Goal: Task Accomplishment & Management: Use online tool/utility

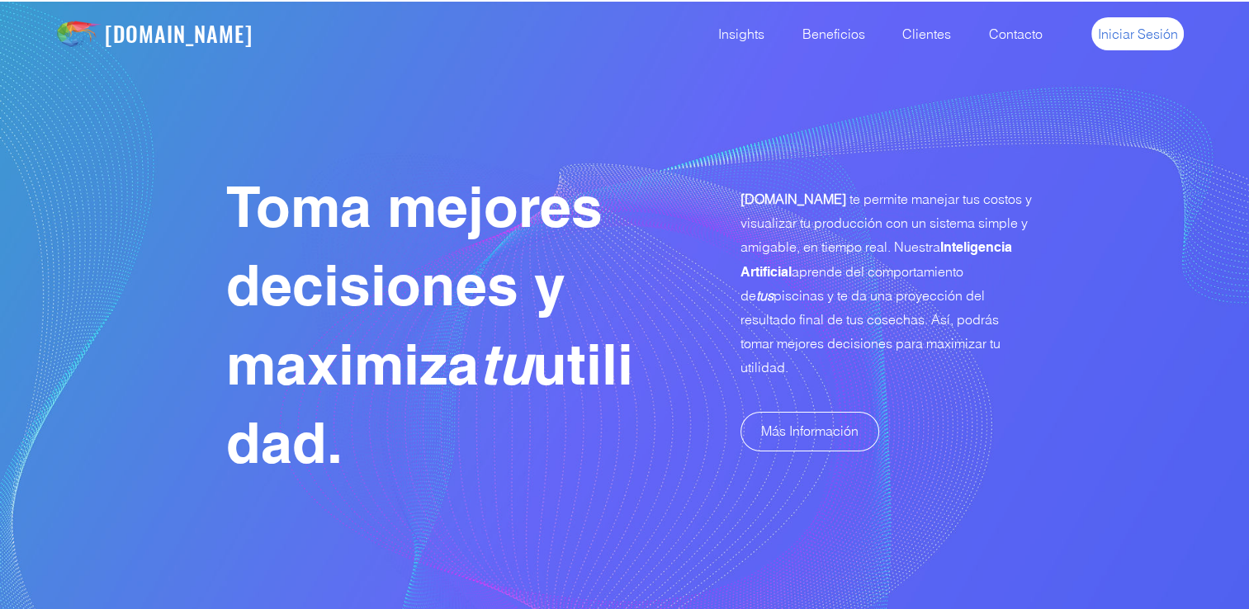
click at [1140, 33] on span "Iniciar Sesión" at bounding box center [1138, 34] width 80 height 18
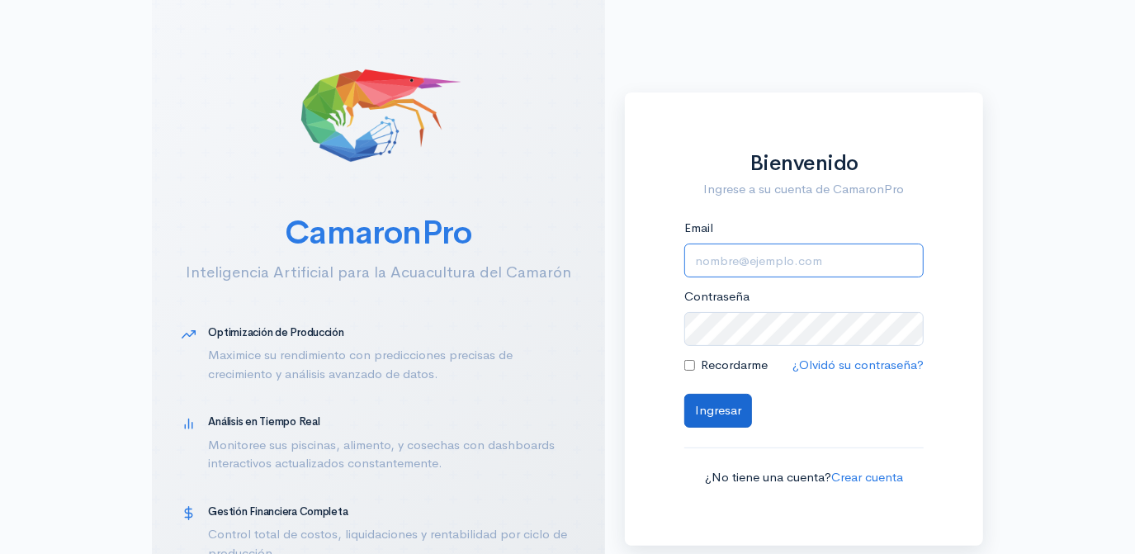
type input "[EMAIL_ADDRESS][DOMAIN_NAME]"
click at [713, 408] on button "Ingresar" at bounding box center [719, 411] width 68 height 34
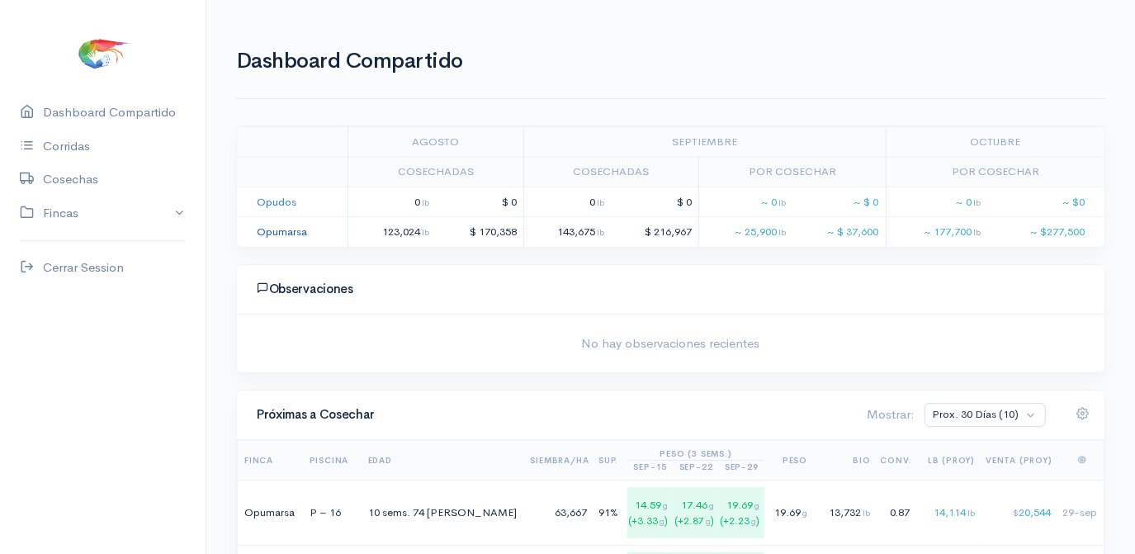
click at [282, 231] on link "Opumarsa" at bounding box center [282, 232] width 50 height 14
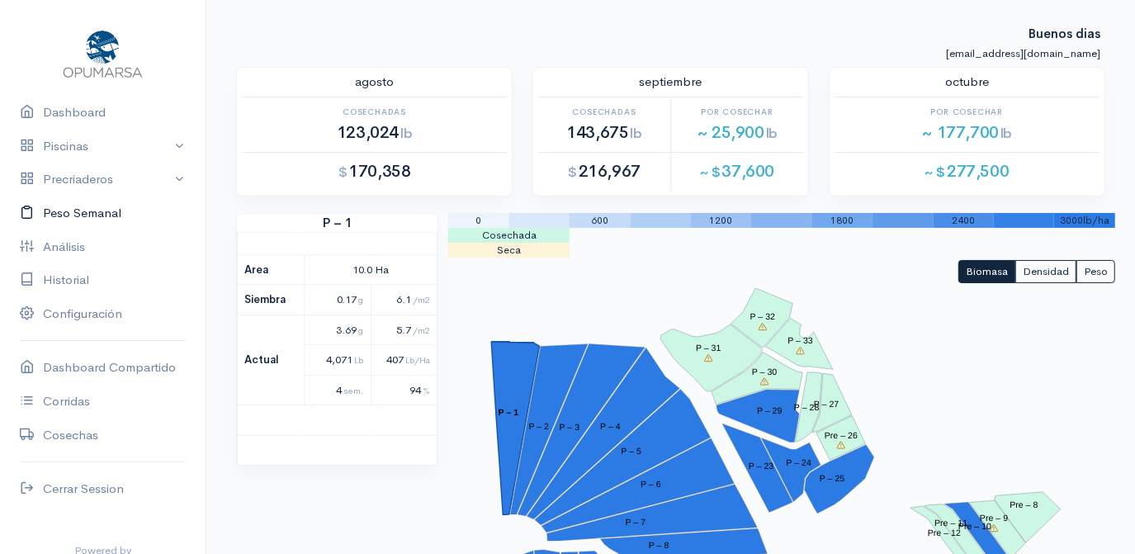
click at [78, 215] on link "Peso Semanal" at bounding box center [103, 214] width 206 height 34
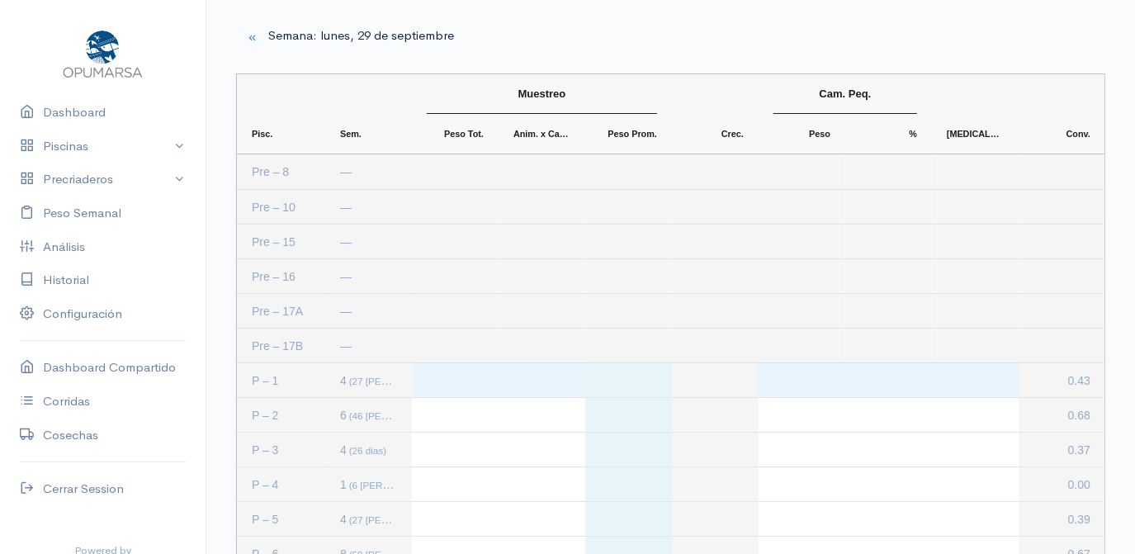
click at [438, 375] on div "Press SPACE to select this row." at bounding box center [455, 380] width 87 height 34
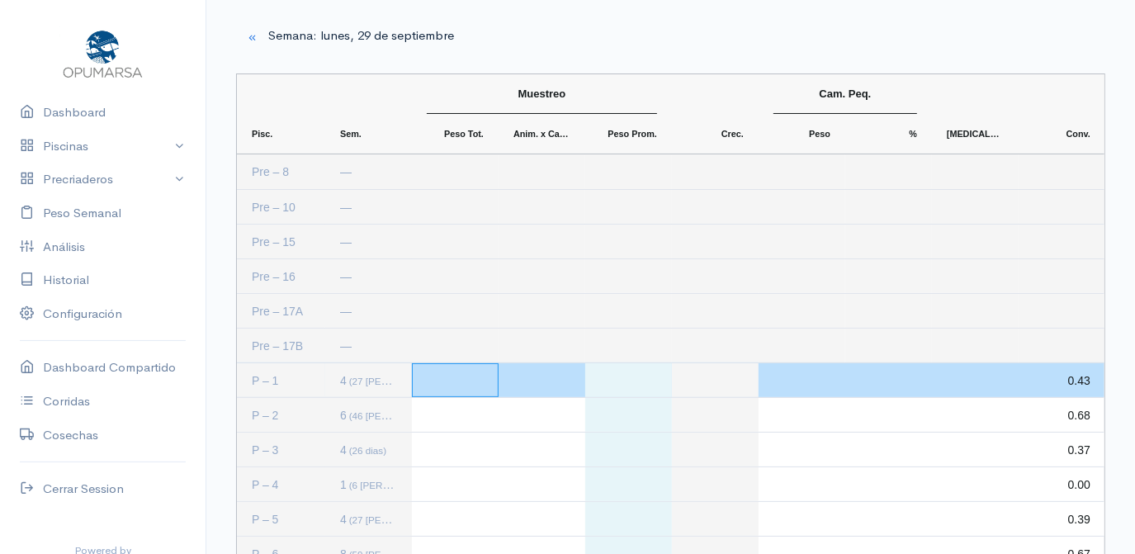
click at [460, 382] on div "Press SPACE to deselect this row." at bounding box center [455, 380] width 87 height 34
type input "1600"
click at [564, 380] on div "Press SPACE to deselect this row." at bounding box center [542, 380] width 87 height 34
click at [549, 377] on div "Press SPACE to deselect this row." at bounding box center [542, 380] width 87 height 34
click at [546, 386] on div "Press SPACE to deselect this row." at bounding box center [542, 380] width 87 height 34
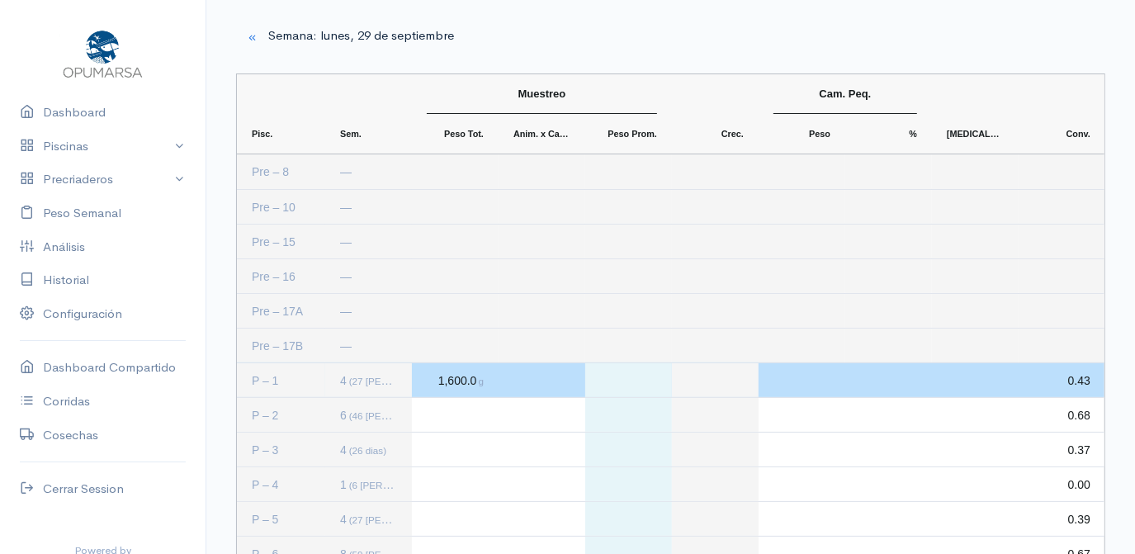
click at [547, 386] on div "Press SPACE to deselect this row." at bounding box center [542, 380] width 87 height 34
type input "319"
click at [999, 381] on div "Press SPACE to deselect this row." at bounding box center [975, 380] width 87 height 34
click at [1002, 392] on div "Press SPACE to deselect this row." at bounding box center [975, 380] width 87 height 34
click at [908, 272] on div "Press SPACE to select this row." at bounding box center [889, 276] width 87 height 34
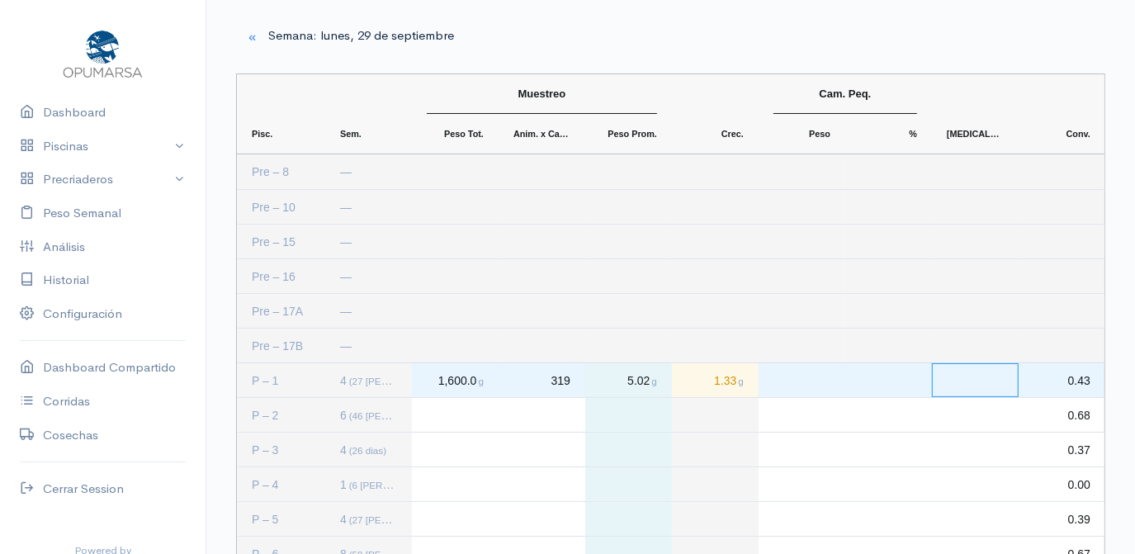
click at [983, 382] on div "Press SPACE to select this row." at bounding box center [975, 380] width 87 height 34
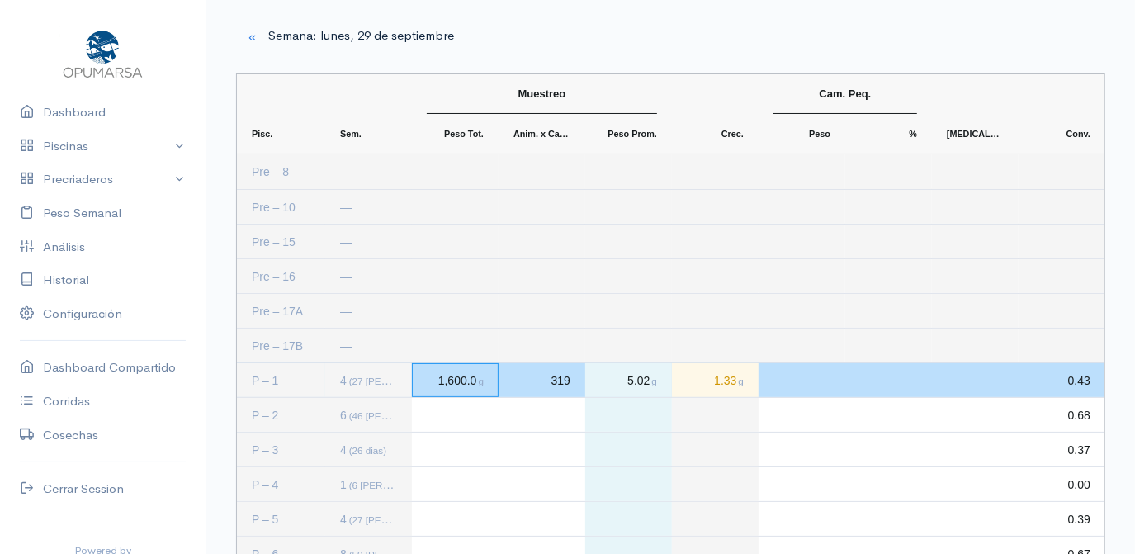
click at [438, 383] on span "1,600.0 g" at bounding box center [460, 380] width 47 height 13
type input "1306"
click at [575, 388] on div "319" at bounding box center [542, 380] width 87 height 34
type input "81+87+80"
click at [542, 387] on div "Press SPACE to deselect this row." at bounding box center [542, 380] width 87 height 34
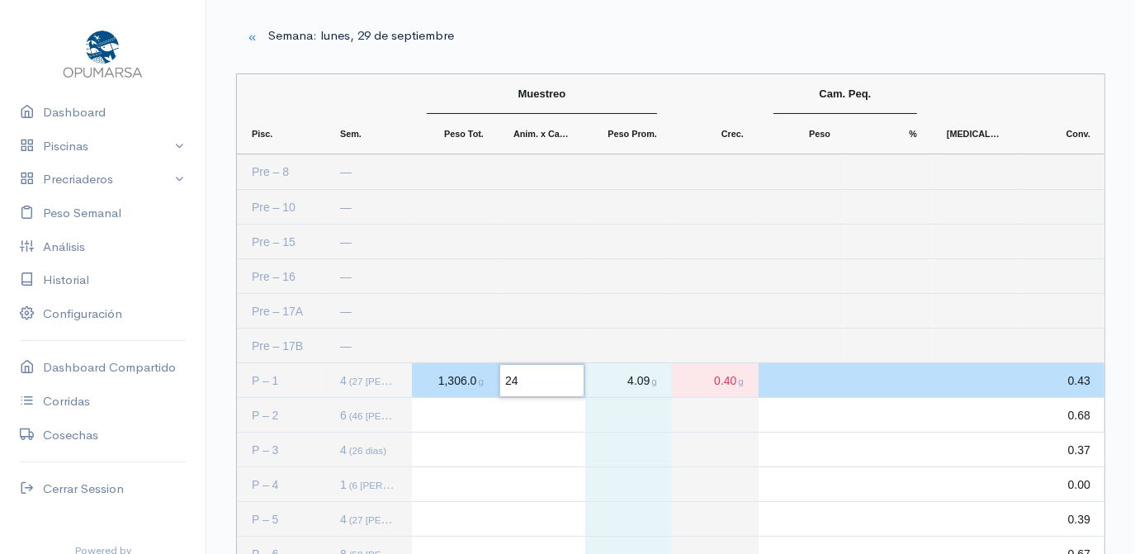
type input "248"
click at [1008, 371] on div "Press SPACE to deselect this row." at bounding box center [975, 380] width 87 height 34
click at [447, 379] on span "1,306.0 g" at bounding box center [460, 380] width 47 height 13
type input "1300"
click at [1003, 377] on div "Press SPACE to deselect this row." at bounding box center [975, 380] width 87 height 34
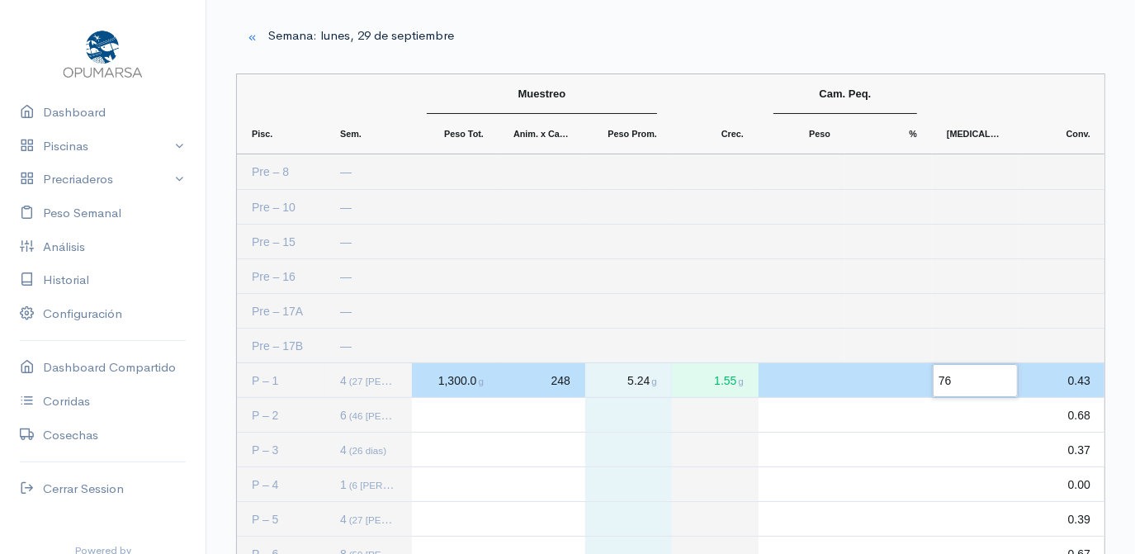
type input "764"
click at [466, 415] on div "Press SPACE to select this row." at bounding box center [455, 415] width 87 height 34
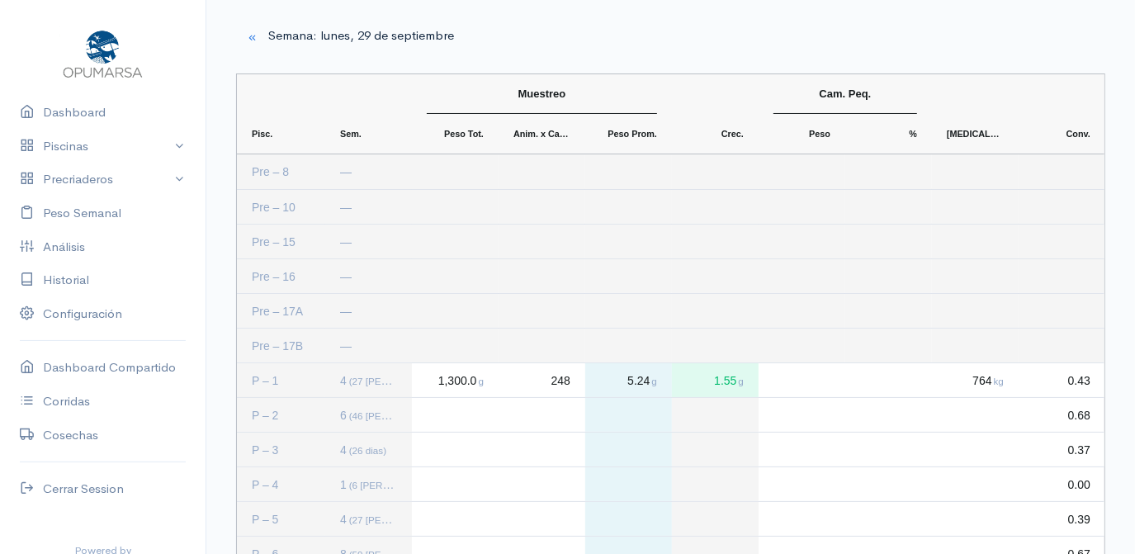
click at [447, 415] on div "Press SPACE to deselect this row." at bounding box center [455, 415] width 87 height 34
type input "2167"
click at [552, 410] on div "Press SPACE to deselect this row." at bounding box center [542, 415] width 87 height 34
click at [555, 411] on div "Press SPACE to deselect this row." at bounding box center [542, 415] width 87 height 34
type input "197"
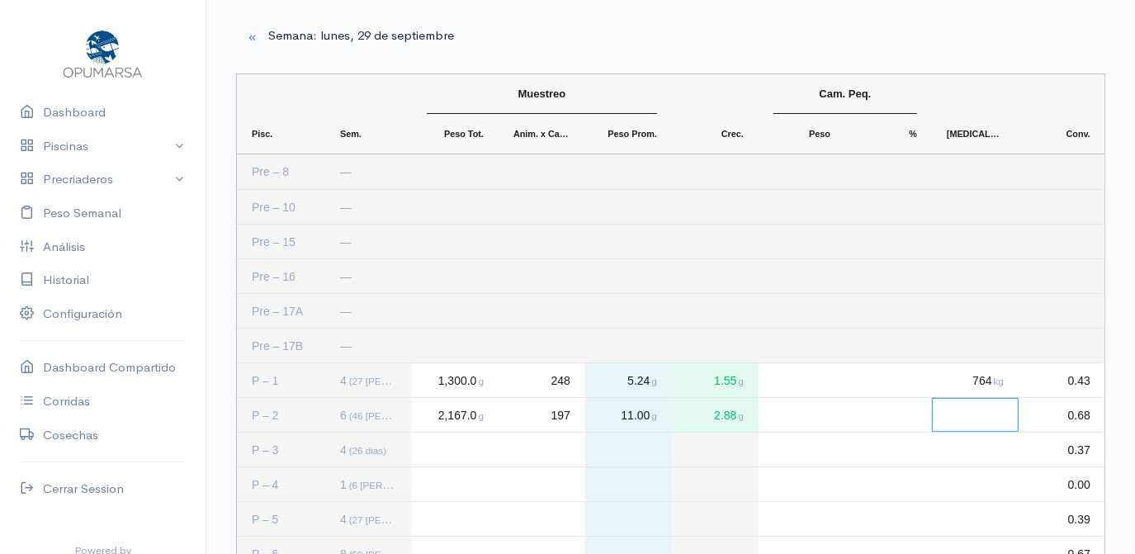
click at [988, 417] on div "Press SPACE to deselect this row." at bounding box center [975, 415] width 87 height 34
type input "1223"
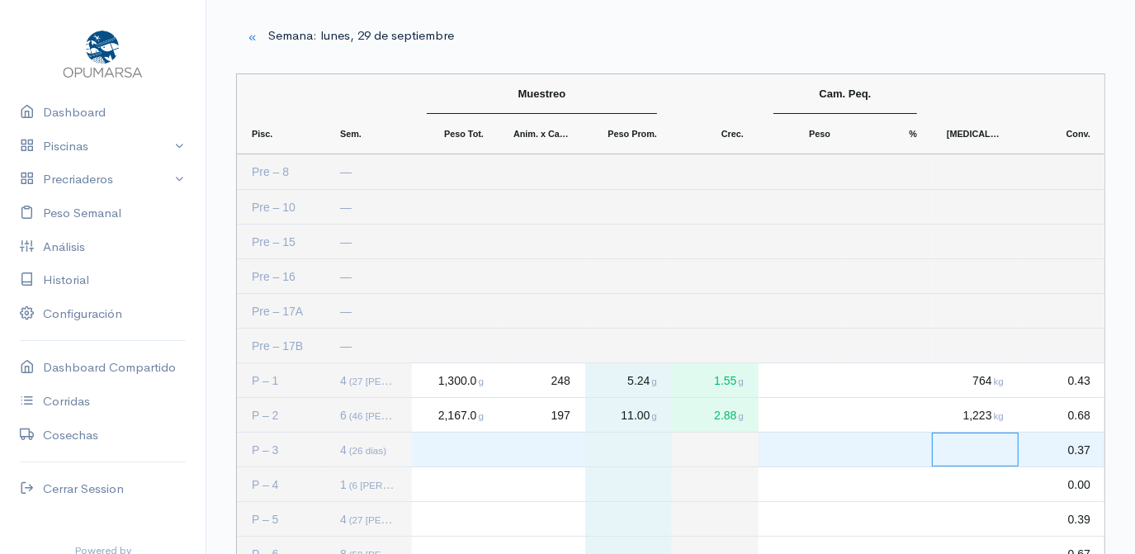
click at [464, 453] on div "Press SPACE to select this row." at bounding box center [455, 450] width 87 height 34
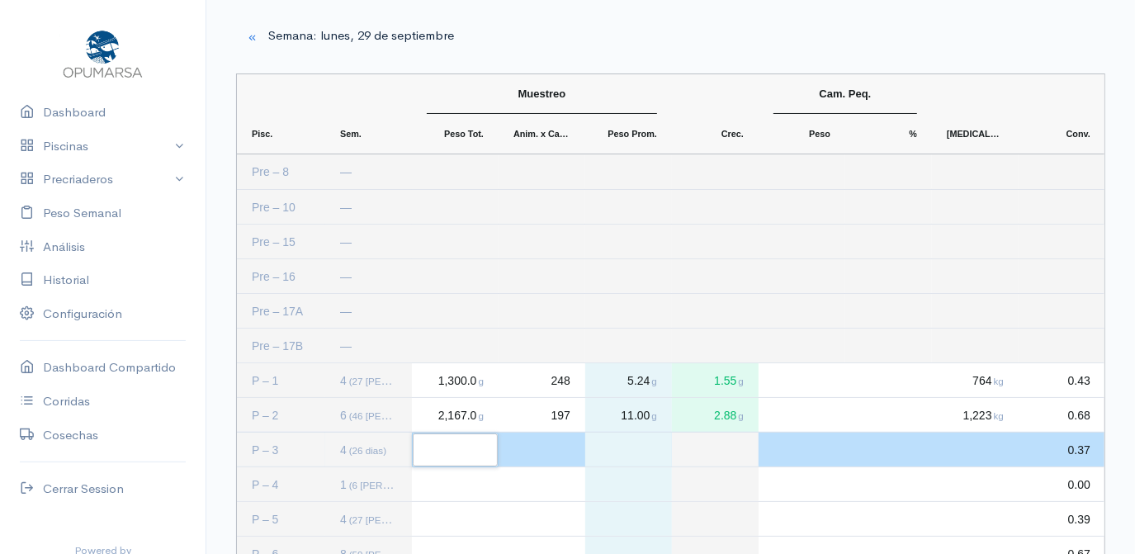
click at [464, 453] on input "Input Editor" at bounding box center [455, 450] width 85 height 33
click at [450, 450] on div "Press SPACE to deselect this row." at bounding box center [455, 450] width 87 height 34
type input "918"
click at [564, 453] on div "Press SPACE to deselect this row." at bounding box center [542, 450] width 87 height 34
click at [566, 451] on div "Press SPACE to deselect this row." at bounding box center [542, 450] width 87 height 34
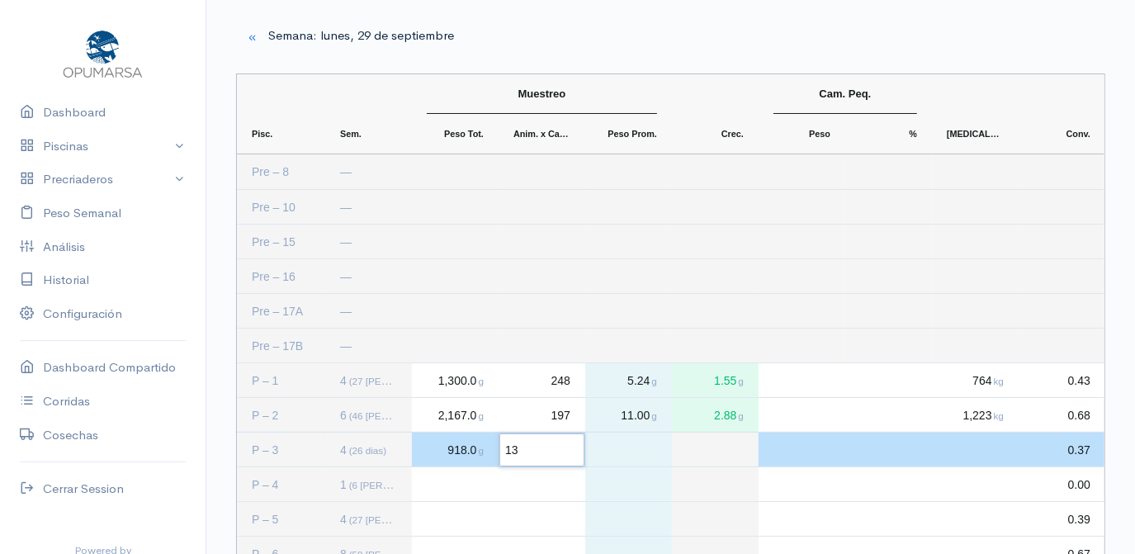
type input "132"
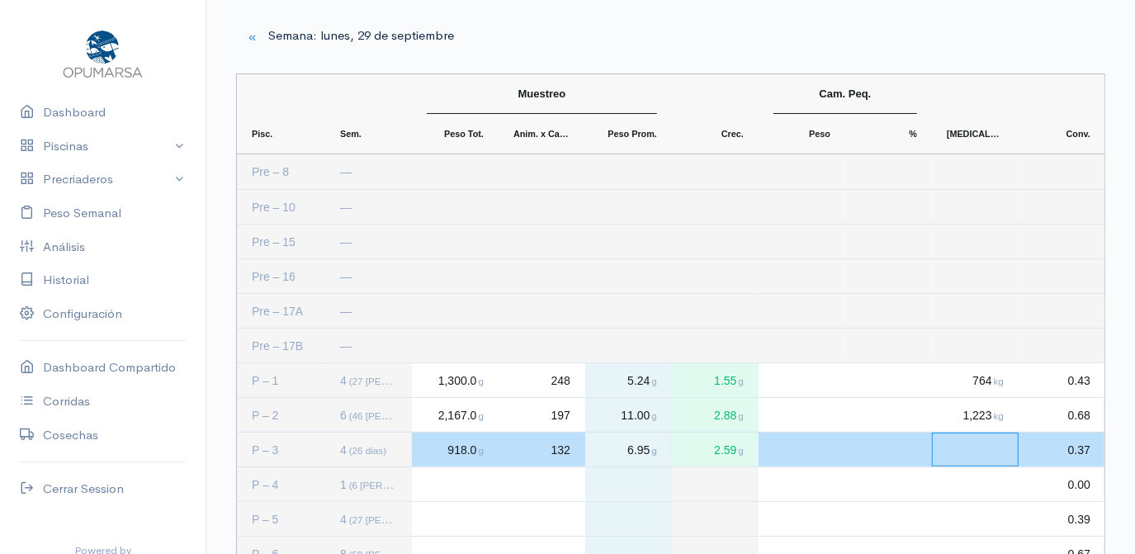
click at [989, 447] on div "Press SPACE to deselect this row." at bounding box center [975, 450] width 87 height 34
type input "799"
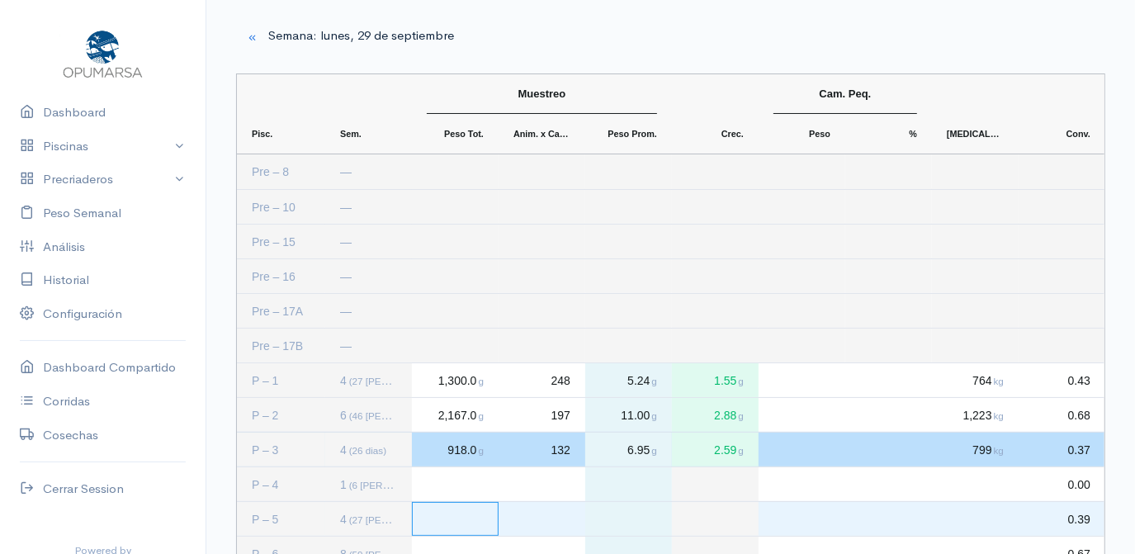
click at [448, 514] on div "Press SPACE to select this row." at bounding box center [455, 519] width 87 height 34
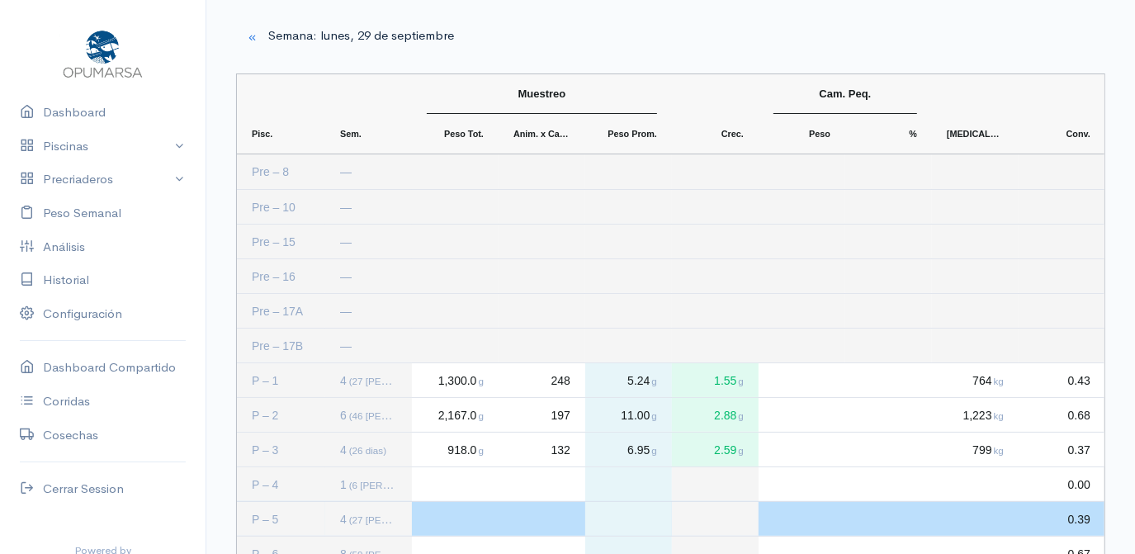
click at [448, 520] on div "Press SPACE to deselect this row." at bounding box center [455, 519] width 87 height 34
type input "991"
click at [563, 528] on div "Press SPACE to deselect this row." at bounding box center [542, 519] width 87 height 34
click at [556, 518] on div "Press SPACE to deselect this row." at bounding box center [542, 519] width 87 height 34
type input "168"
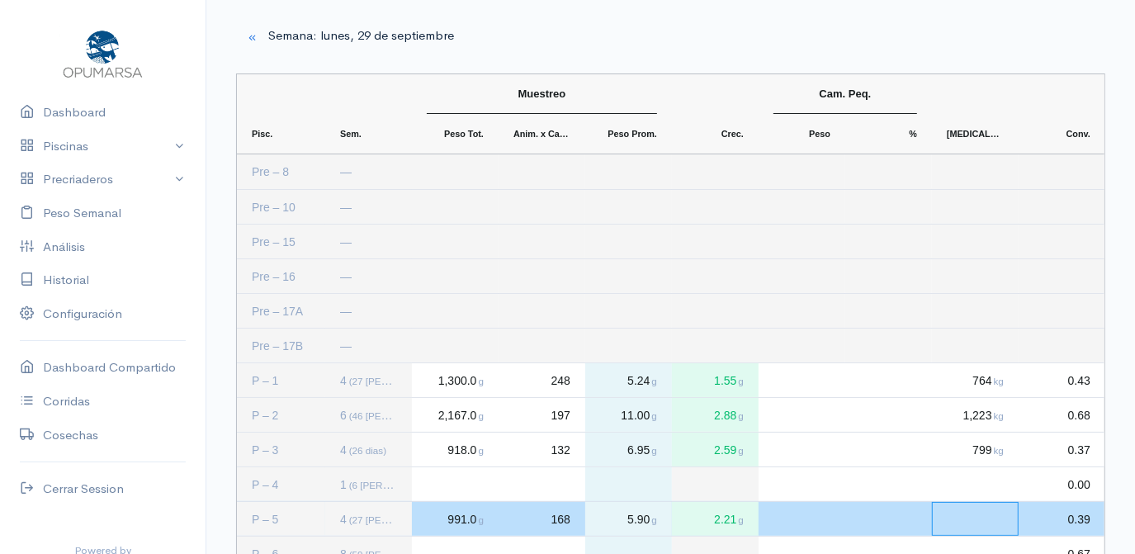
click at [998, 519] on div "Press SPACE to deselect this row." at bounding box center [975, 519] width 87 height 34
type input "816"
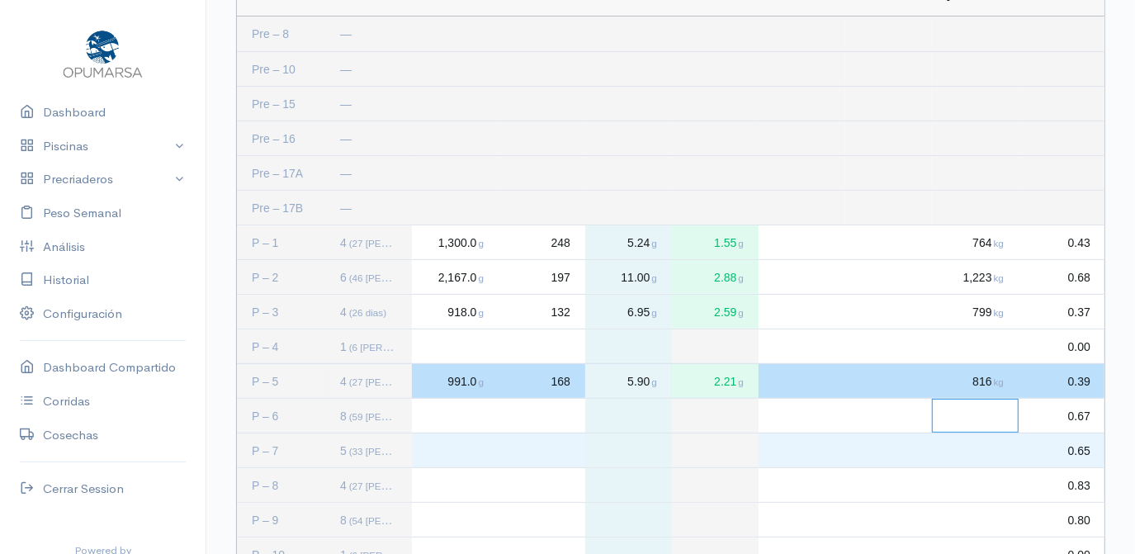
scroll to position [164, 0]
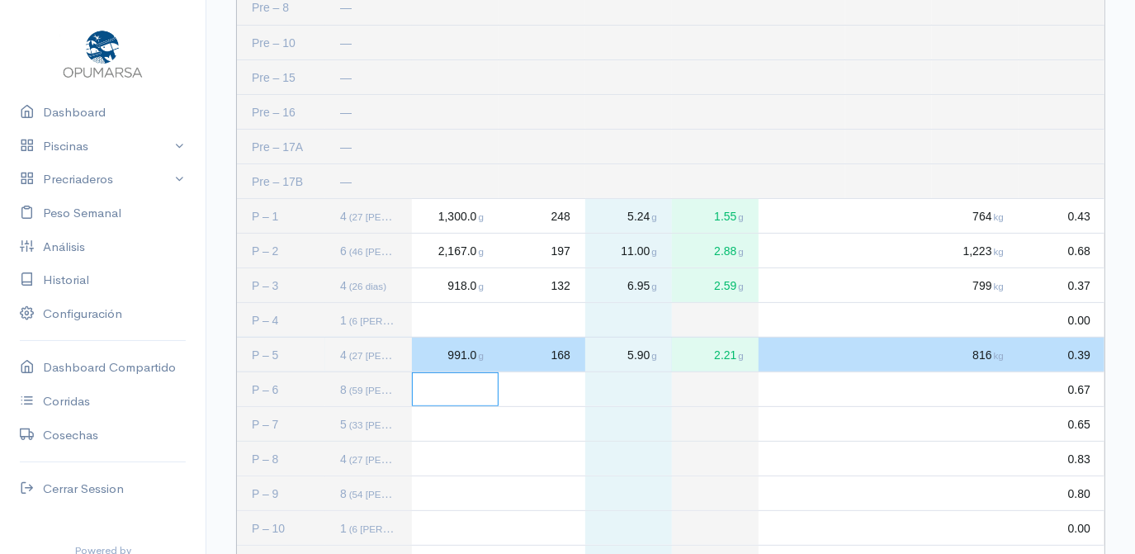
click at [444, 390] on div "Press SPACE to select this row." at bounding box center [455, 389] width 87 height 34
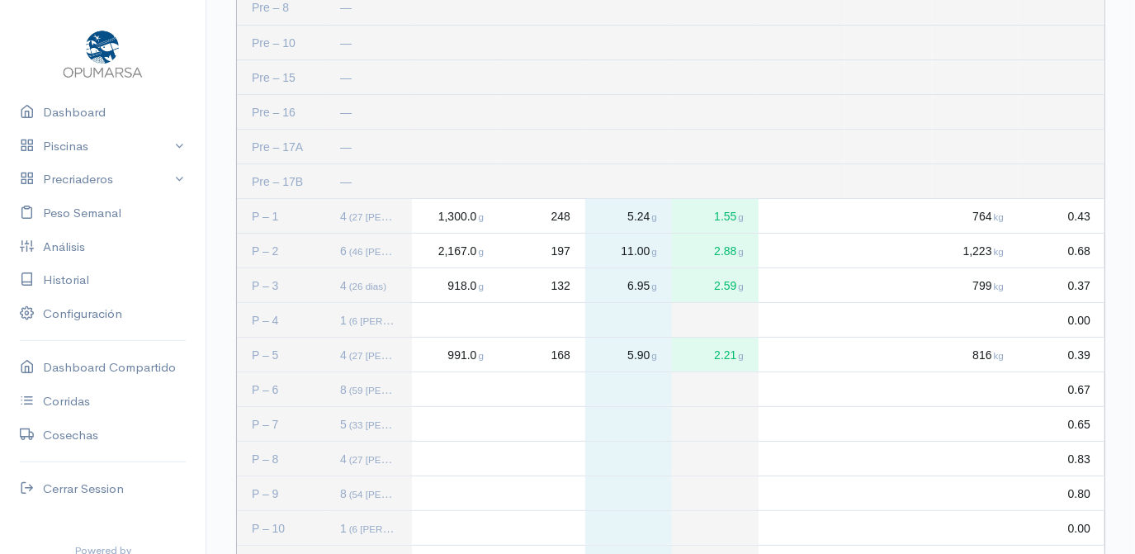
click at [430, 391] on div "Press SPACE to deselect this row." at bounding box center [455, 389] width 87 height 34
type input "4381"
click at [566, 386] on div "Press SPACE to deselect this row." at bounding box center [542, 389] width 87 height 34
click at [558, 394] on div "Press SPACE to deselect this row." at bounding box center [542, 389] width 87 height 34
type input "250"
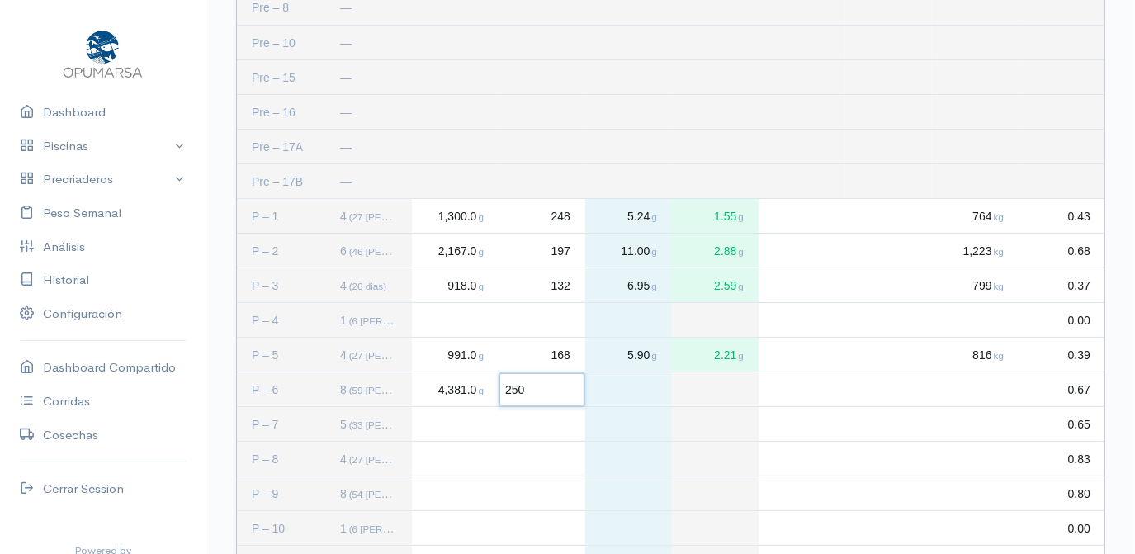
click at [991, 384] on div "Press SPACE to deselect this row." at bounding box center [975, 389] width 87 height 34
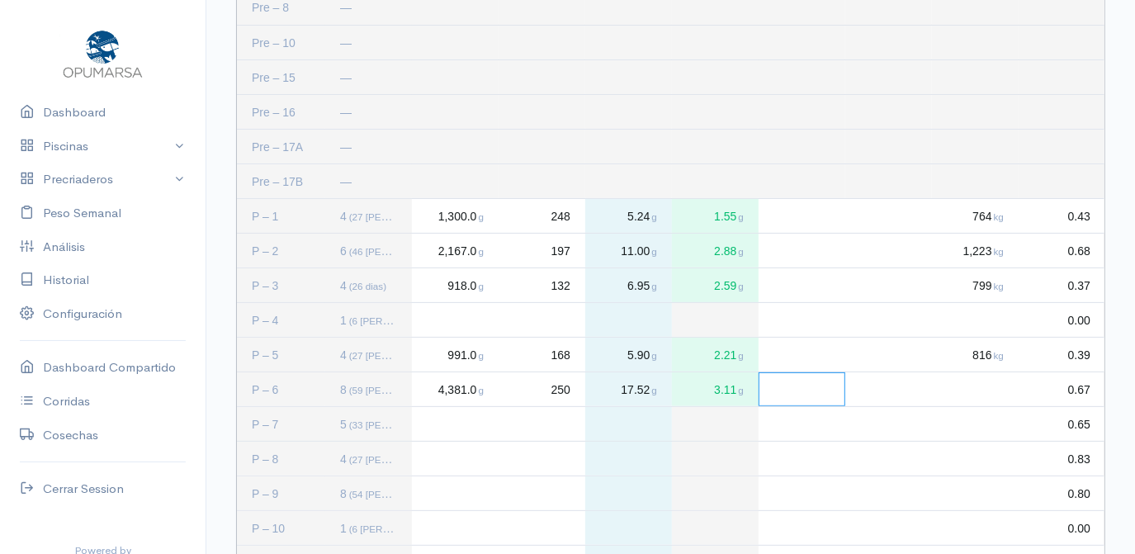
click at [775, 391] on div "Press SPACE to deselect this row." at bounding box center [802, 389] width 87 height 34
type input "10.4"
click at [898, 390] on div "Press SPACE to deselect this row." at bounding box center [889, 389] width 87 height 34
click at [916, 395] on div "Press SPACE to deselect this row." at bounding box center [889, 389] width 87 height 34
type input "2"
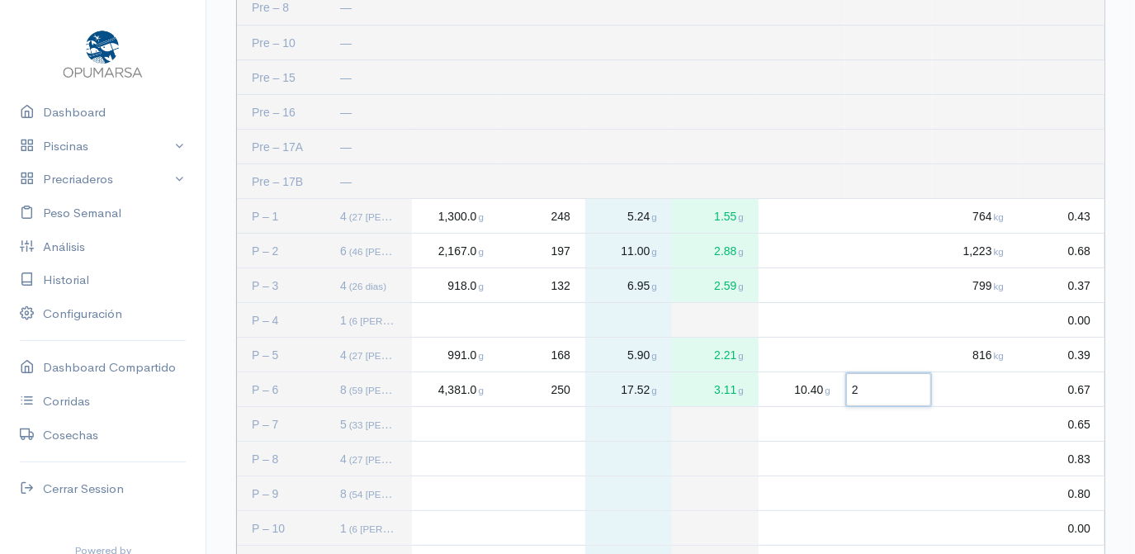
click at [999, 391] on div "Press SPACE to deselect this row." at bounding box center [975, 389] width 87 height 34
click at [993, 387] on div "Press SPACE to deselect this row." at bounding box center [975, 389] width 87 height 34
type input "1658"
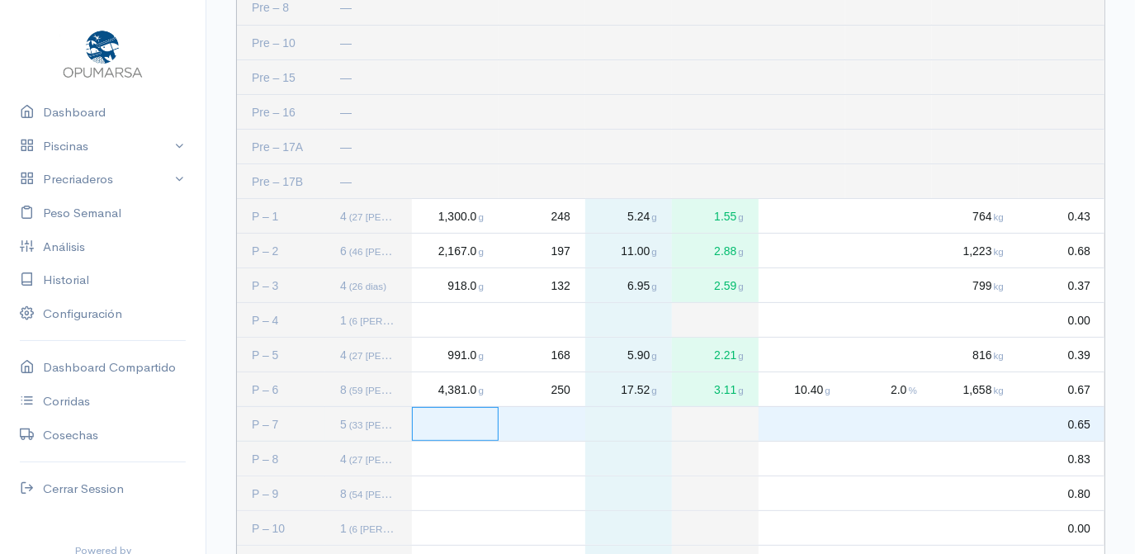
click at [452, 424] on div "Press SPACE to select this row." at bounding box center [455, 424] width 87 height 34
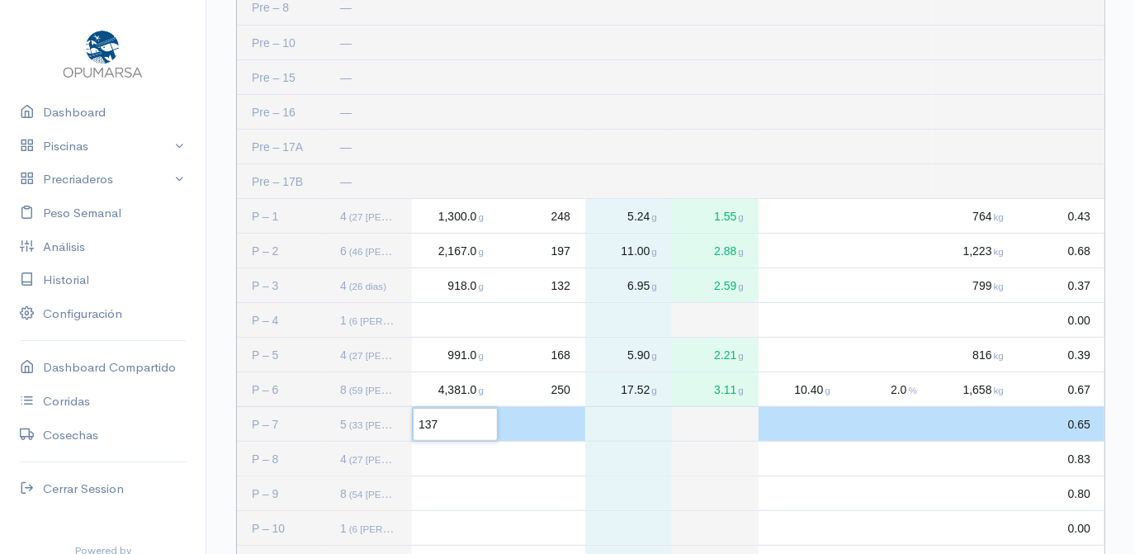
type input "1379"
click at [568, 420] on div "Press SPACE to deselect this row." at bounding box center [542, 424] width 87 height 34
click at [563, 422] on div "Press SPACE to deselect this row." at bounding box center [542, 424] width 87 height 34
type input "191"
click at [988, 424] on div "Press SPACE to deselect this row." at bounding box center [975, 424] width 87 height 34
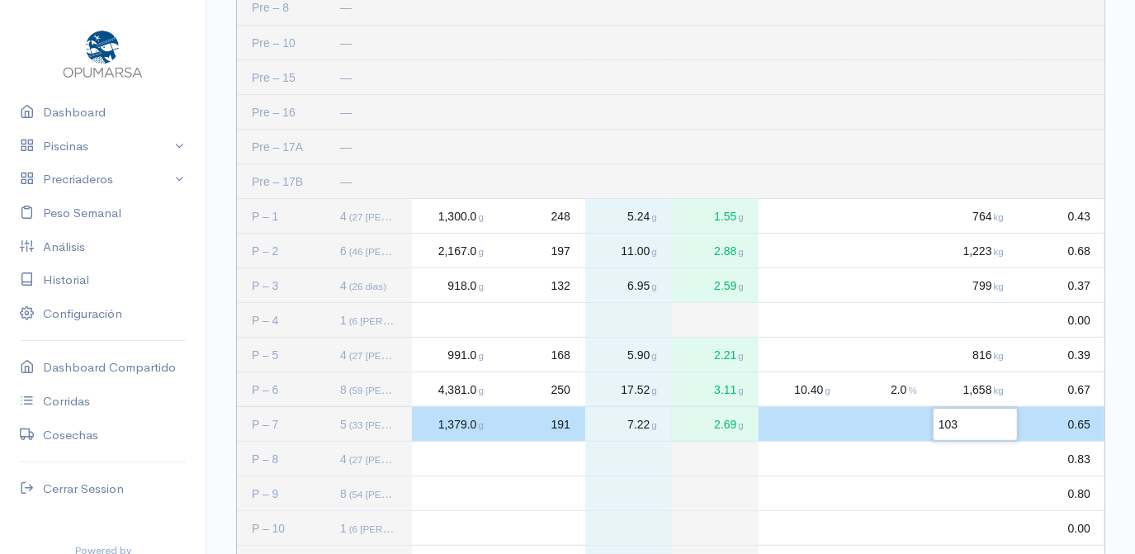
type input "1034"
click at [467, 453] on div "Press SPACE to select this row." at bounding box center [455, 459] width 87 height 34
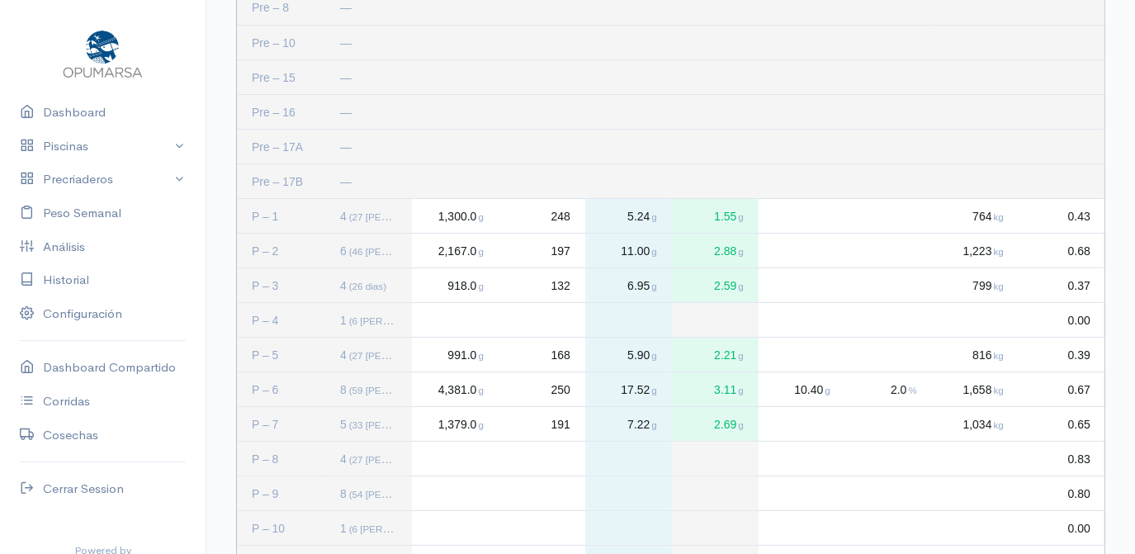
click at [447, 463] on div "Press SPACE to deselect this row." at bounding box center [455, 459] width 87 height 34
type input "823"
click at [562, 453] on div "Press SPACE to deselect this row." at bounding box center [542, 459] width 87 height 34
click at [548, 457] on div "Press SPACE to deselect this row." at bounding box center [542, 459] width 87 height 34
type input "132"
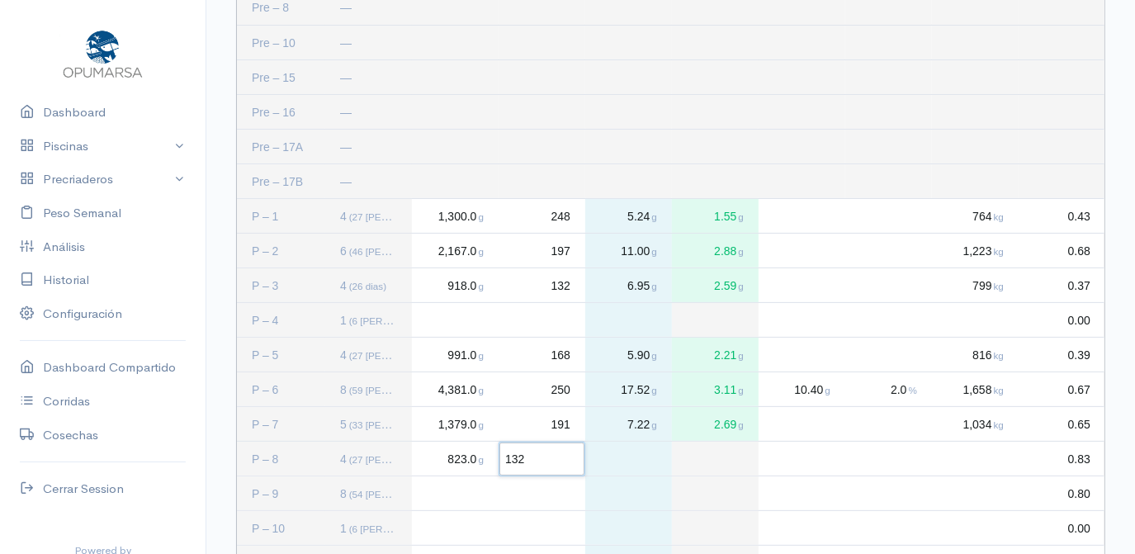
click at [993, 462] on div "Press SPACE to deselect this row." at bounding box center [975, 459] width 87 height 34
click at [442, 464] on div "823.0 g" at bounding box center [455, 459] width 87 height 34
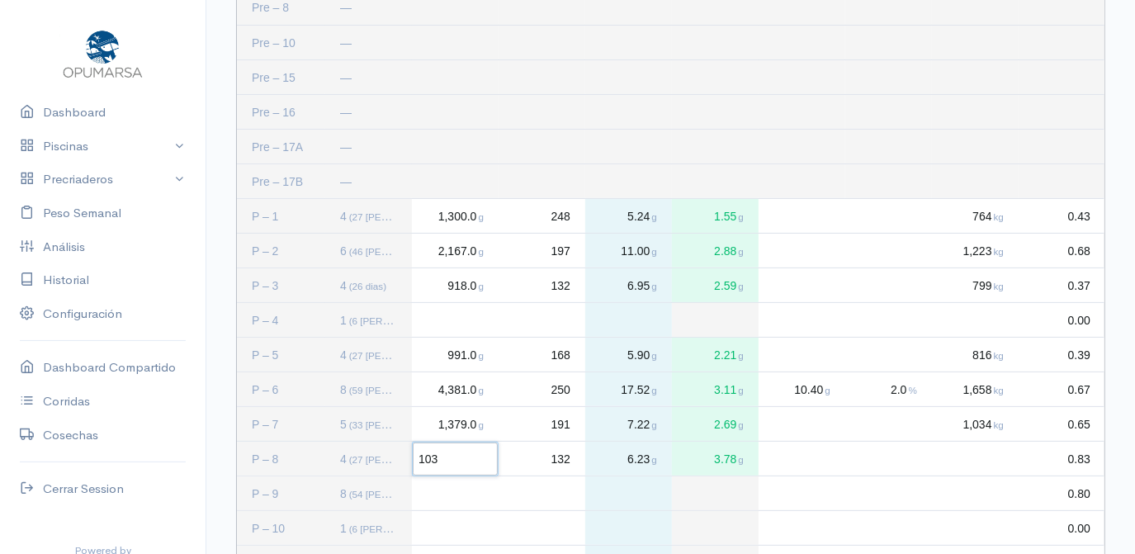
type input "1037"
click at [568, 455] on span "132" at bounding box center [561, 459] width 19 height 13
click at [558, 466] on div "132" at bounding box center [542, 459] width 87 height 34
type input "180"
click at [995, 460] on div "Press SPACE to deselect this row." at bounding box center [975, 459] width 87 height 34
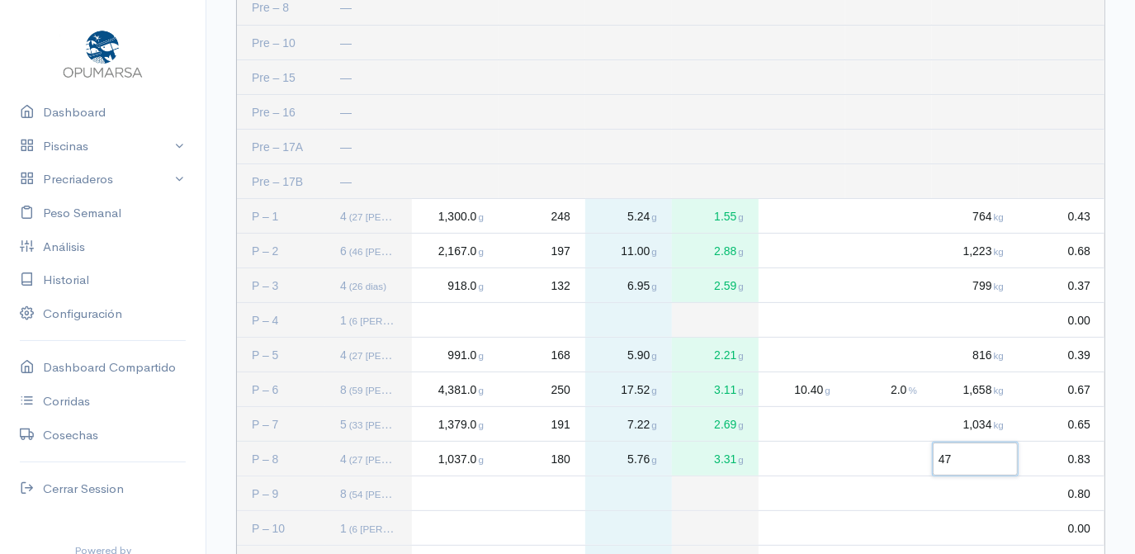
type input "473"
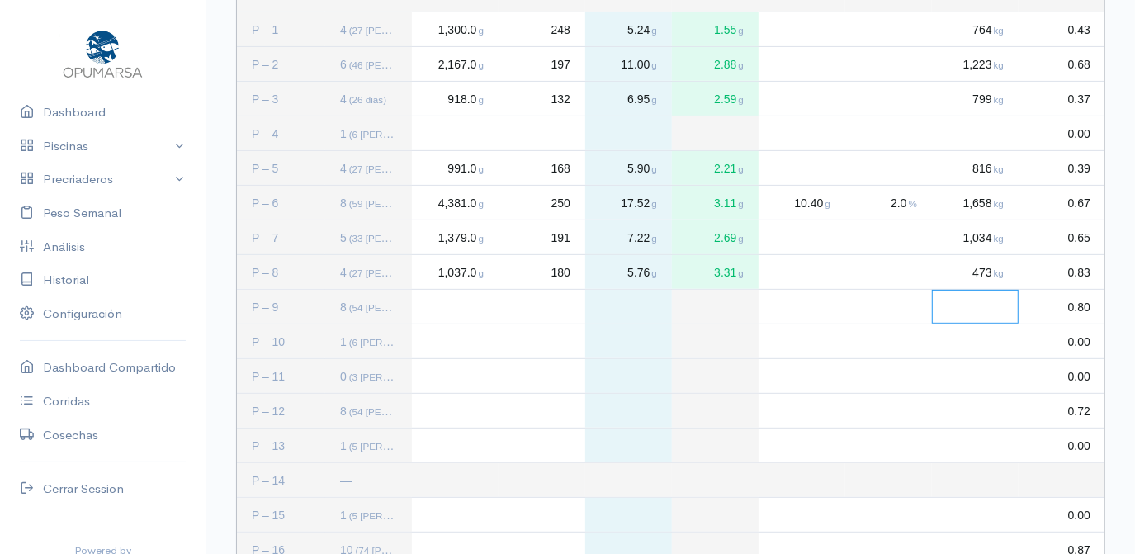
scroll to position [390, 0]
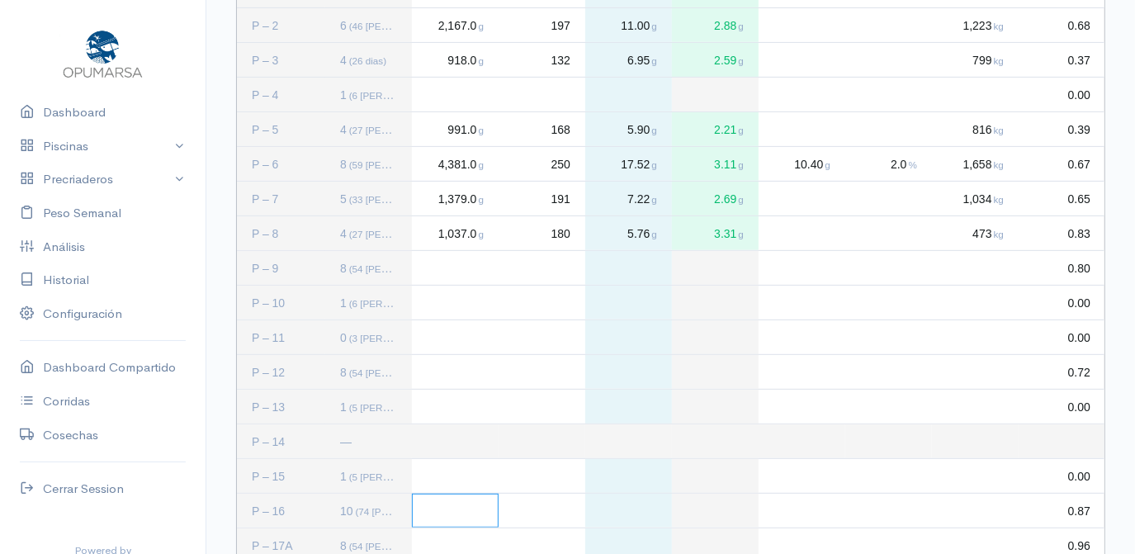
click at [433, 509] on div "Press SPACE to select this row." at bounding box center [455, 511] width 87 height 34
click at [451, 512] on div "Press SPACE to deselect this row." at bounding box center [455, 511] width 87 height 34
type input "4070"
click at [557, 512] on div "Press SPACE to deselect this row." at bounding box center [542, 511] width 87 height 34
click at [551, 514] on div "Press SPACE to deselect this row." at bounding box center [542, 511] width 87 height 34
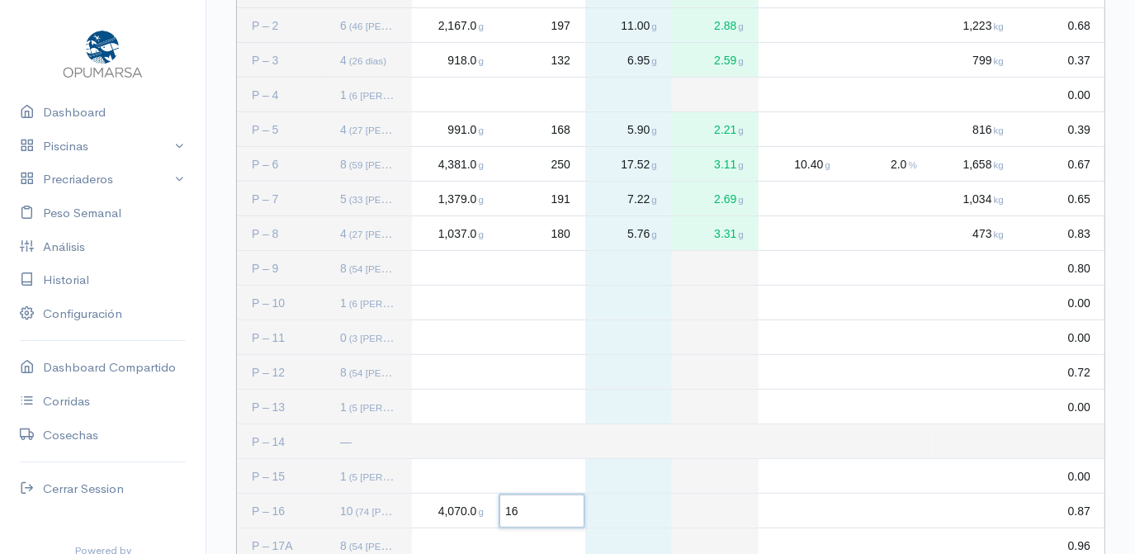
type input "168"
click at [809, 510] on div "Press SPACE to deselect this row." at bounding box center [802, 511] width 87 height 34
type input "14.8"
click at [908, 507] on div "Press SPACE to deselect this row." at bounding box center [889, 511] width 87 height 34
click at [892, 512] on div "Press SPACE to deselect this row." at bounding box center [889, 511] width 87 height 34
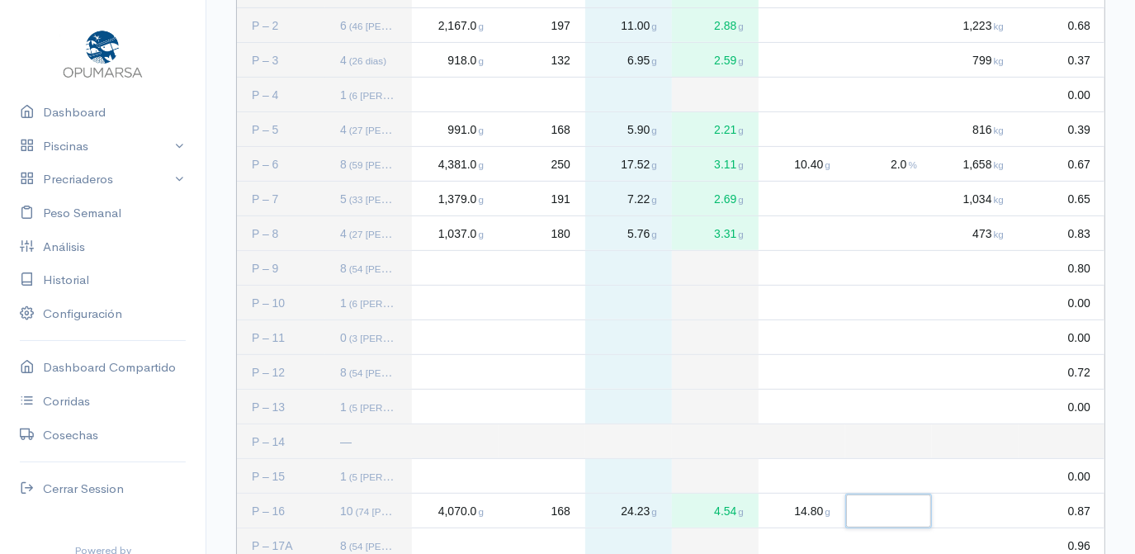
type input "1"
click at [994, 510] on div "Press SPACE to deselect this row." at bounding box center [975, 511] width 87 height 34
type input "1109"
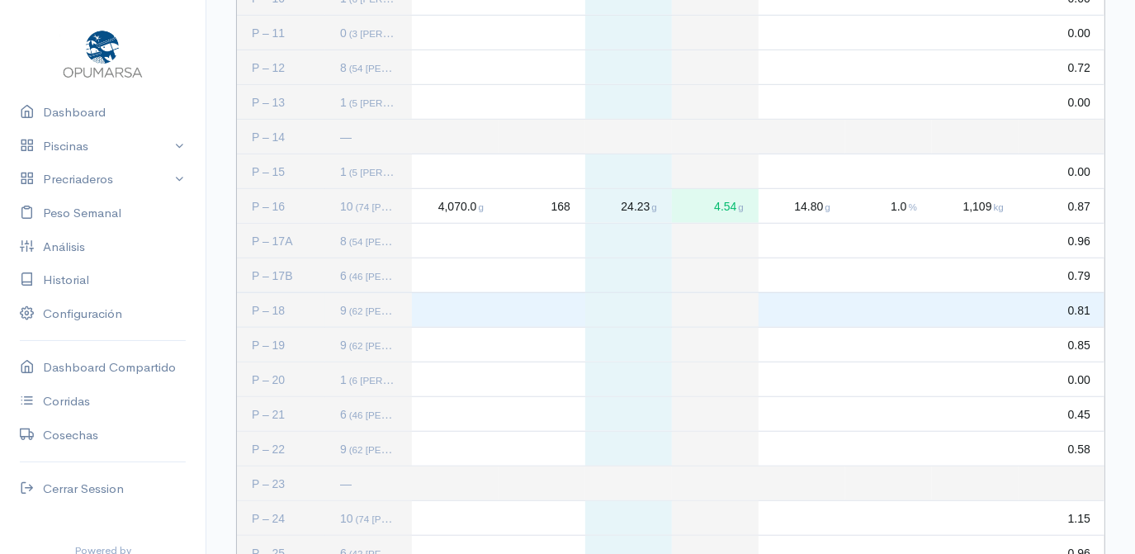
scroll to position [696, 0]
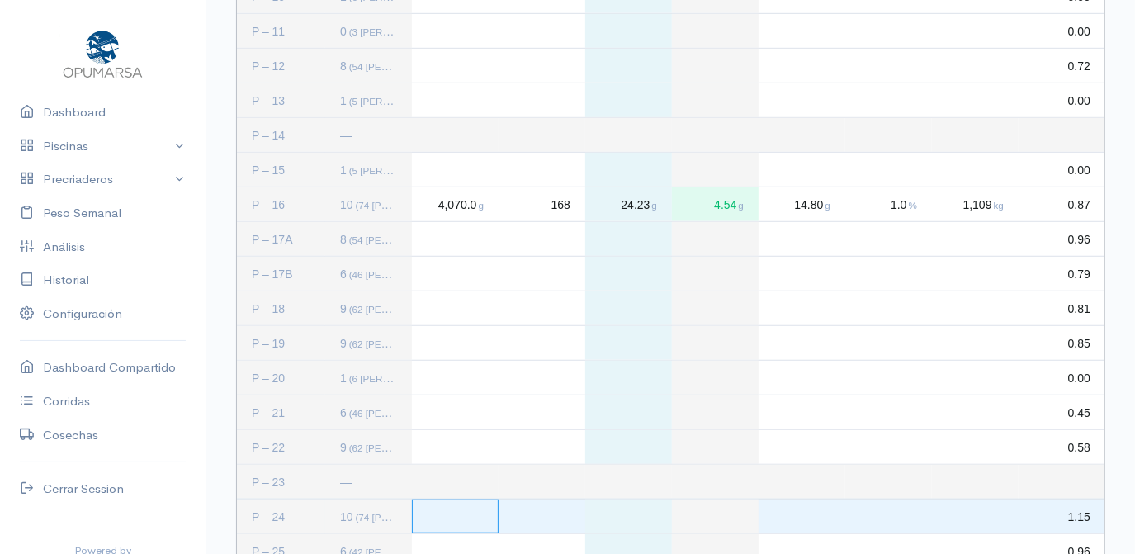
click at [429, 519] on div "Press SPACE to select this row." at bounding box center [455, 517] width 87 height 34
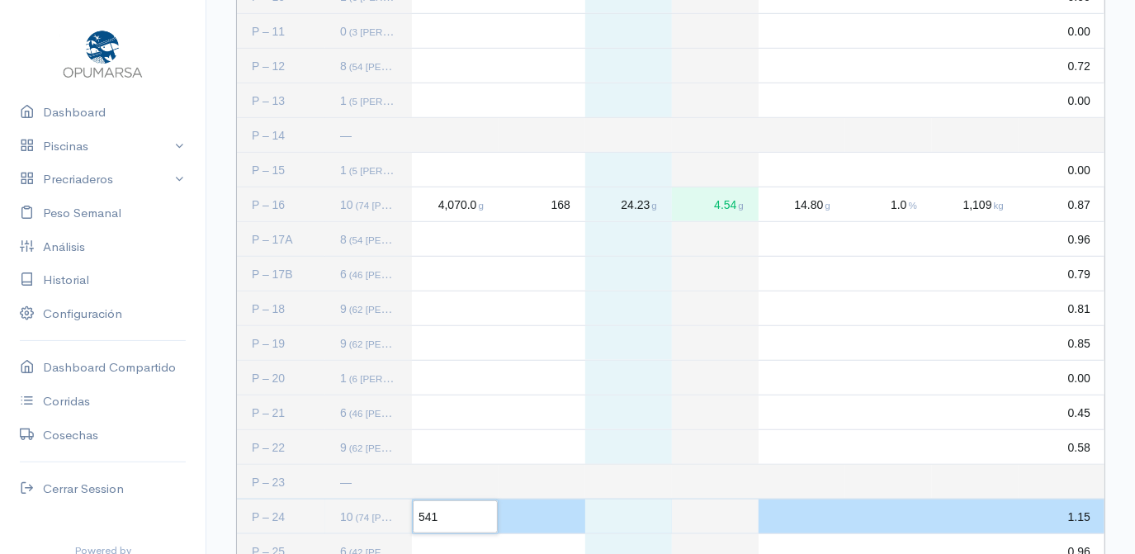
type input "5415"
click at [551, 508] on div "Press SPACE to deselect this row." at bounding box center [542, 517] width 87 height 34
click at [557, 520] on div "Press SPACE to deselect this row." at bounding box center [542, 517] width 87 height 34
type input "303"
click at [810, 512] on div "Press SPACE to deselect this row." at bounding box center [802, 517] width 87 height 34
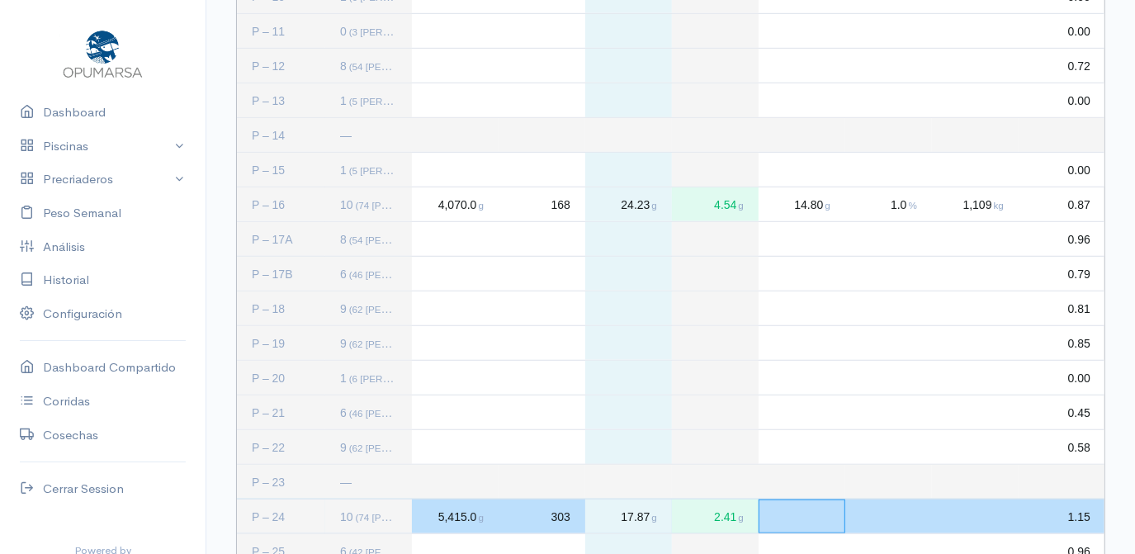
click at [788, 515] on div "Press SPACE to deselect this row." at bounding box center [802, 517] width 87 height 34
type input "12.3"
click at [905, 519] on div "Press SPACE to deselect this row." at bounding box center [889, 517] width 87 height 34
click at [908, 515] on div "Press SPACE to deselect this row." at bounding box center [889, 517] width 87 height 34
type input "2"
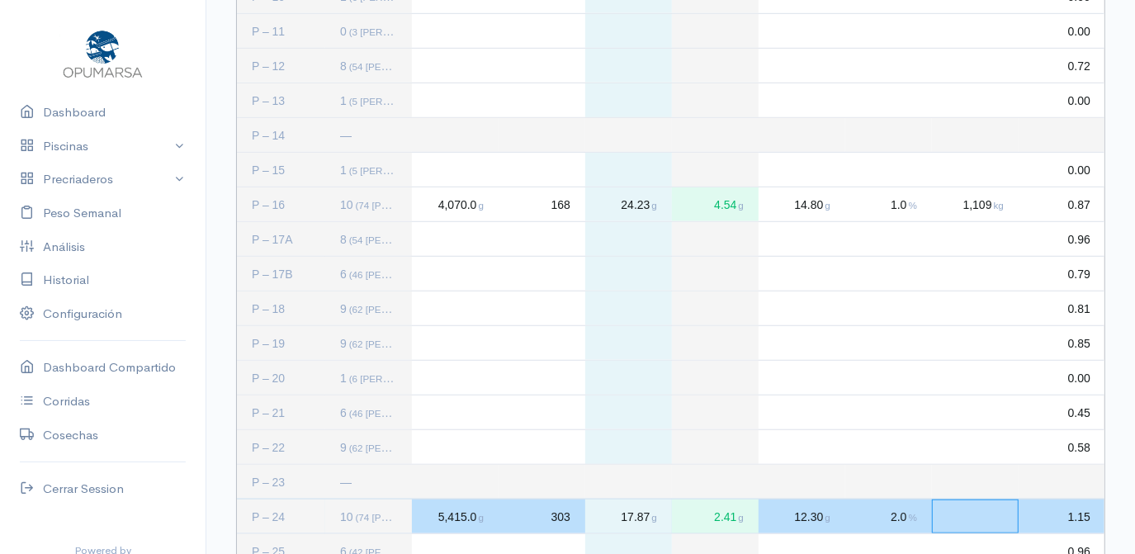
click at [1013, 509] on div "Press SPACE to deselect this row." at bounding box center [975, 517] width 87 height 34
type input "657"
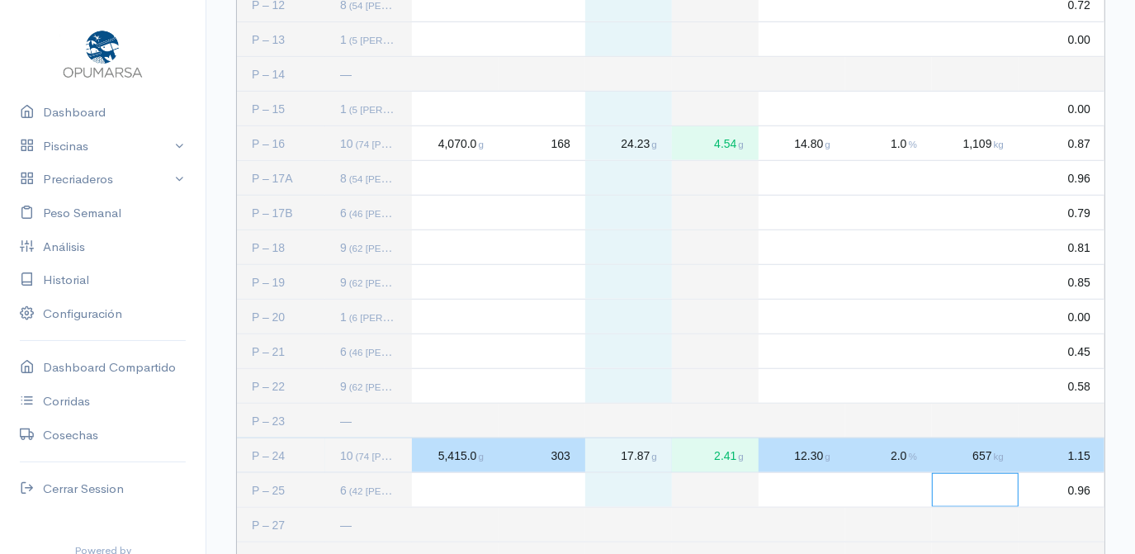
scroll to position [783, 0]
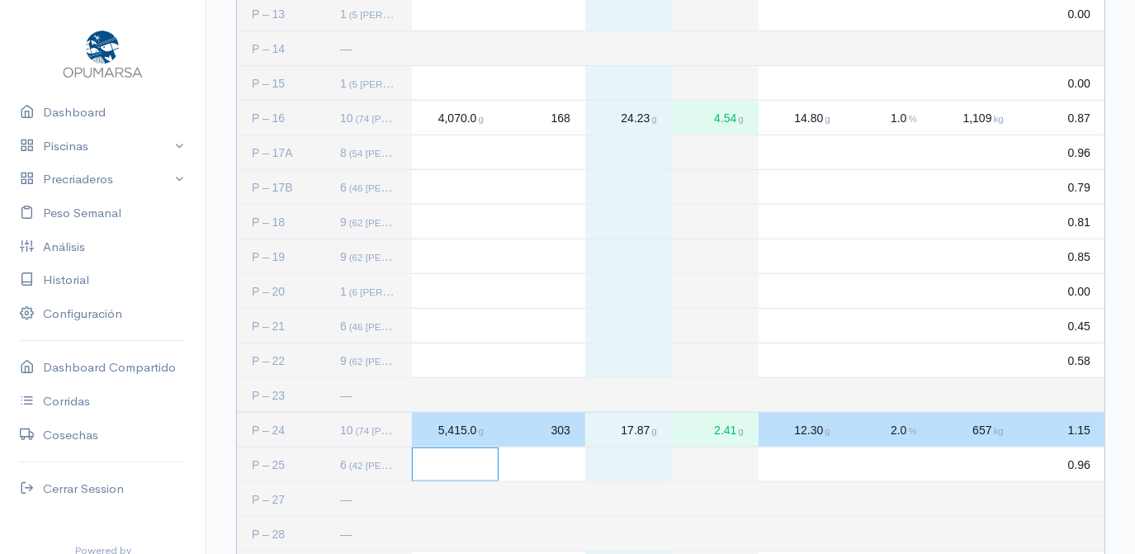
click at [447, 468] on div "Press SPACE to select this row." at bounding box center [455, 465] width 87 height 34
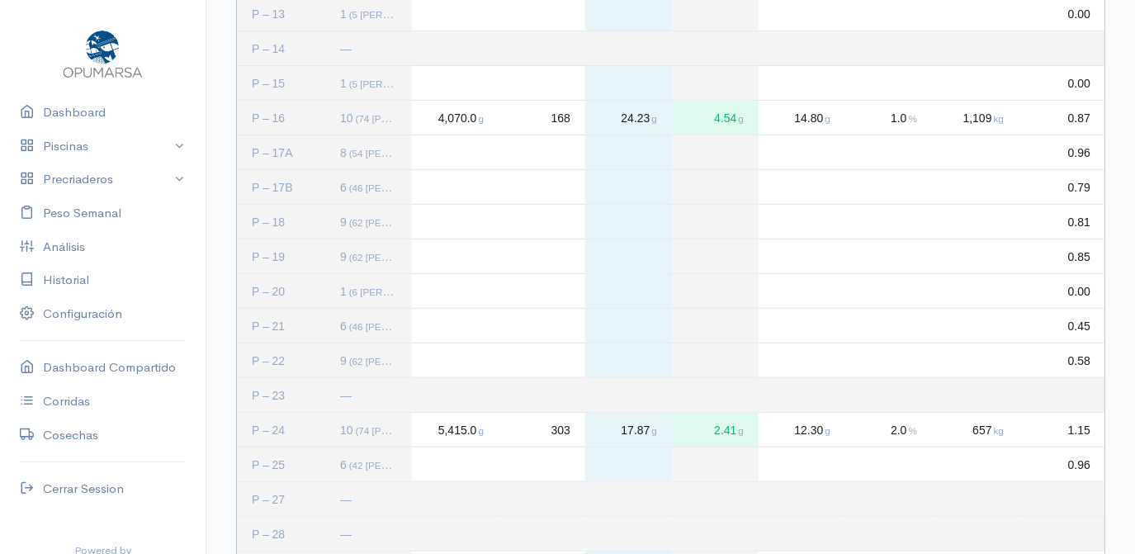
click at [441, 466] on div "Press SPACE to deselect this row." at bounding box center [455, 465] width 87 height 34
type input "2111"
click at [571, 465] on div "Press SPACE to deselect this row." at bounding box center [542, 465] width 87 height 34
click at [559, 461] on div "Press SPACE to deselect this row." at bounding box center [542, 465] width 87 height 34
type input "246"
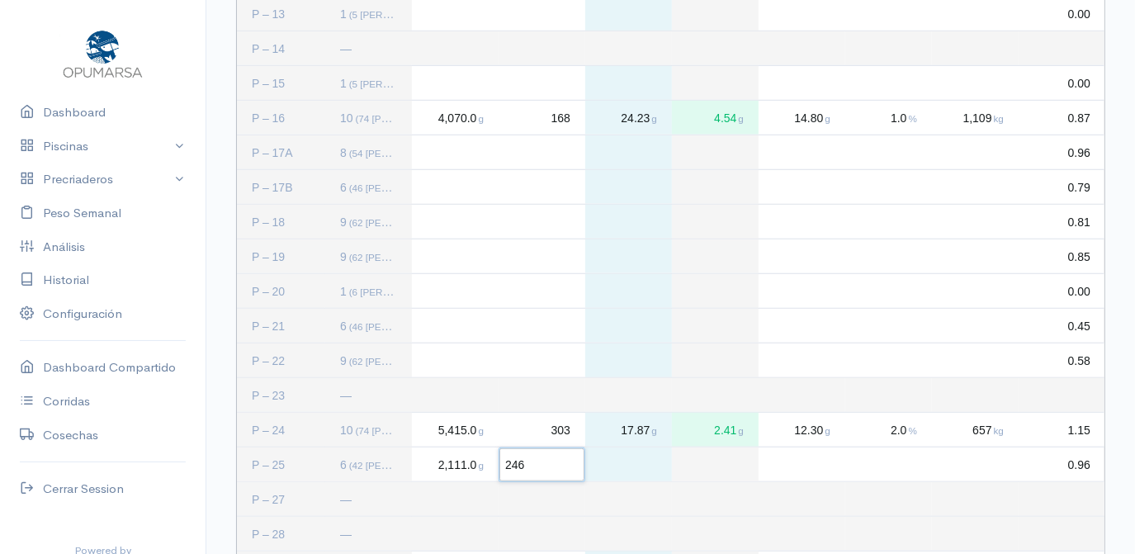
click at [998, 472] on div "Press SPACE to deselect this row." at bounding box center [975, 465] width 87 height 34
click at [440, 462] on span "2,111.0 g" at bounding box center [460, 464] width 47 height 13
type input "1793"
click at [580, 472] on div "246" at bounding box center [542, 465] width 87 height 34
click at [561, 460] on div "0" at bounding box center [542, 465] width 87 height 34
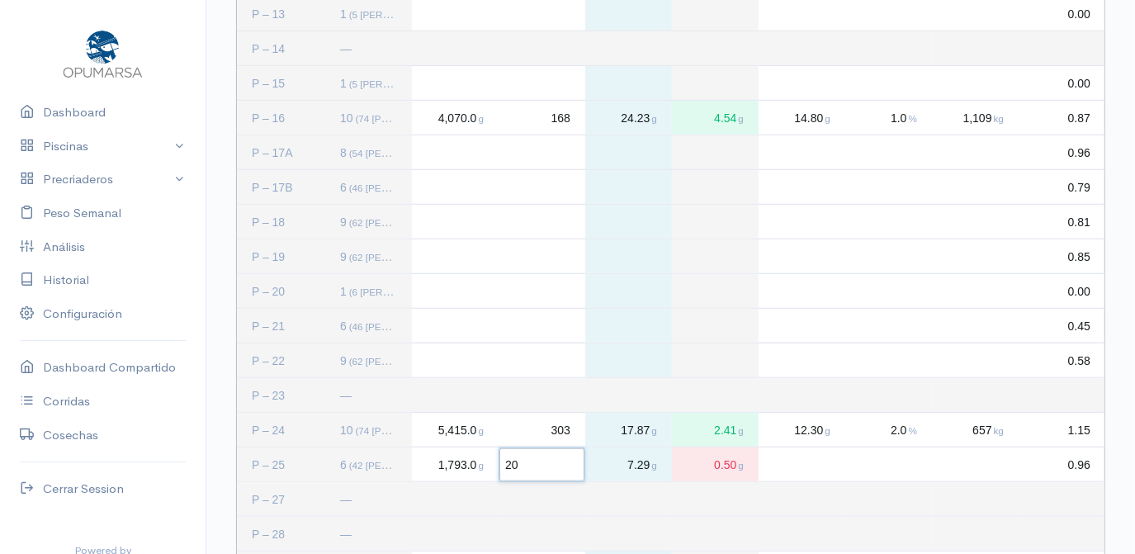
type input "201"
click at [979, 463] on div "Press SPACE to deselect this row." at bounding box center [975, 465] width 87 height 34
type input "476"
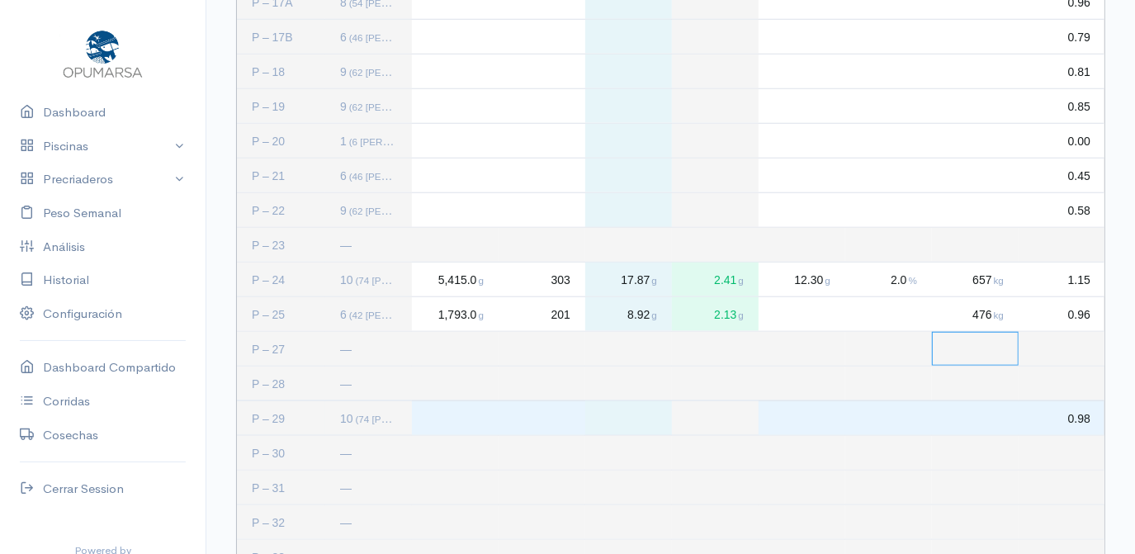
click at [438, 423] on div "Press SPACE to select this row." at bounding box center [455, 418] width 87 height 34
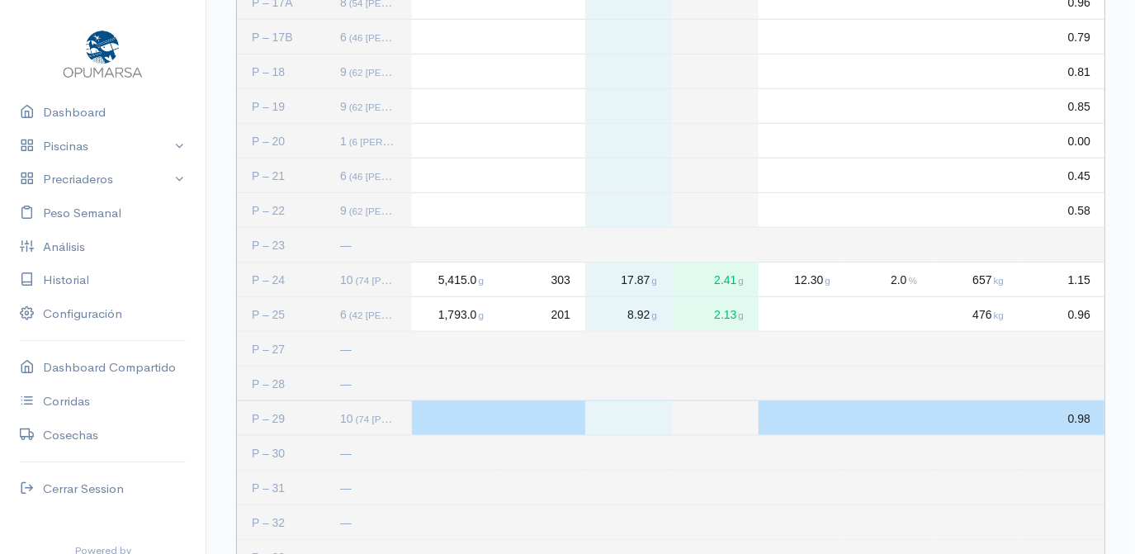
click at [444, 421] on div "Press SPACE to deselect this row." at bounding box center [455, 418] width 87 height 34
type input "6138"
click at [569, 421] on div "Press SPACE to deselect this row." at bounding box center [542, 418] width 87 height 34
click at [558, 419] on div "Press SPACE to deselect this row." at bounding box center [542, 418] width 87 height 34
type input "303"
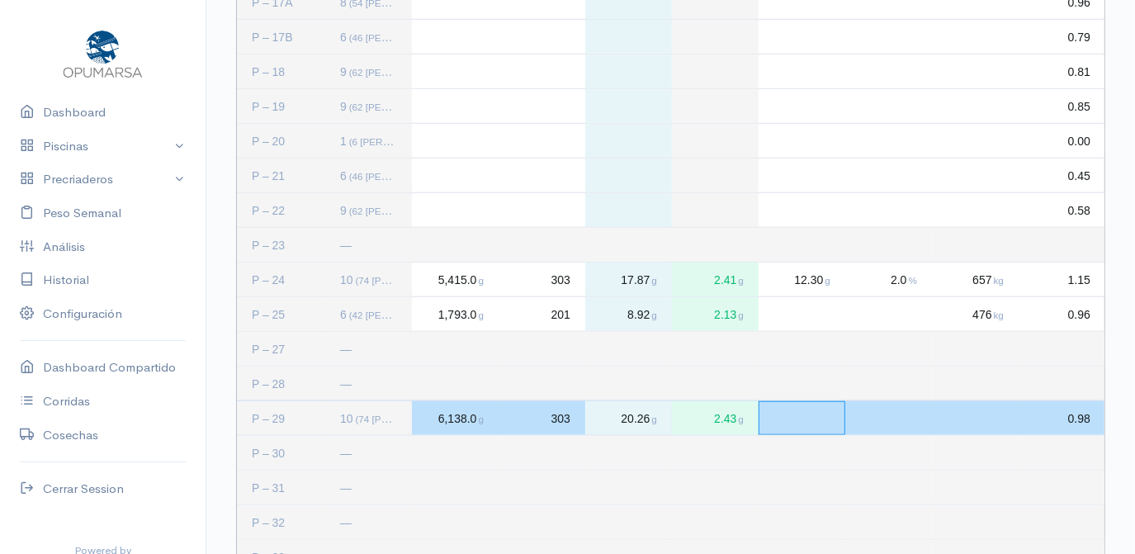
click at [808, 420] on div "Press SPACE to deselect this row." at bounding box center [802, 418] width 87 height 34
click at [780, 416] on div "Press SPACE to deselect this row." at bounding box center [802, 418] width 87 height 34
type input "14.5"
click at [899, 415] on div "Press SPACE to deselect this row." at bounding box center [889, 418] width 87 height 34
click at [908, 418] on div "Press SPACE to deselect this row." at bounding box center [889, 418] width 87 height 34
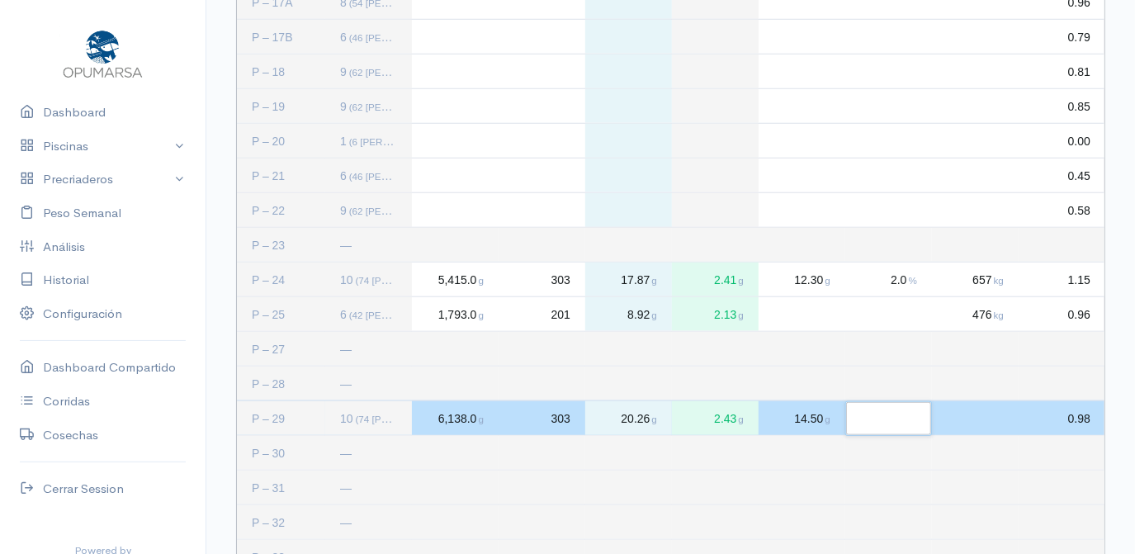
type input "1"
click at [1008, 418] on div "Press SPACE to deselect this row." at bounding box center [975, 418] width 87 height 34
type input "1013"
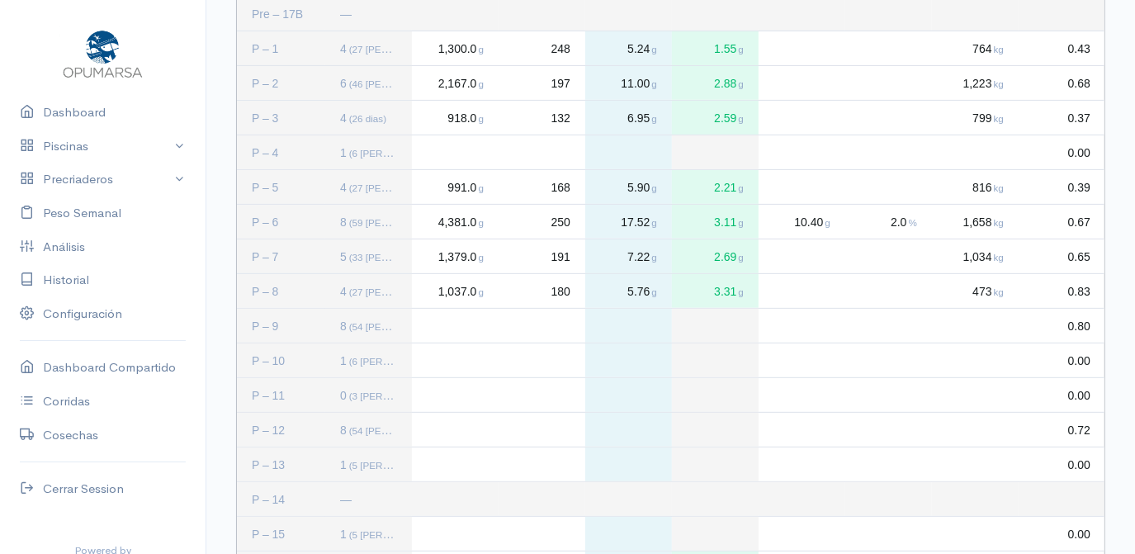
scroll to position [258, 0]
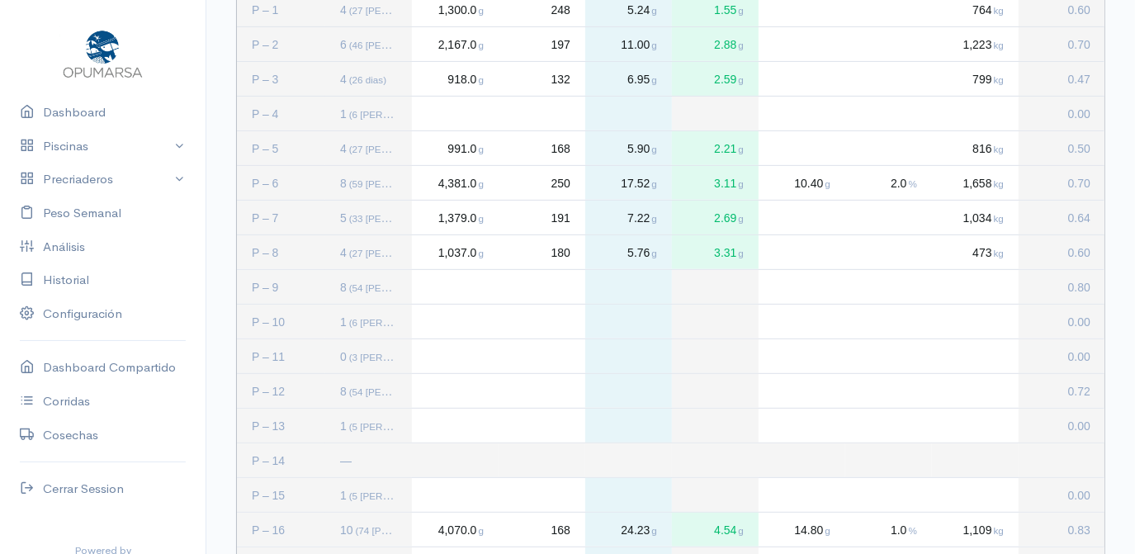
scroll to position [375, 0]
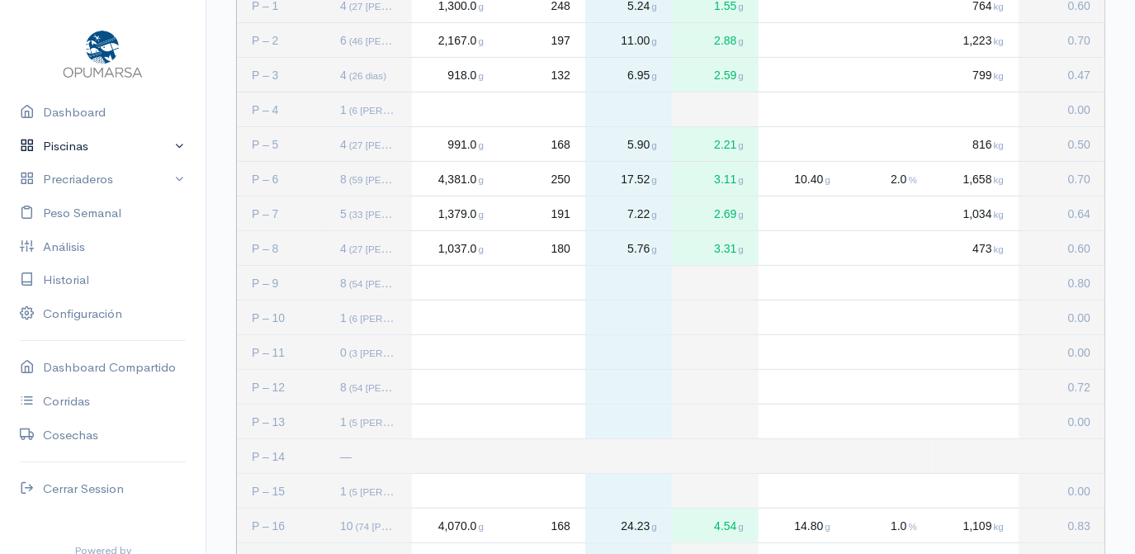
click at [79, 146] on link "Piscinas" at bounding box center [103, 147] width 206 height 34
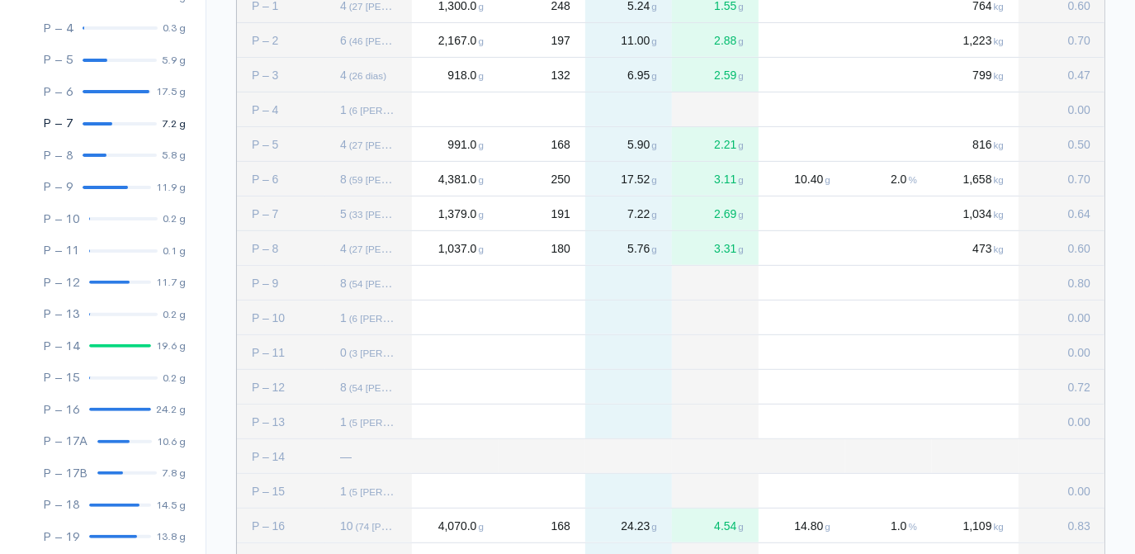
scroll to position [300, 0]
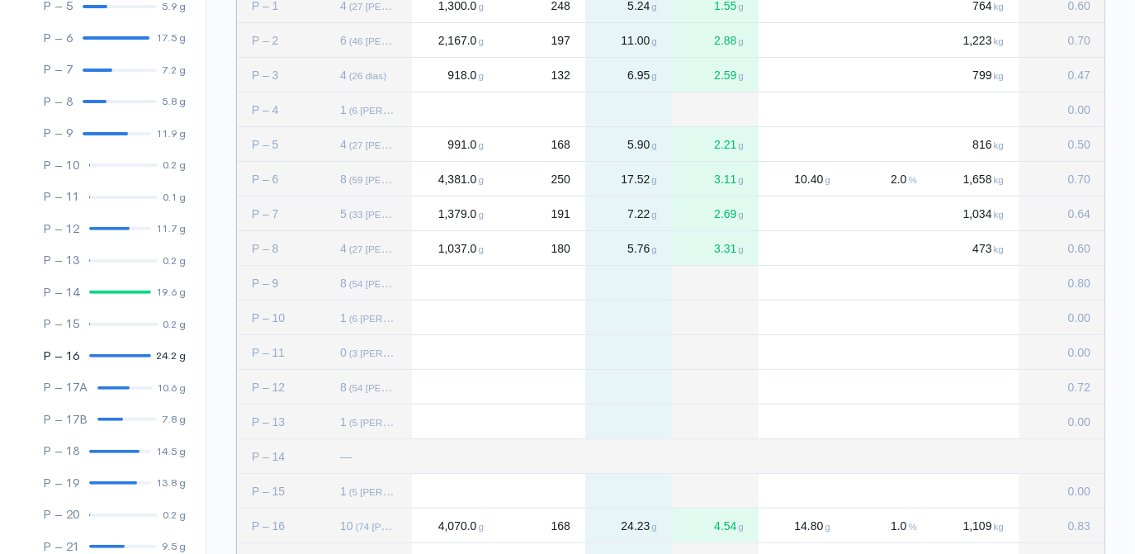
click at [116, 355] on div at bounding box center [120, 355] width 62 height 3
click at [73, 352] on div "P – 16" at bounding box center [61, 356] width 36 height 19
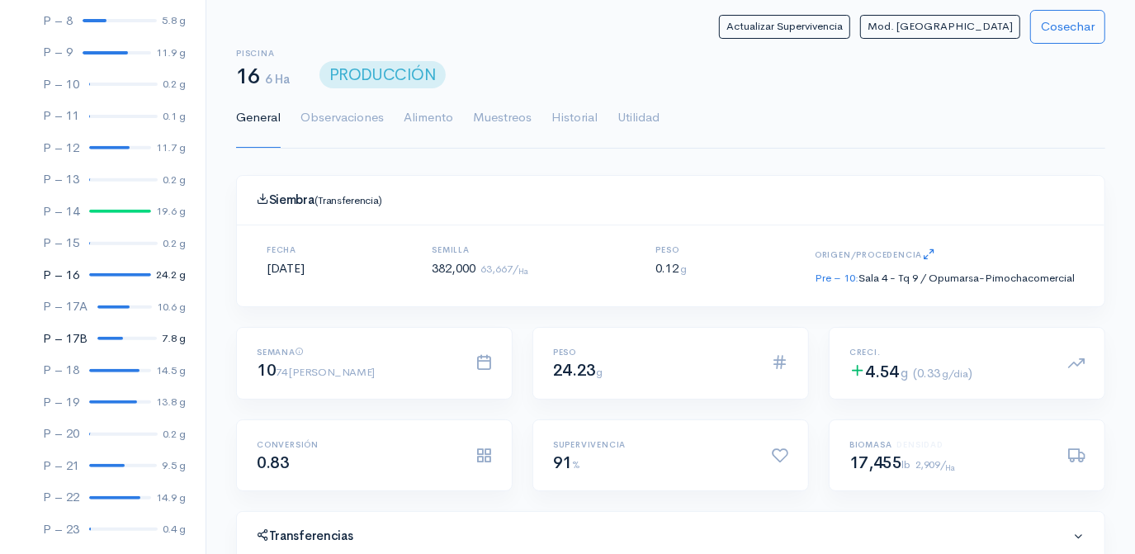
scroll to position [450, 0]
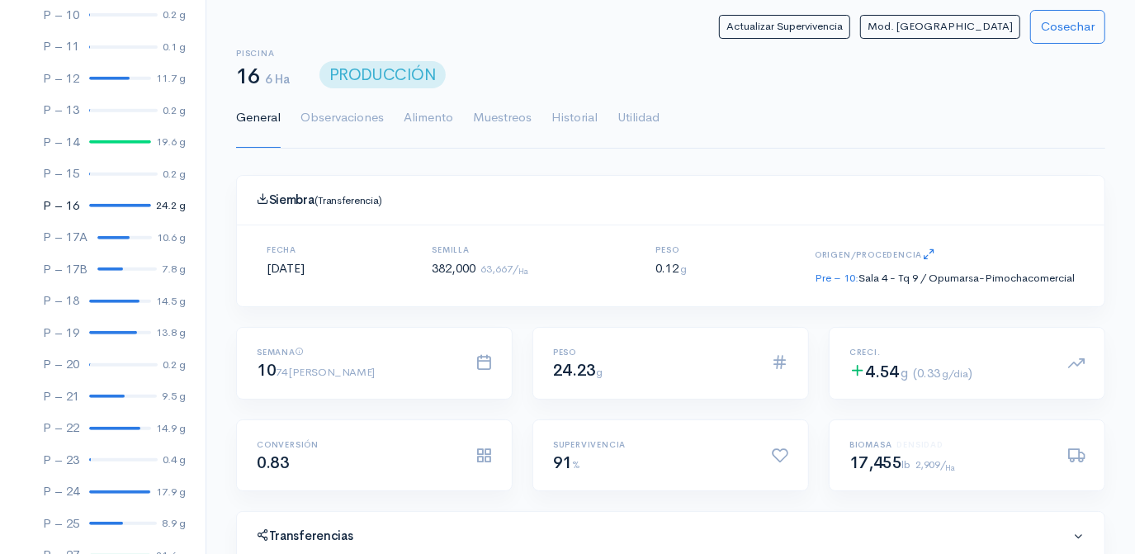
click at [119, 206] on div at bounding box center [120, 205] width 62 height 3
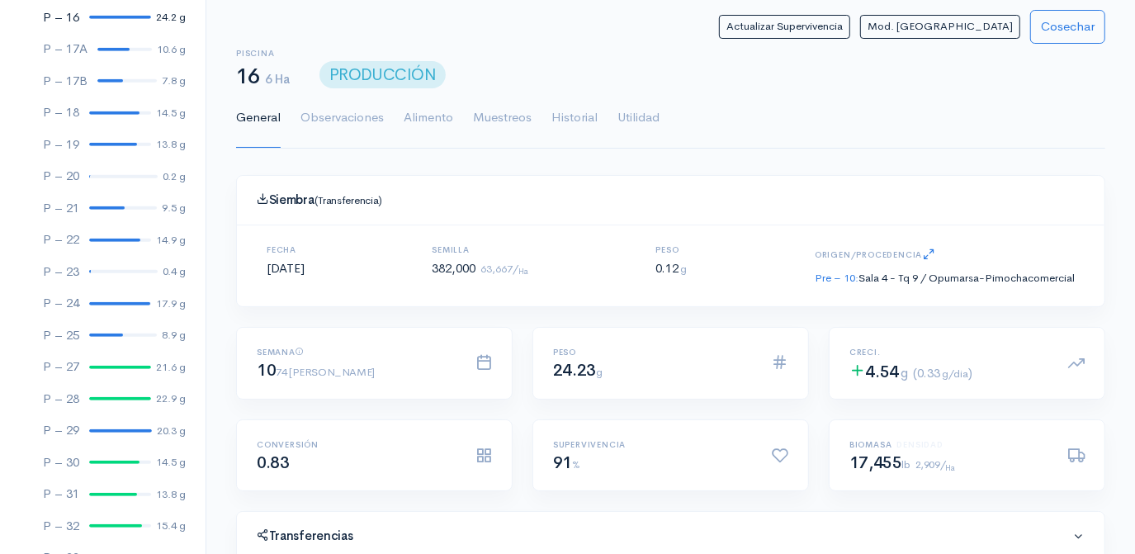
scroll to position [675, 0]
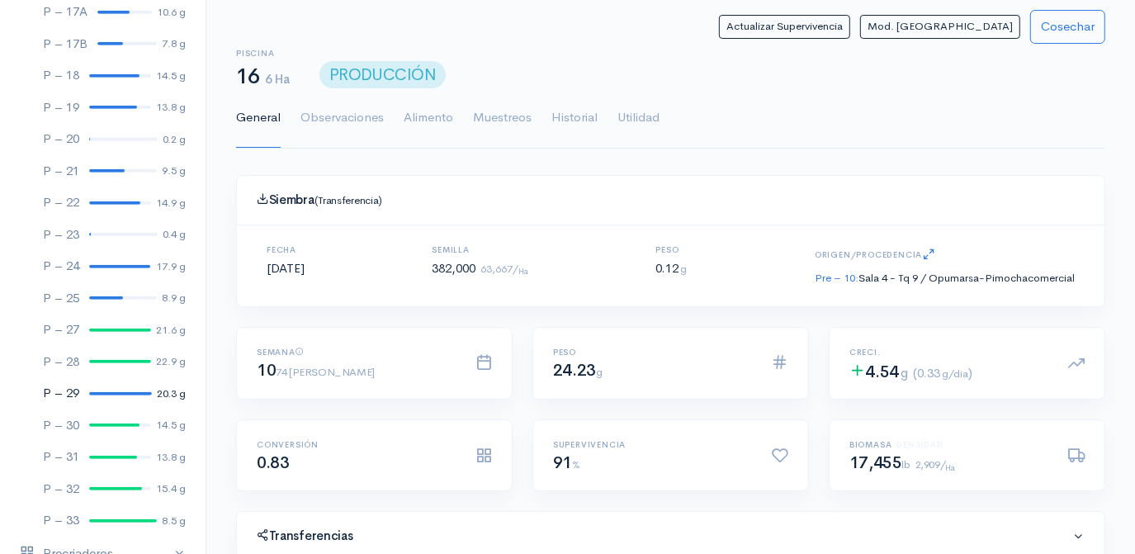
click at [115, 393] on div at bounding box center [120, 393] width 63 height 3
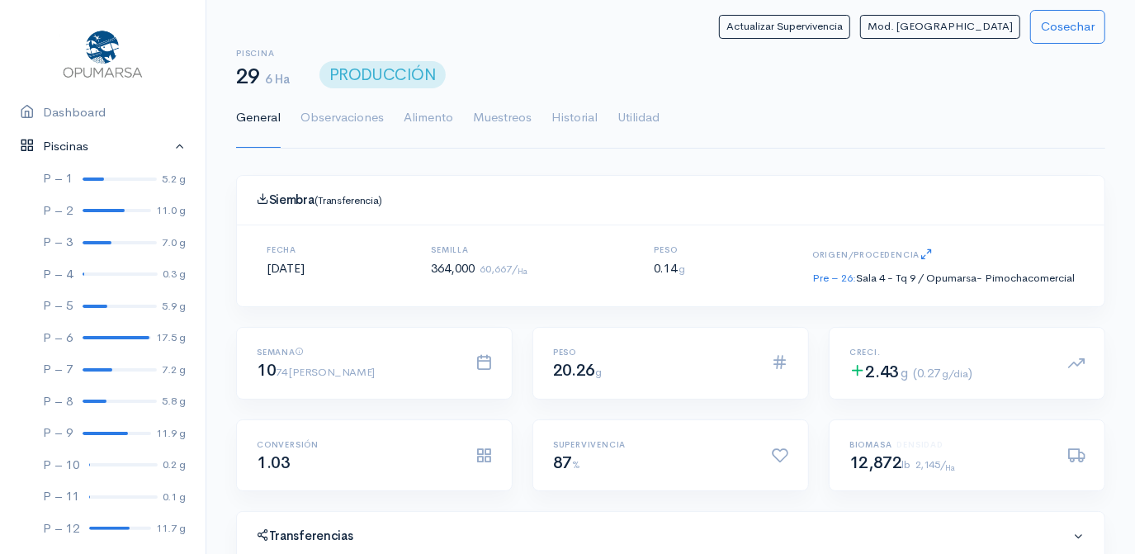
click at [167, 145] on link "Piscinas" at bounding box center [103, 147] width 206 height 34
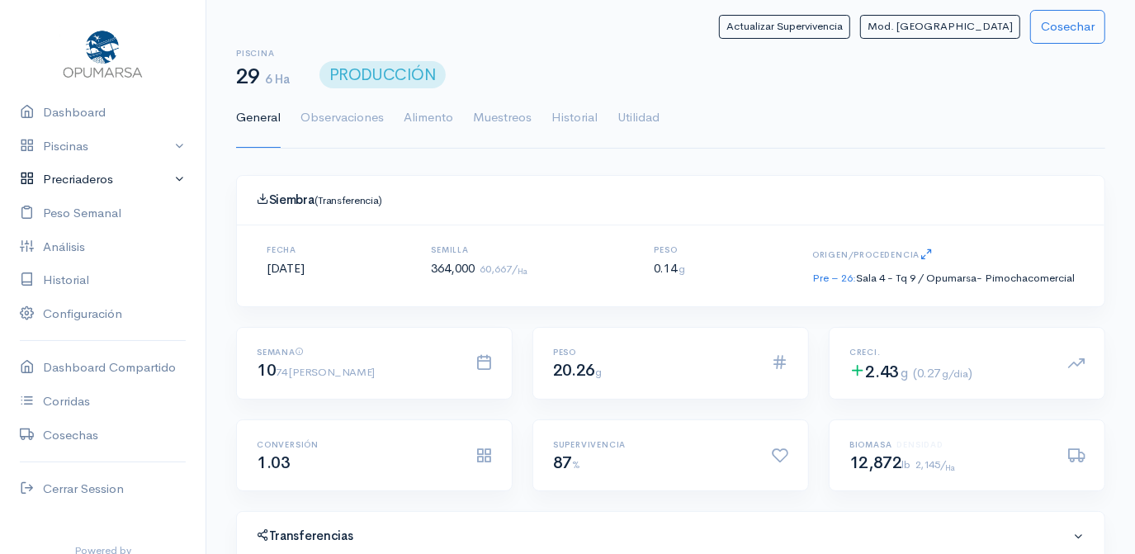
click at [73, 182] on link "Precriaderos" at bounding box center [103, 180] width 206 height 34
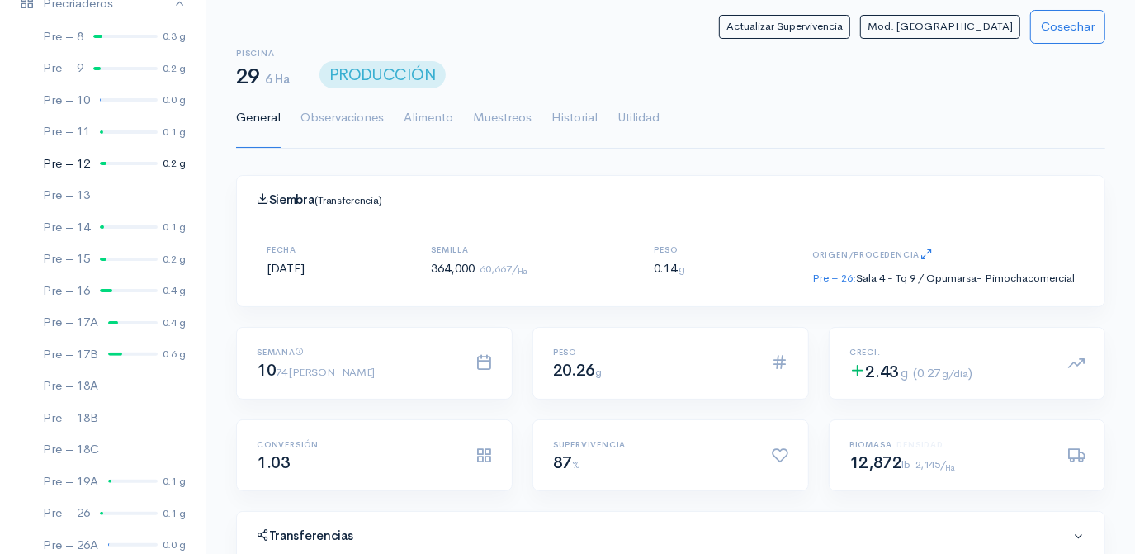
scroll to position [225, 0]
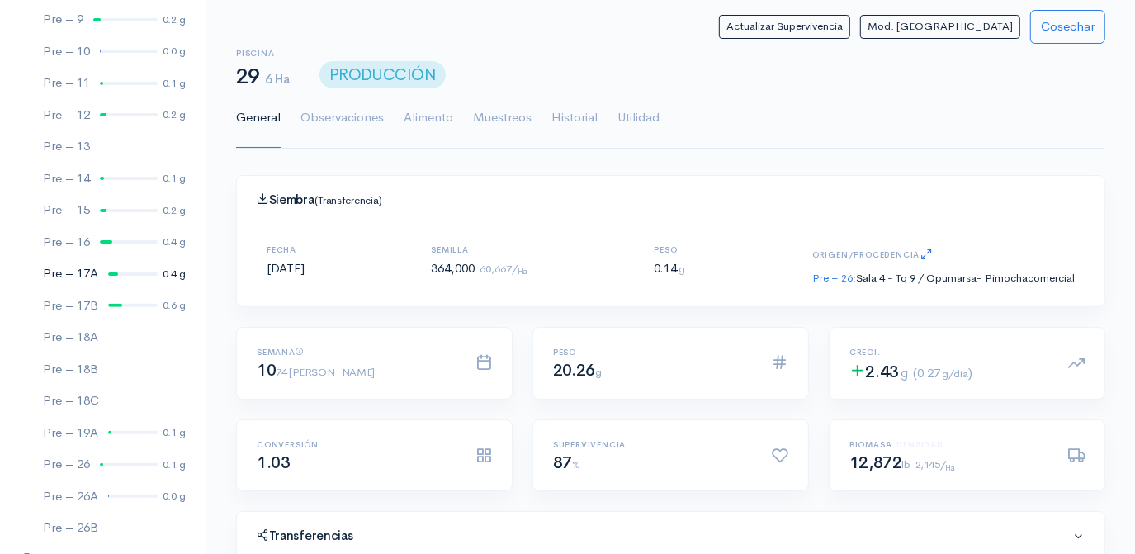
click at [128, 273] on div at bounding box center [133, 274] width 50 height 3
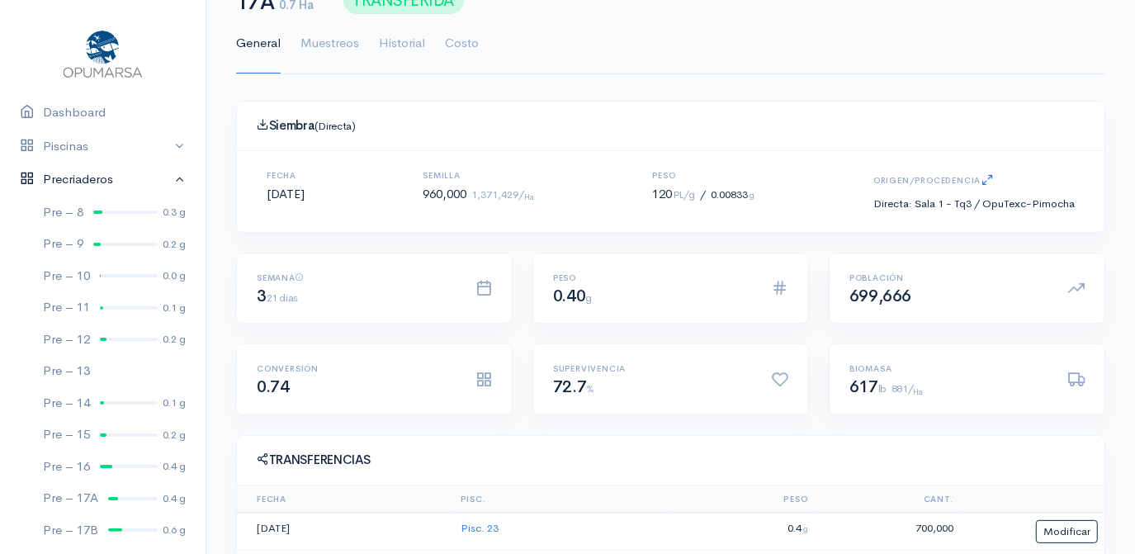
click at [167, 178] on link "Precriaderos" at bounding box center [103, 180] width 206 height 34
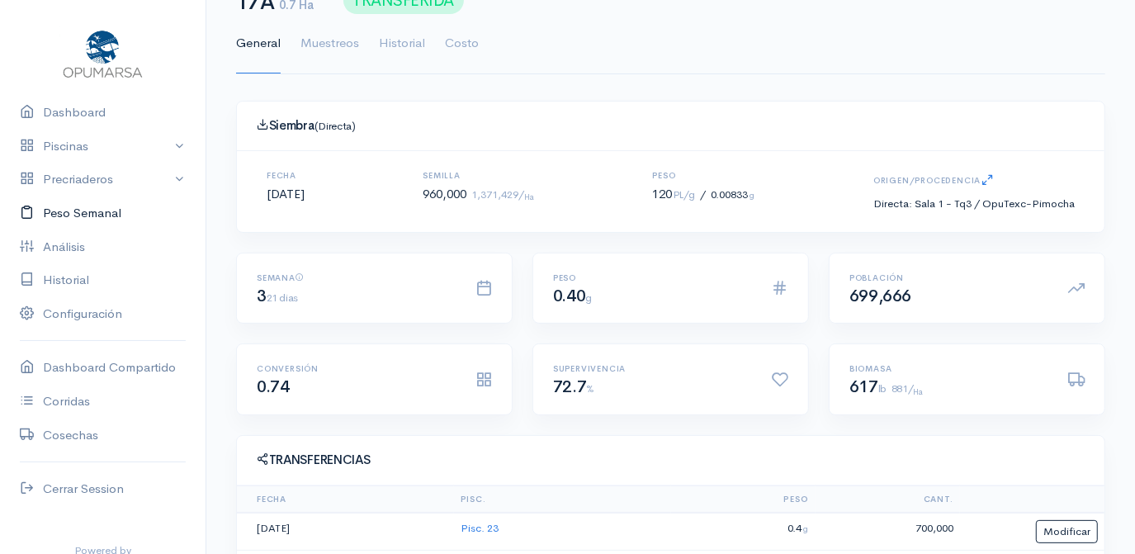
click at [74, 214] on link "Peso Semanal" at bounding box center [103, 214] width 206 height 34
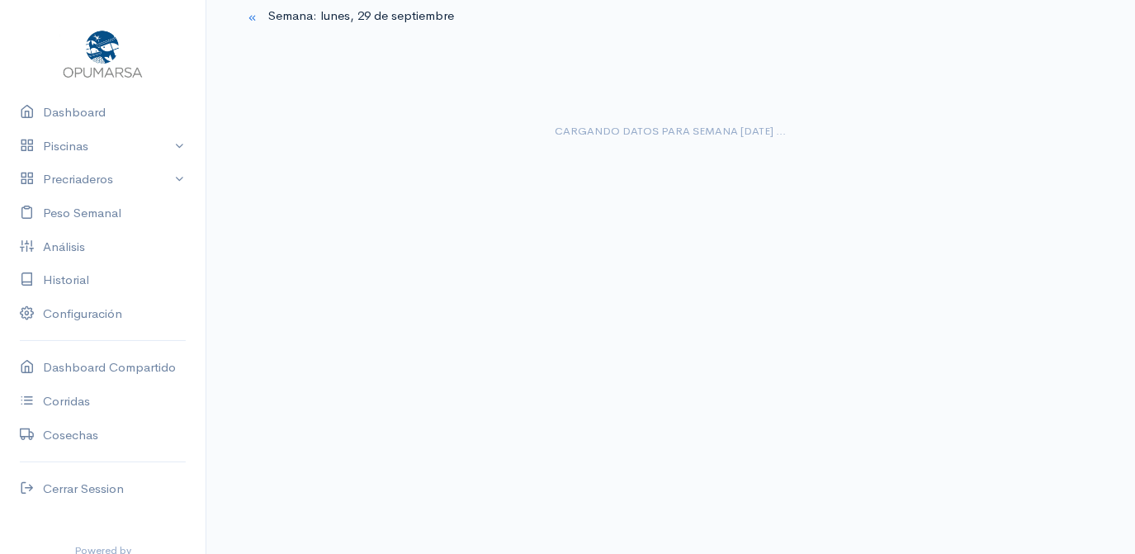
click at [1007, 144] on div "Cargando datos para semana [DATE] ..." at bounding box center [671, 117] width 810 height 106
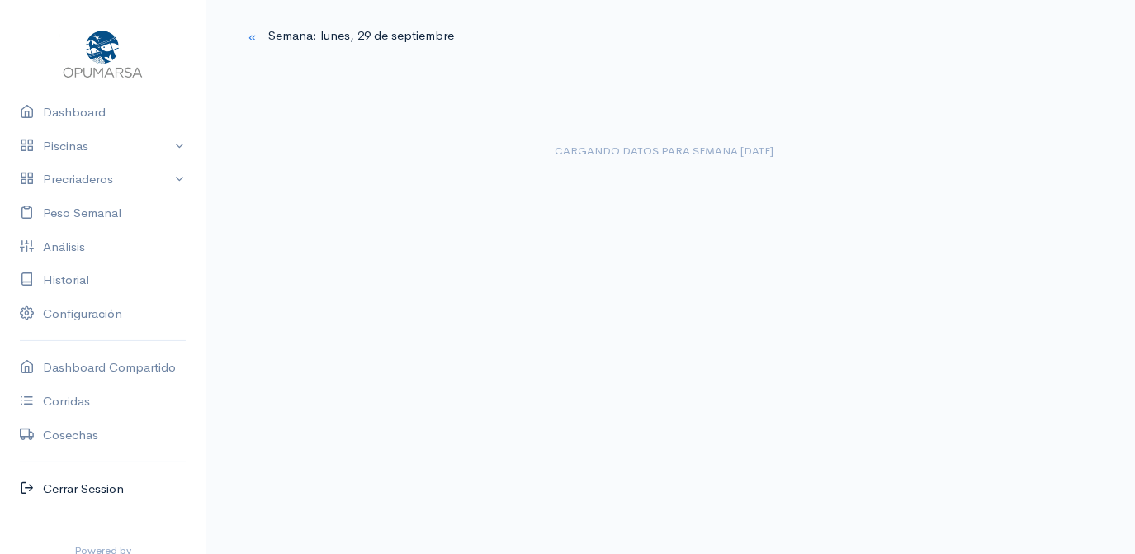
click at [59, 491] on link "Cerrar Session" at bounding box center [103, 489] width 206 height 34
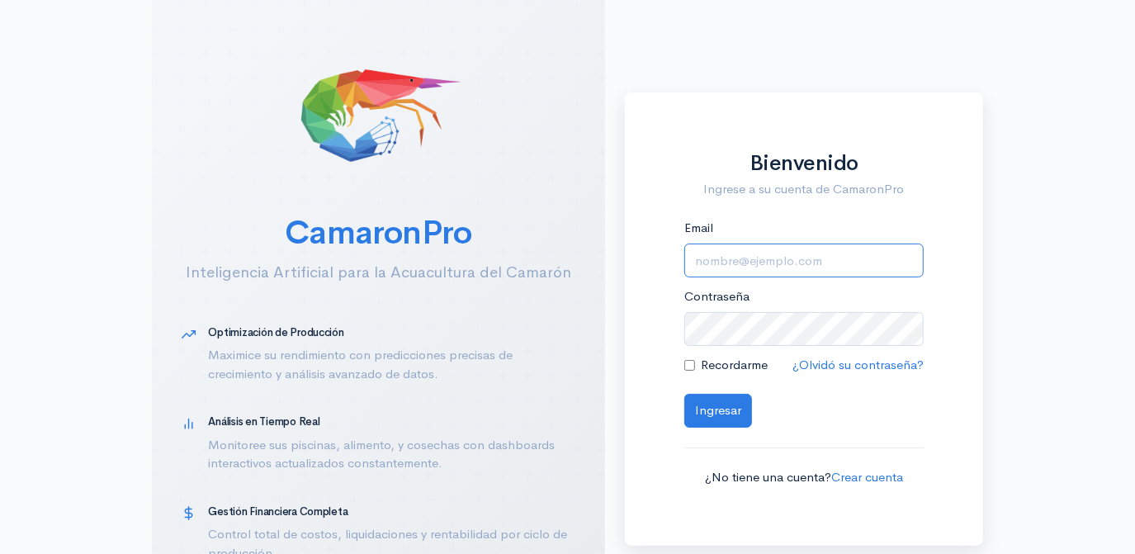
type input "[EMAIL_ADDRESS][DOMAIN_NAME]"
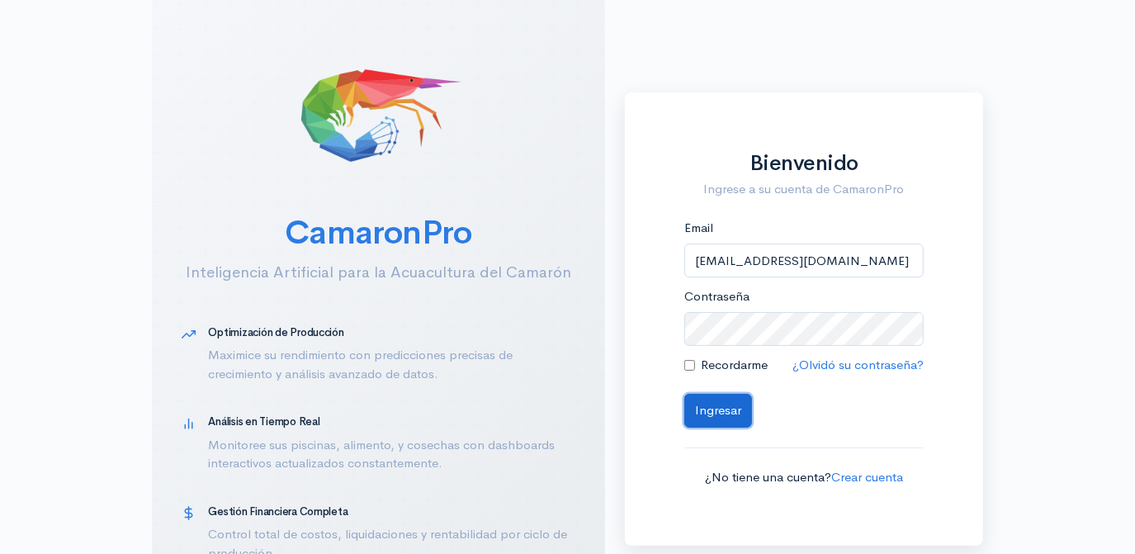
click at [710, 413] on button "Ingresar" at bounding box center [719, 411] width 68 height 34
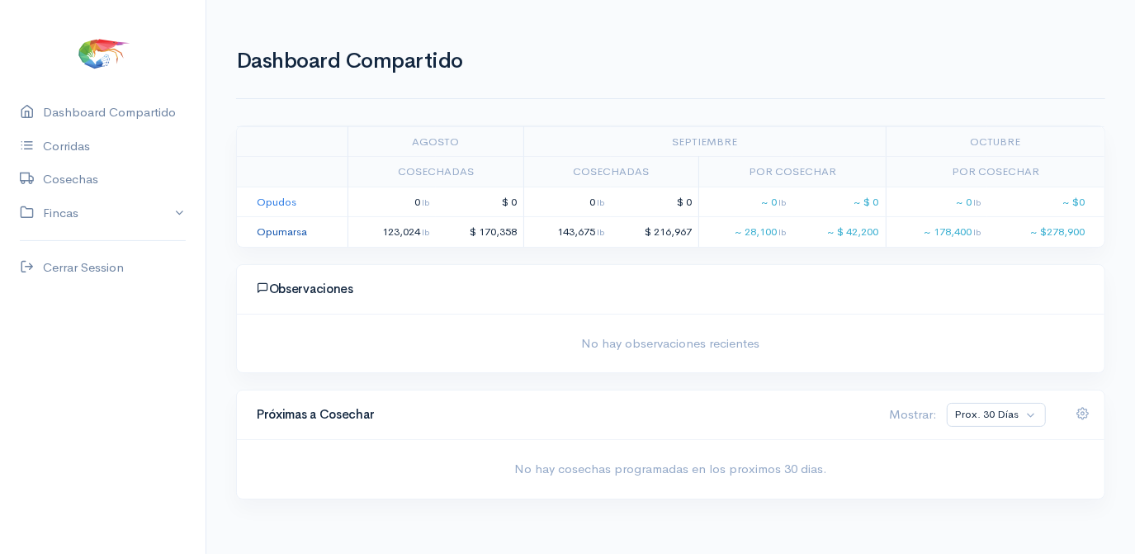
click at [280, 232] on link "Opumarsa" at bounding box center [282, 232] width 50 height 14
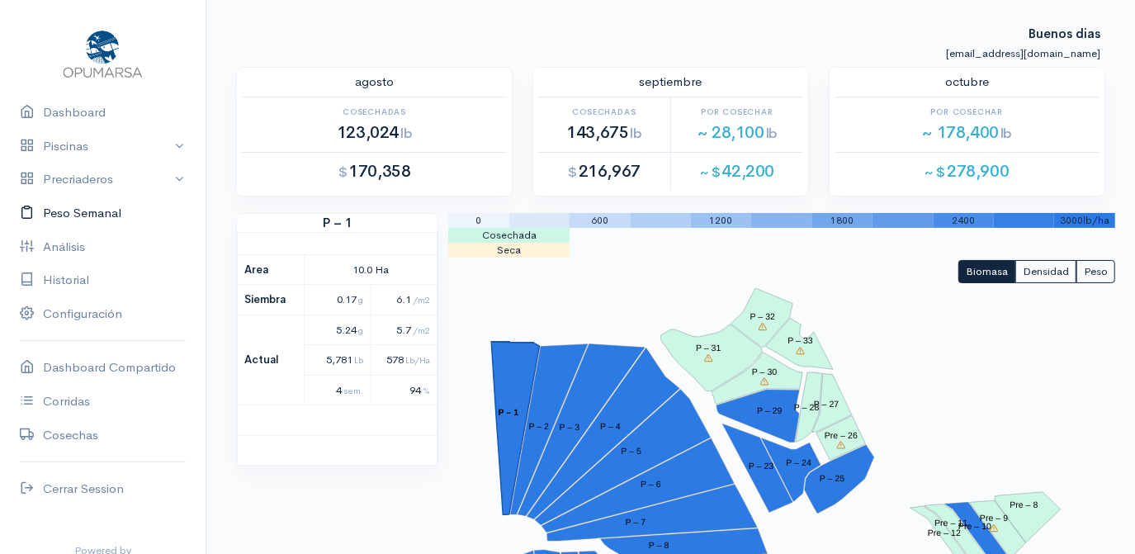
click at [59, 212] on link "Peso Semanal" at bounding box center [103, 214] width 206 height 34
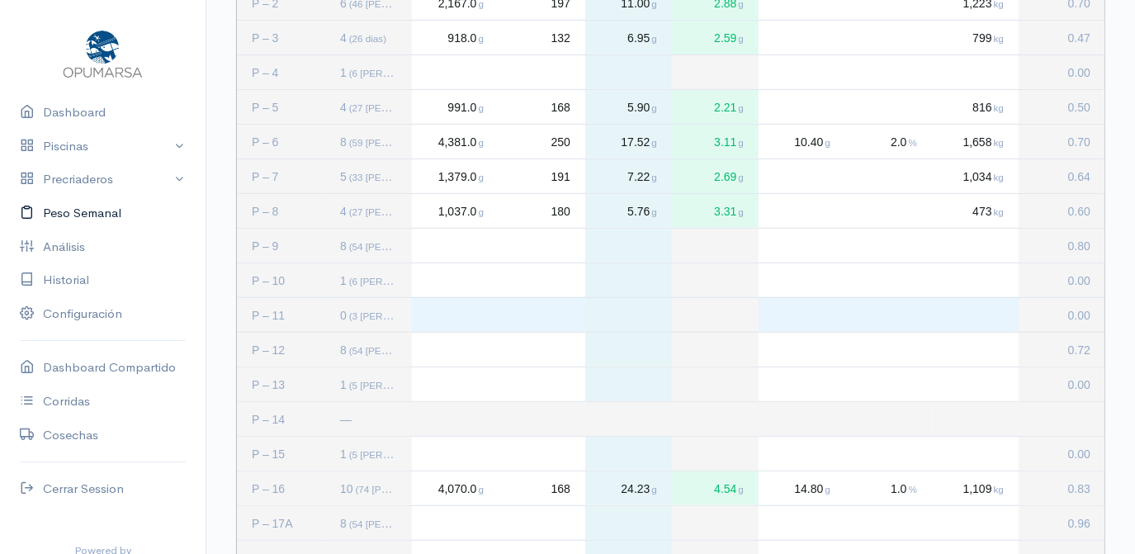
scroll to position [450, 0]
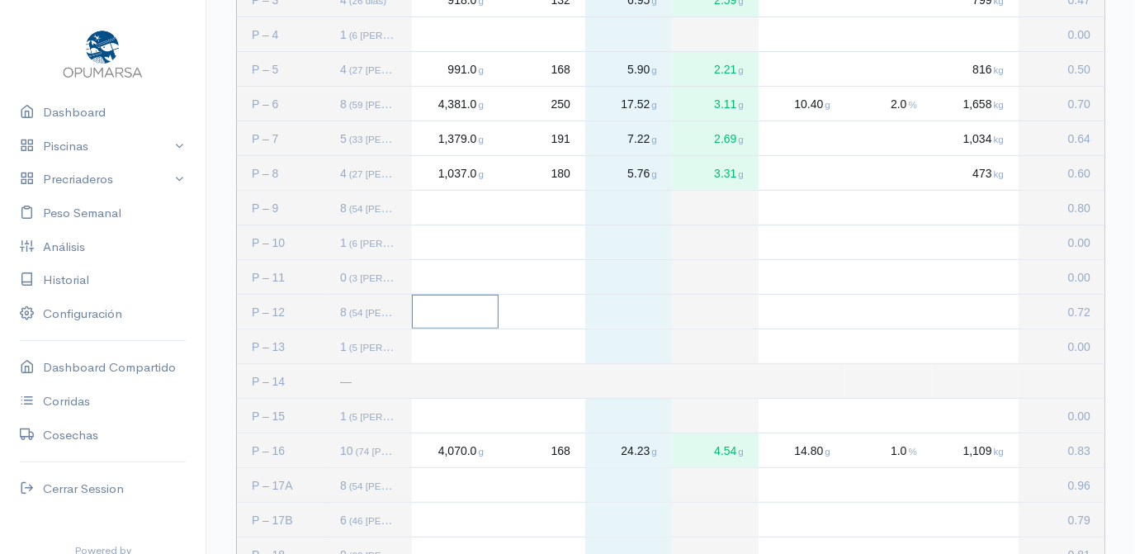
click at [462, 310] on div "Press SPACE to select this row." at bounding box center [455, 312] width 87 height 34
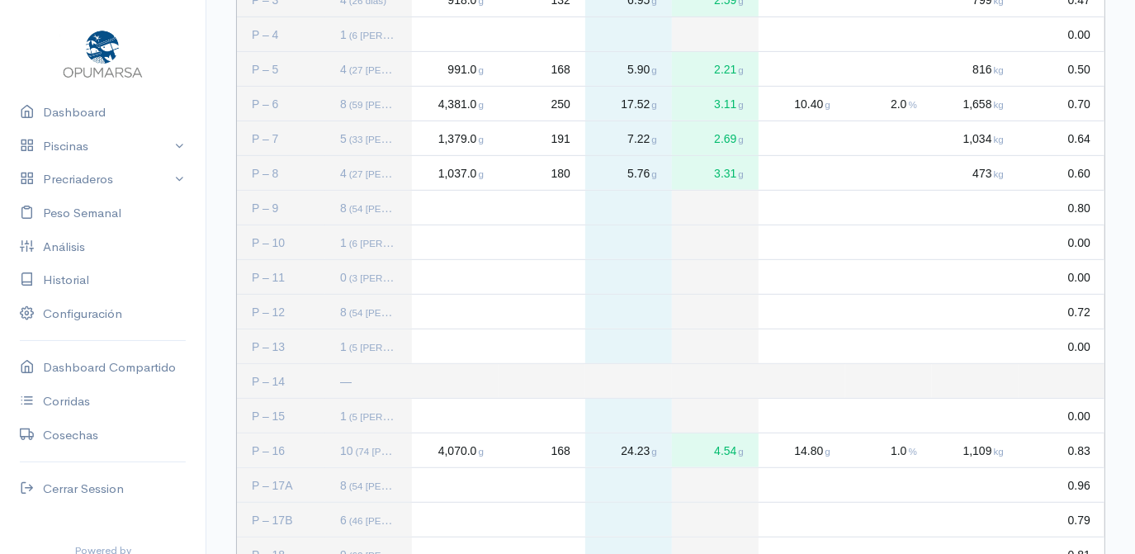
click at [453, 310] on div "Press SPACE to deselect this row." at bounding box center [455, 312] width 87 height 34
type input "1417"
click at [561, 311] on div "Press SPACE to deselect this row." at bounding box center [542, 312] width 87 height 34
click at [555, 303] on div "Press SPACE to deselect this row." at bounding box center [542, 312] width 87 height 34
type input "103"
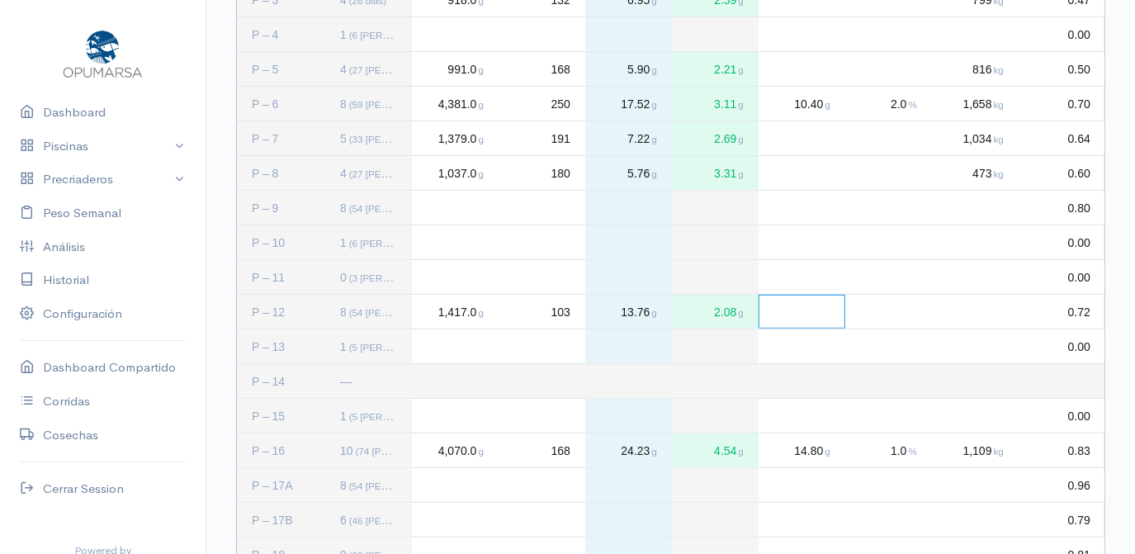
click at [800, 310] on div "Press SPACE to deselect this row." at bounding box center [802, 312] width 87 height 34
click at [803, 311] on div "Press SPACE to deselect this row." at bounding box center [802, 312] width 87 height 34
type input "10.2"
click at [907, 314] on div "Press SPACE to deselect this row." at bounding box center [889, 312] width 87 height 34
click at [900, 318] on div "Press SPACE to deselect this row." at bounding box center [889, 312] width 87 height 34
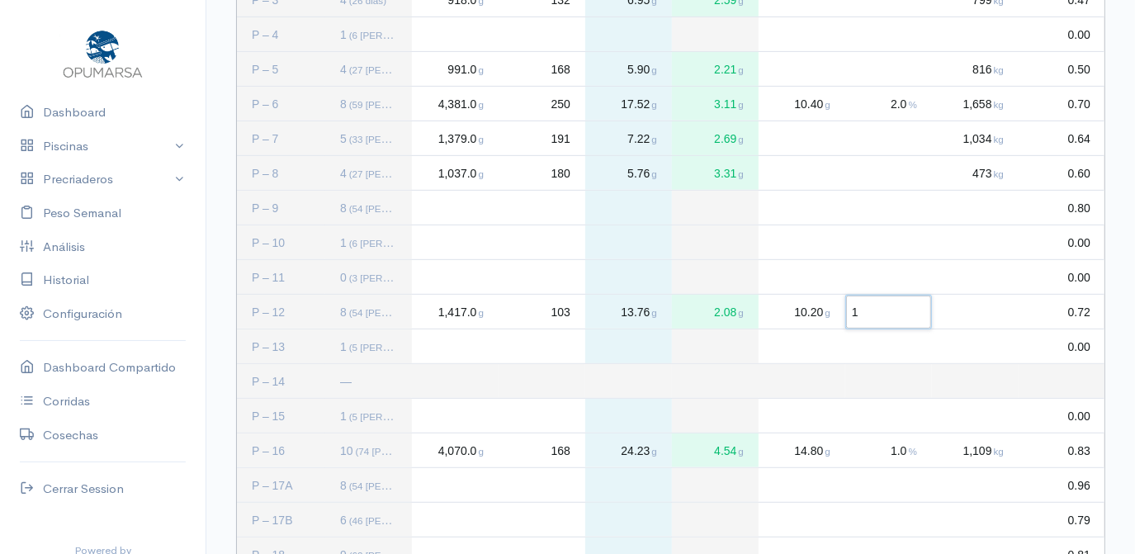
type input "10"
click at [991, 305] on div "Press SPACE to deselect this row." at bounding box center [975, 312] width 87 height 34
type input "1144"
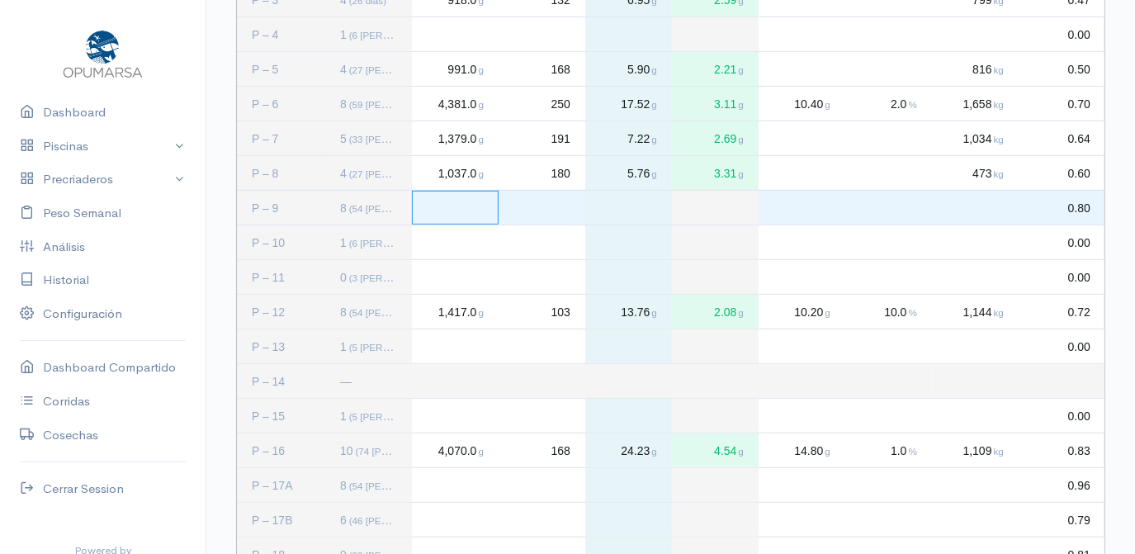
click at [475, 212] on div "Press SPACE to select this row." at bounding box center [455, 208] width 87 height 34
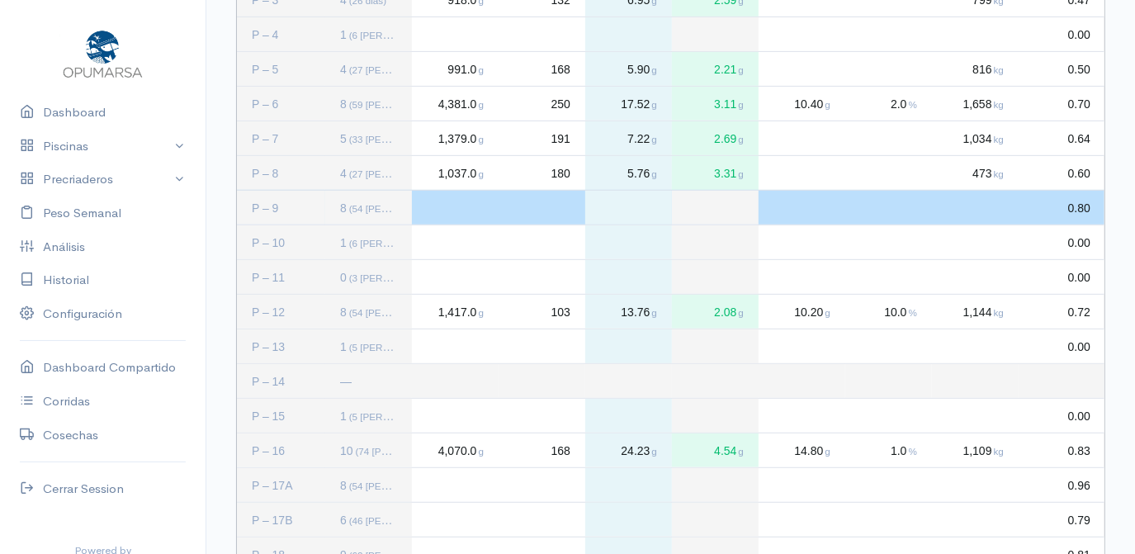
click at [439, 212] on div "Press SPACE to deselect this row." at bounding box center [455, 208] width 87 height 34
type input "1713"
click at [562, 201] on div "Press SPACE to deselect this row." at bounding box center [542, 208] width 87 height 34
click at [562, 205] on div "Press SPACE to deselect this row." at bounding box center [542, 208] width 87 height 34
type input "108"
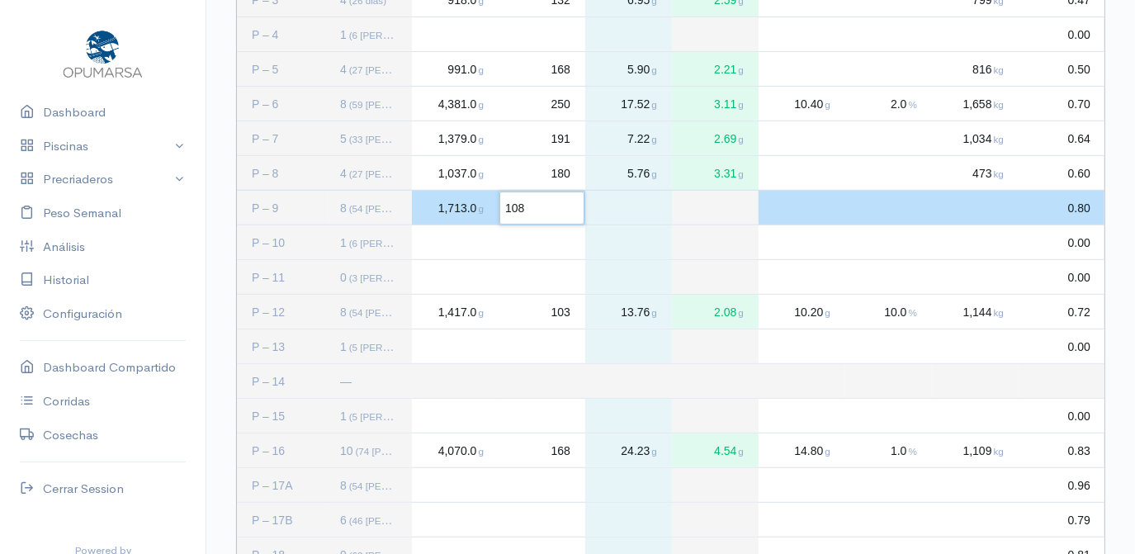
click at [987, 205] on div "Press SPACE to deselect this row." at bounding box center [975, 208] width 87 height 34
click at [770, 203] on div "Press SPACE to deselect this row." at bounding box center [802, 208] width 87 height 34
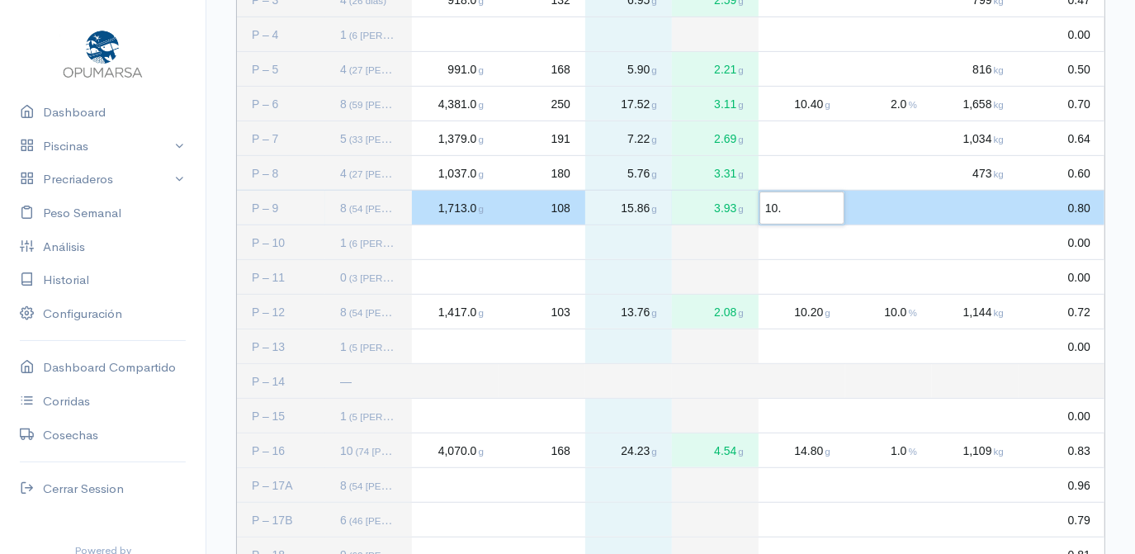
type input "10.2"
click at [907, 206] on div "Press SPACE to deselect this row." at bounding box center [889, 208] width 87 height 34
click at [912, 204] on div "Press SPACE to deselect this row." at bounding box center [889, 208] width 87 height 34
type input "3"
click at [1005, 210] on div "Press SPACE to deselect this row." at bounding box center [975, 208] width 87 height 34
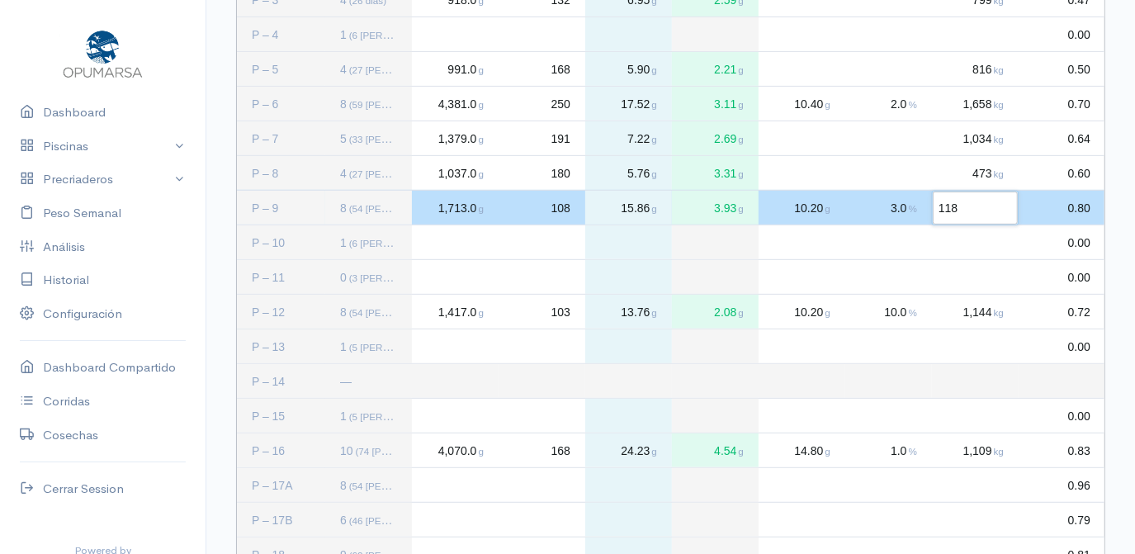
type input "1181"
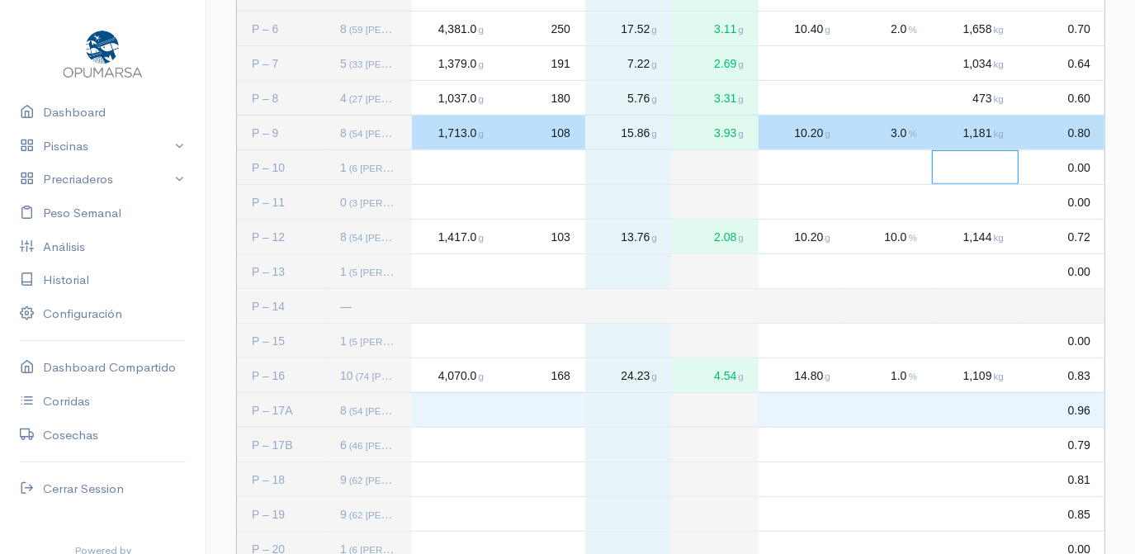
click at [441, 415] on div "Press SPACE to select this row." at bounding box center [455, 410] width 87 height 34
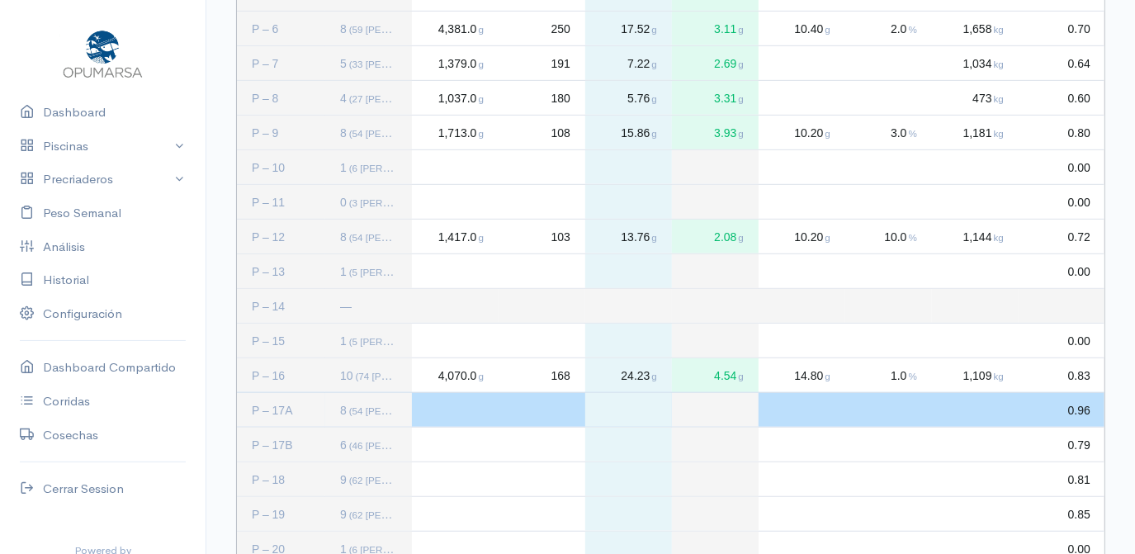
click at [444, 410] on div "Press SPACE to deselect this row." at bounding box center [455, 410] width 87 height 34
type input "2897"
click at [565, 412] on div "Press SPACE to deselect this row." at bounding box center [542, 410] width 87 height 34
click at [563, 410] on div "Press SPACE to deselect this row." at bounding box center [542, 410] width 87 height 34
type input "219"
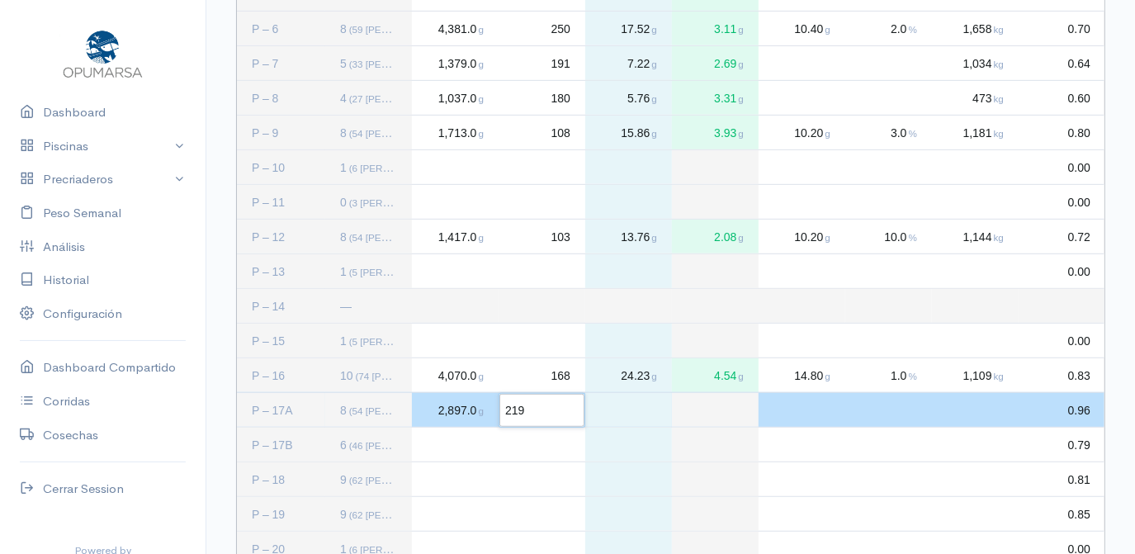
click at [821, 408] on div "Press SPACE to deselect this row." at bounding box center [802, 410] width 87 height 34
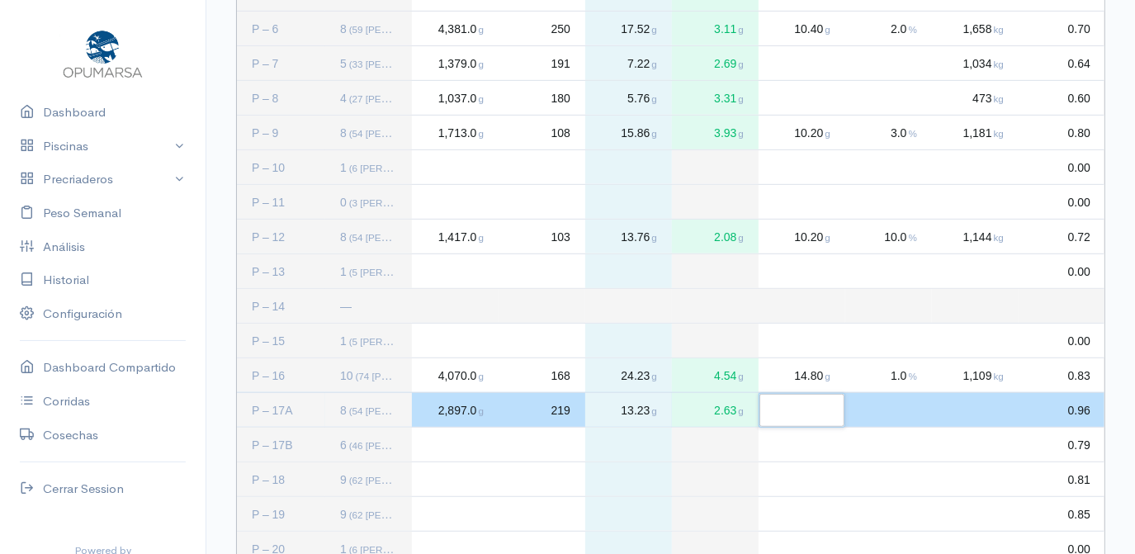
click at [986, 406] on div "Press SPACE to deselect this row." at bounding box center [975, 410] width 87 height 34
type input "692"
click at [441, 443] on div "Press SPACE to select this row." at bounding box center [455, 445] width 87 height 34
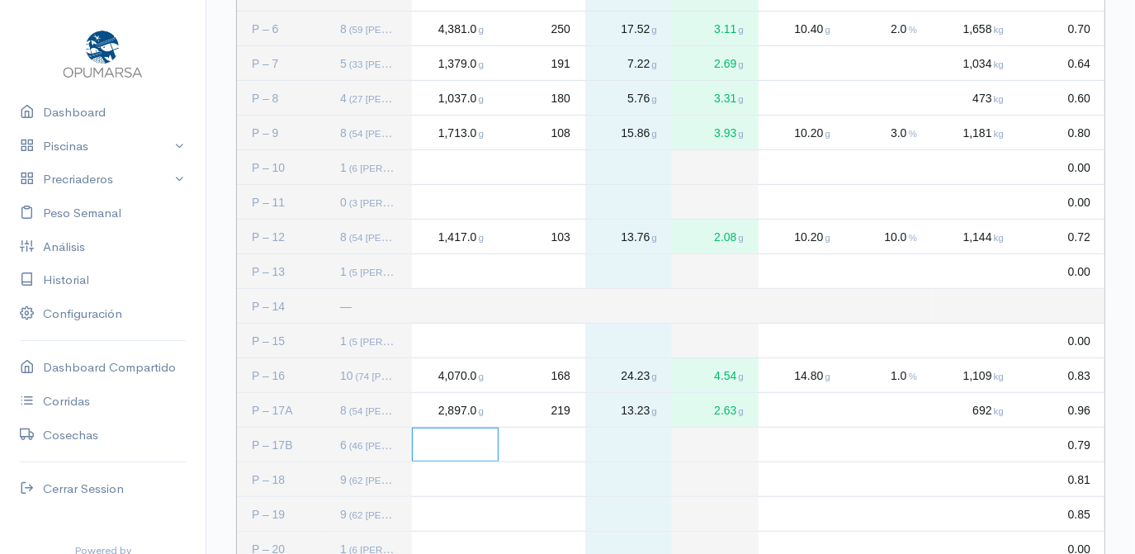
click at [451, 448] on div "Press SPACE to deselect this row." at bounding box center [455, 445] width 87 height 34
type input "1731"
click at [554, 439] on div "Press SPACE to deselect this row." at bounding box center [542, 445] width 87 height 34
click at [559, 446] on div "Press SPACE to deselect this row." at bounding box center [542, 445] width 87 height 34
type input "165"
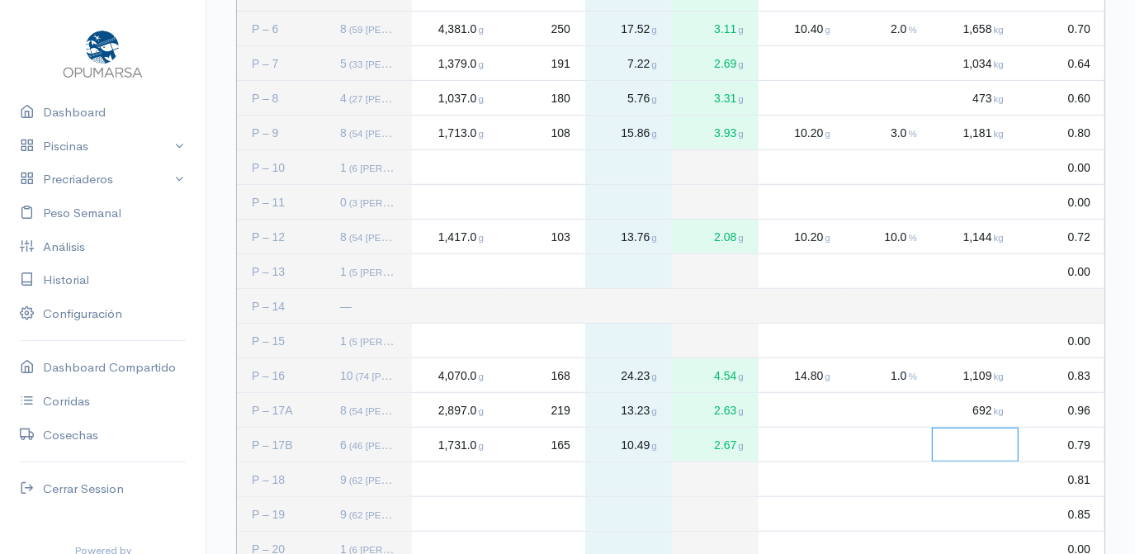
click at [987, 453] on div "Press SPACE to deselect this row." at bounding box center [975, 445] width 87 height 34
type input "592"
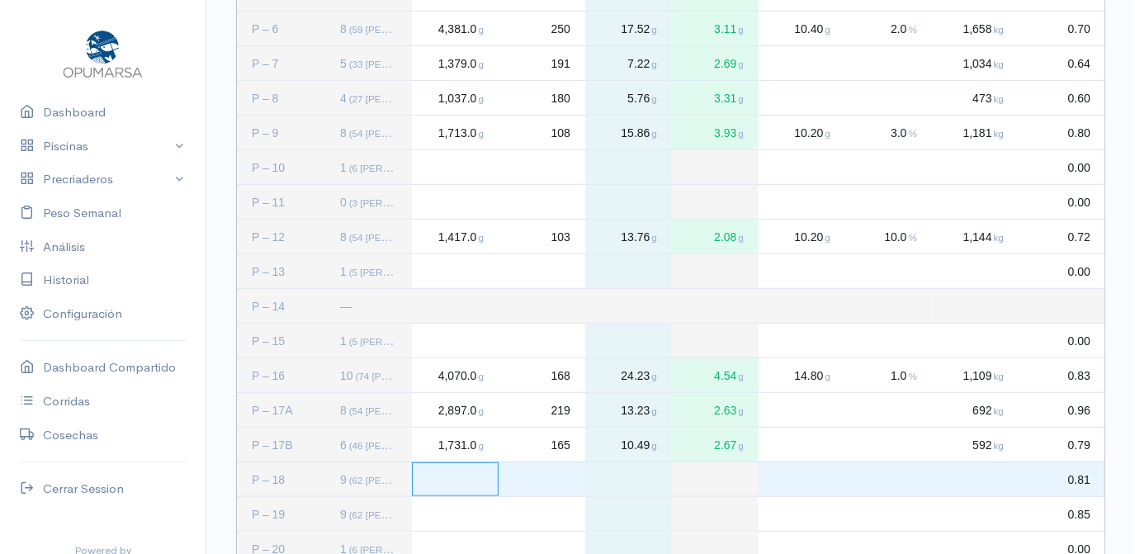
click at [484, 481] on div "Press SPACE to select this row." at bounding box center [455, 479] width 87 height 34
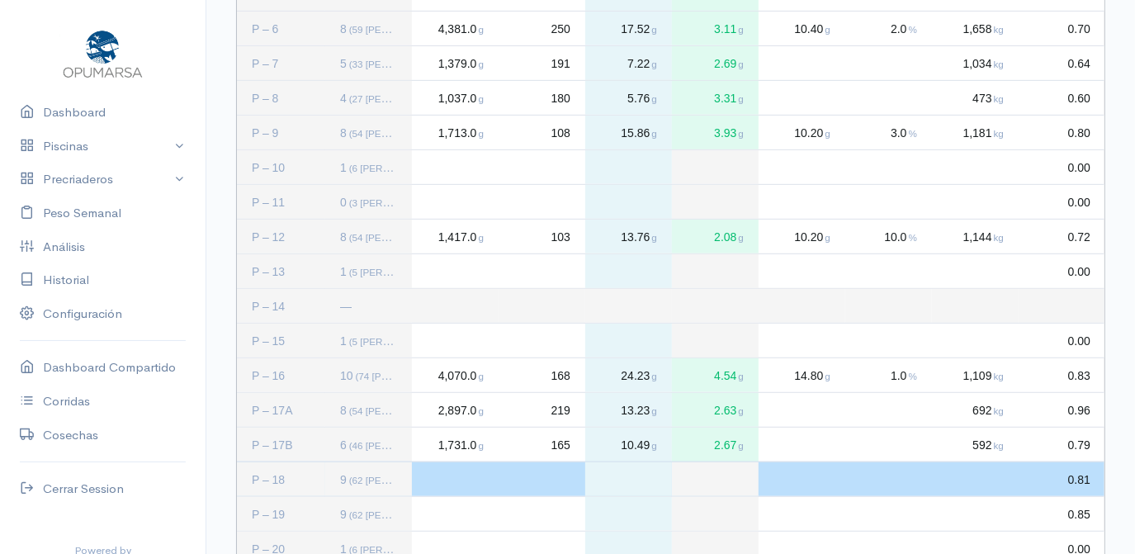
click at [451, 476] on div "Press SPACE to deselect this row." at bounding box center [455, 479] width 87 height 34
type input "3241"
click at [559, 470] on div "Press SPACE to deselect this row." at bounding box center [542, 479] width 87 height 34
click at [551, 481] on div "Press SPACE to deselect this row." at bounding box center [542, 479] width 87 height 34
type input "185"
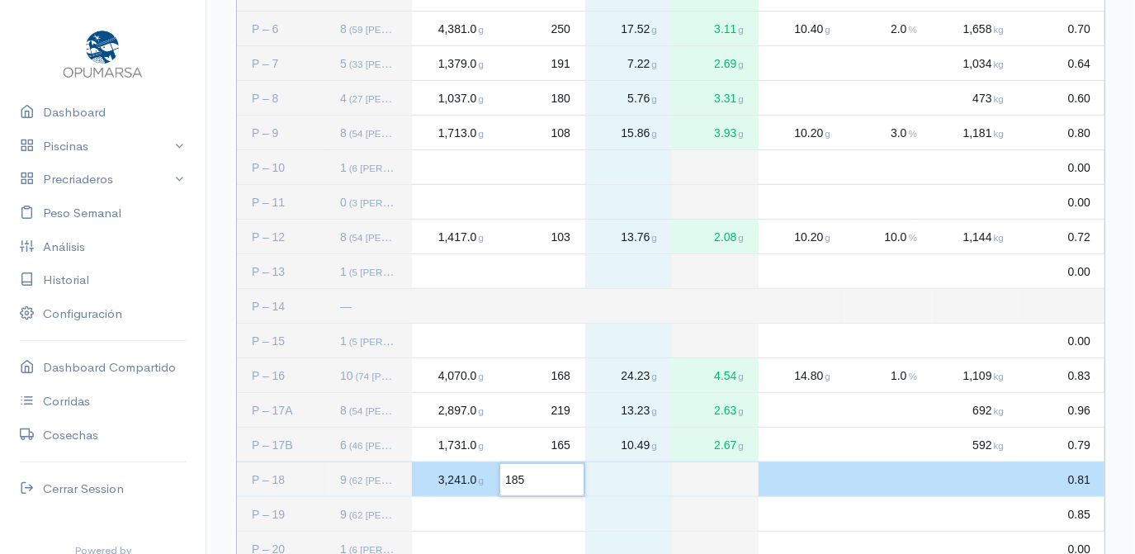
click at [808, 473] on div "Press SPACE to deselect this row." at bounding box center [802, 479] width 87 height 34
click at [781, 476] on div "Press SPACE to deselect this row." at bounding box center [802, 479] width 87 height 34
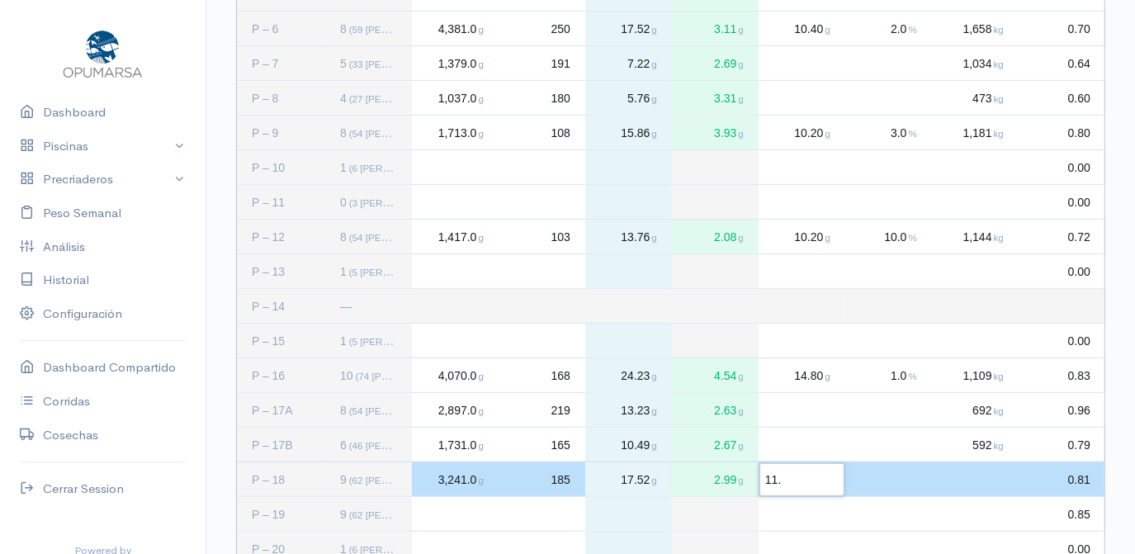
type input "11.8"
click at [919, 474] on div "Press SPACE to deselect this row." at bounding box center [889, 479] width 87 height 34
click at [916, 481] on div "Press SPACE to deselect this row." at bounding box center [889, 479] width 87 height 34
type input "2"
click at [988, 472] on div "Press SPACE to deselect this row." at bounding box center [975, 479] width 87 height 34
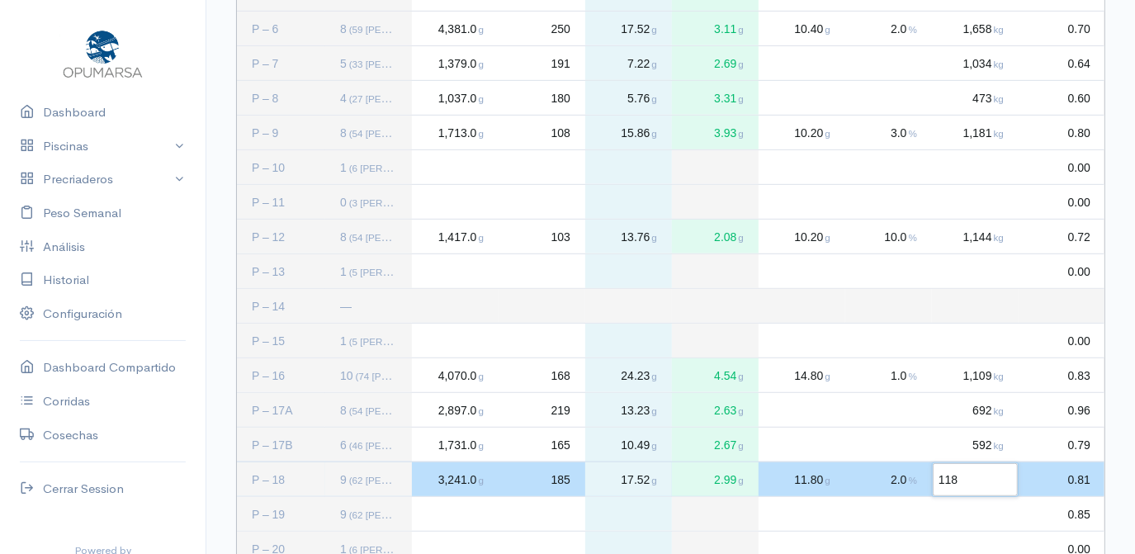
type input "1184"
click at [434, 514] on div "Press SPACE to select this row." at bounding box center [455, 514] width 87 height 34
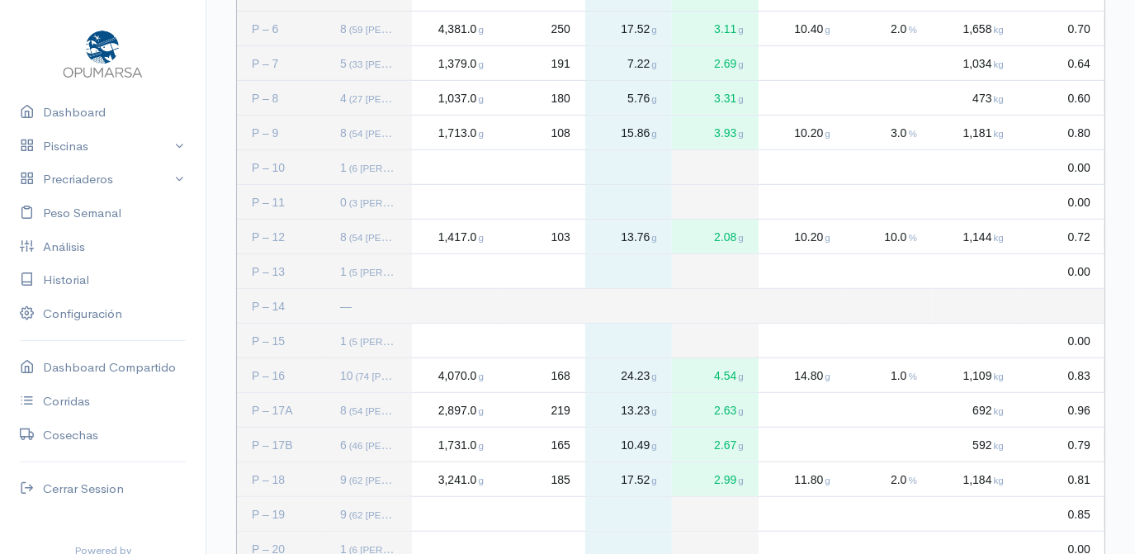
click at [429, 510] on div "Press SPACE to deselect this row." at bounding box center [455, 514] width 87 height 34
type input "3352"
click at [557, 515] on div "Press SPACE to deselect this row." at bounding box center [542, 514] width 87 height 34
click at [562, 518] on div "Press SPACE to deselect this row." at bounding box center [542, 514] width 87 height 34
type input "222"
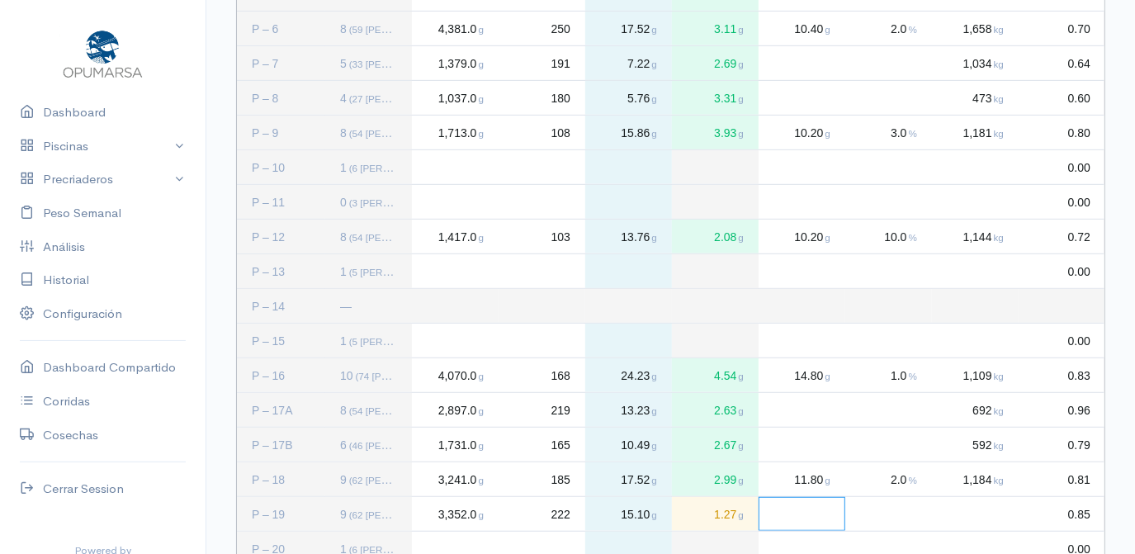
click at [814, 512] on div "Press SPACE to deselect this row." at bounding box center [802, 514] width 87 height 34
click at [998, 519] on div "Press SPACE to deselect this row." at bounding box center [975, 514] width 87 height 34
type input "1205"
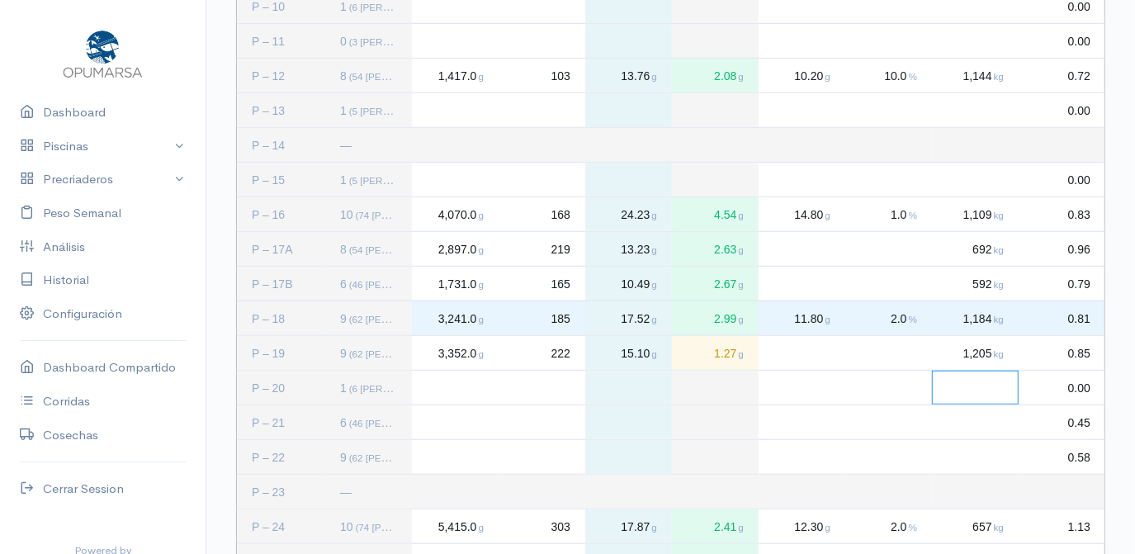
scroll to position [760, 0]
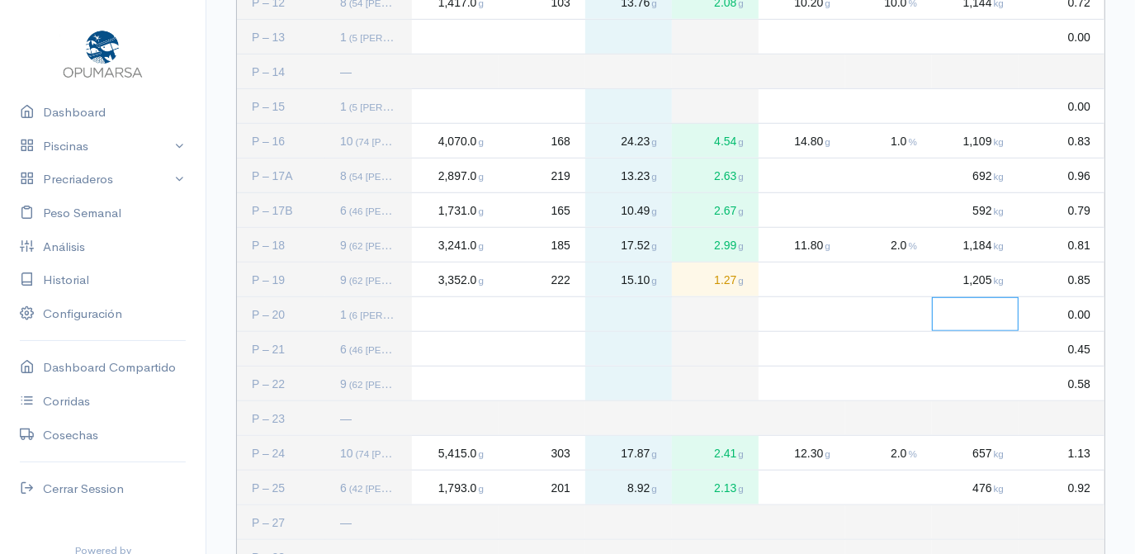
click at [458, 345] on div "Press SPACE to select this row." at bounding box center [455, 349] width 87 height 34
click at [448, 351] on div "Press SPACE to deselect this row." at bounding box center [455, 349] width 87 height 34
type input "1447"
click at [568, 347] on div "Press SPACE to deselect this row." at bounding box center [542, 349] width 87 height 34
click at [557, 348] on div "Press SPACE to deselect this row." at bounding box center [542, 349] width 87 height 34
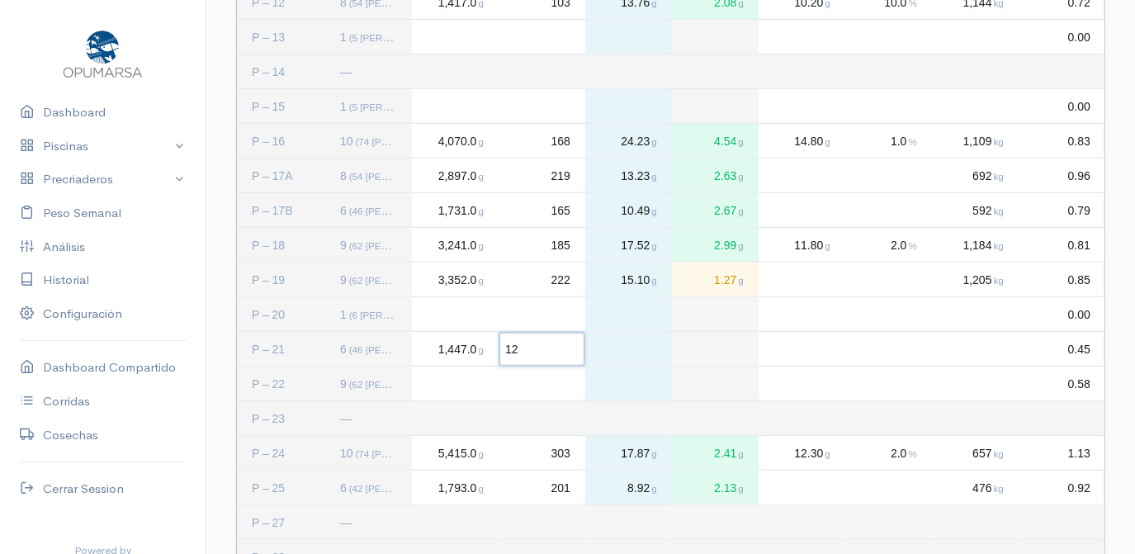
type input "128"
click at [998, 339] on div "Press SPACE to deselect this row." at bounding box center [975, 349] width 87 height 34
type input "422"
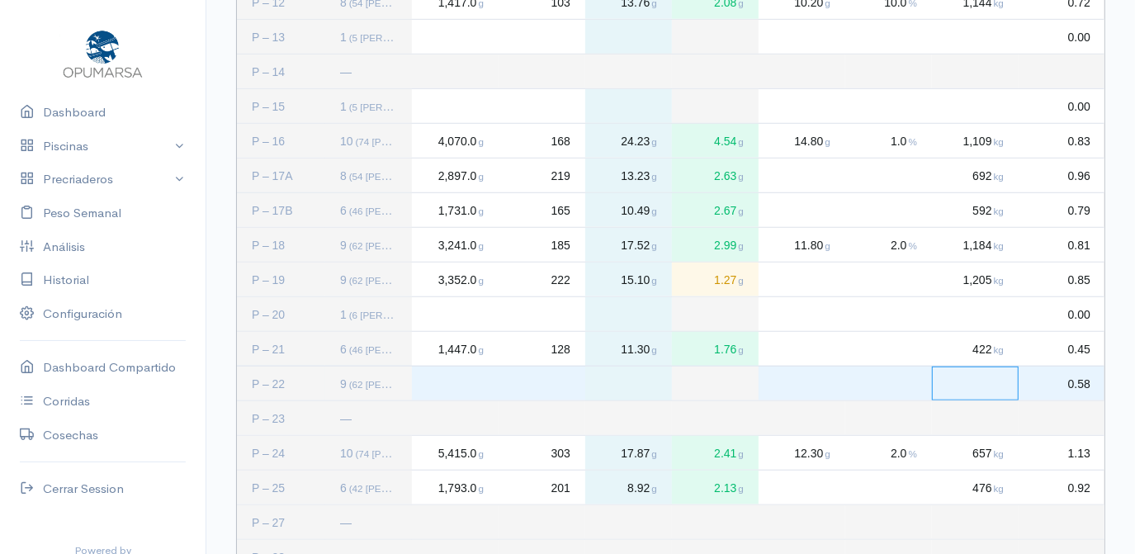
click at [448, 386] on div "Press SPACE to select this row." at bounding box center [455, 384] width 87 height 34
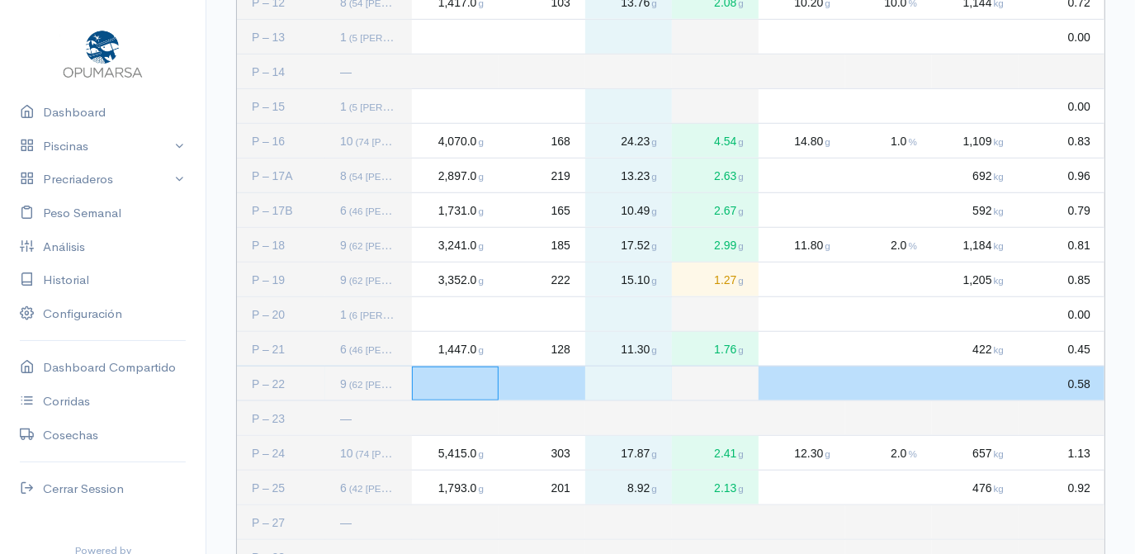
click at [443, 385] on div "Press SPACE to deselect this row." at bounding box center [455, 384] width 87 height 34
type input "1939"
click at [550, 380] on div "Press SPACE to deselect this row." at bounding box center [542, 384] width 87 height 34
click at [568, 384] on div "Press SPACE to deselect this row." at bounding box center [542, 384] width 87 height 34
type input "123"
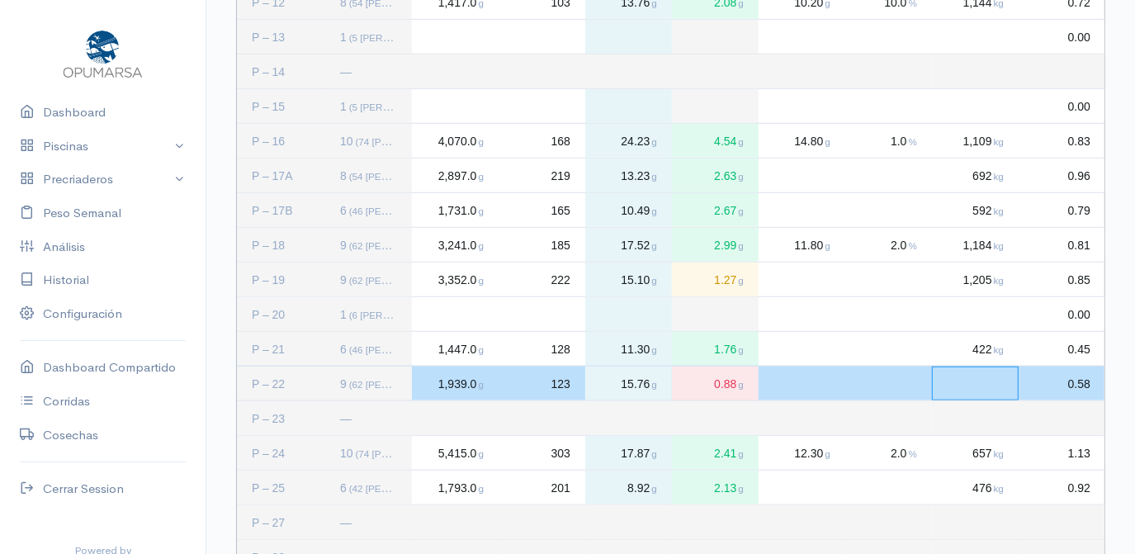
click at [993, 378] on div "Press SPACE to deselect this row." at bounding box center [975, 384] width 87 height 34
type input "1188"
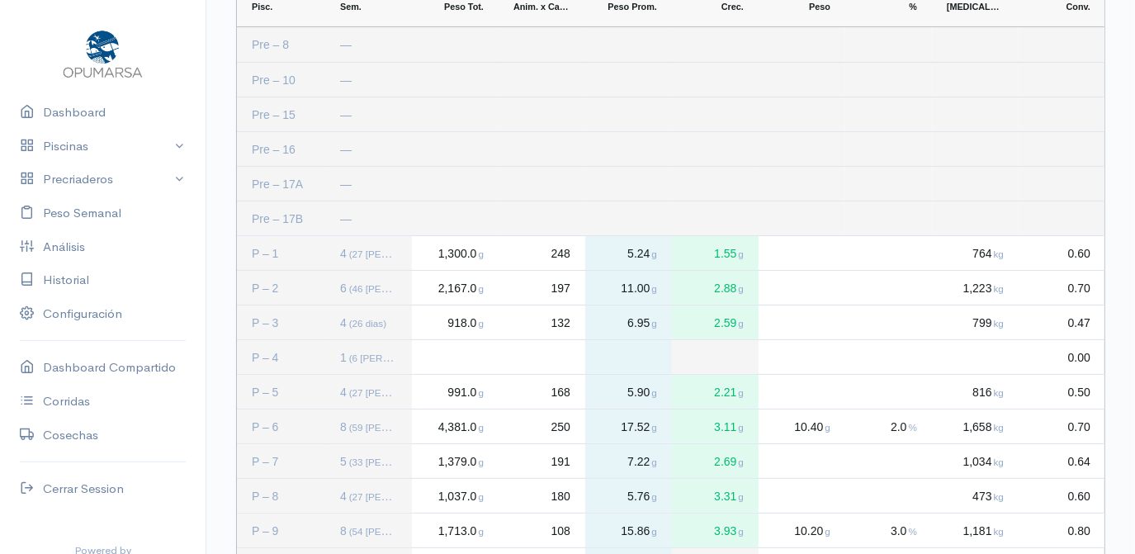
scroll to position [126, 0]
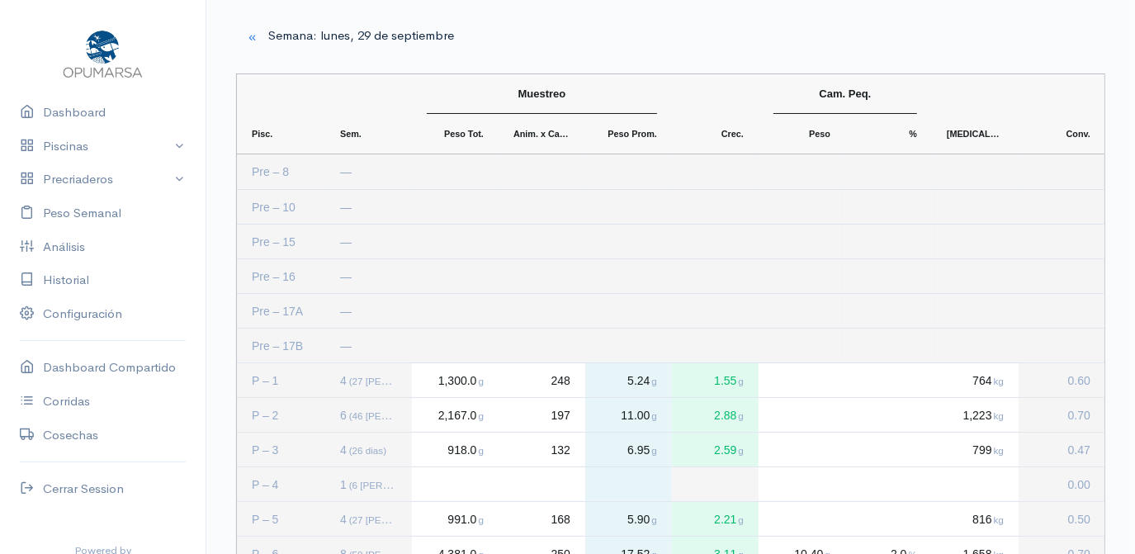
click at [907, 163] on div "Press SPACE to select this row." at bounding box center [889, 171] width 87 height 35
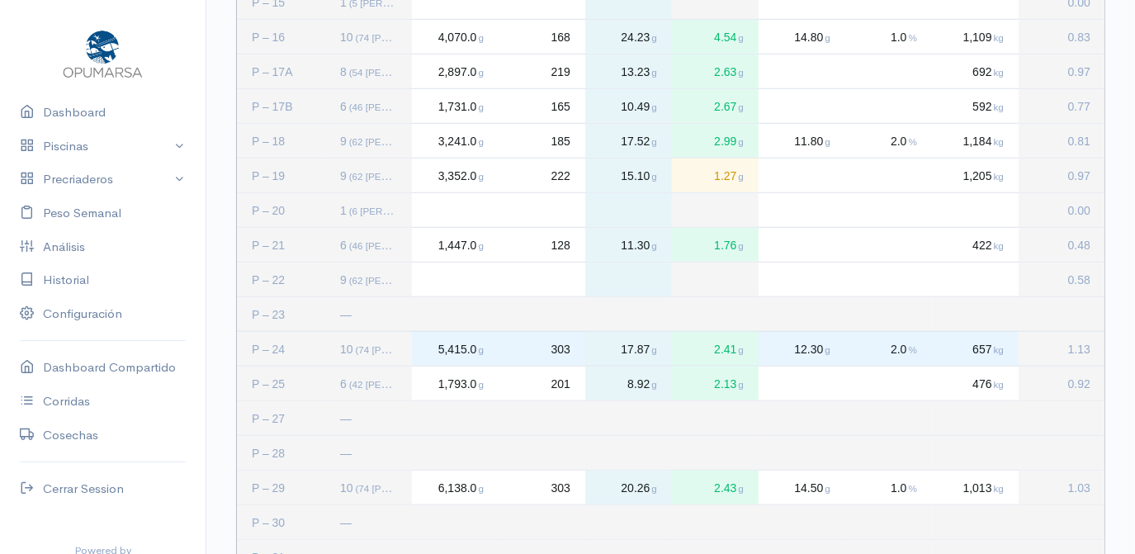
scroll to position [802, 0]
